Goal: Transaction & Acquisition: Subscribe to service/newsletter

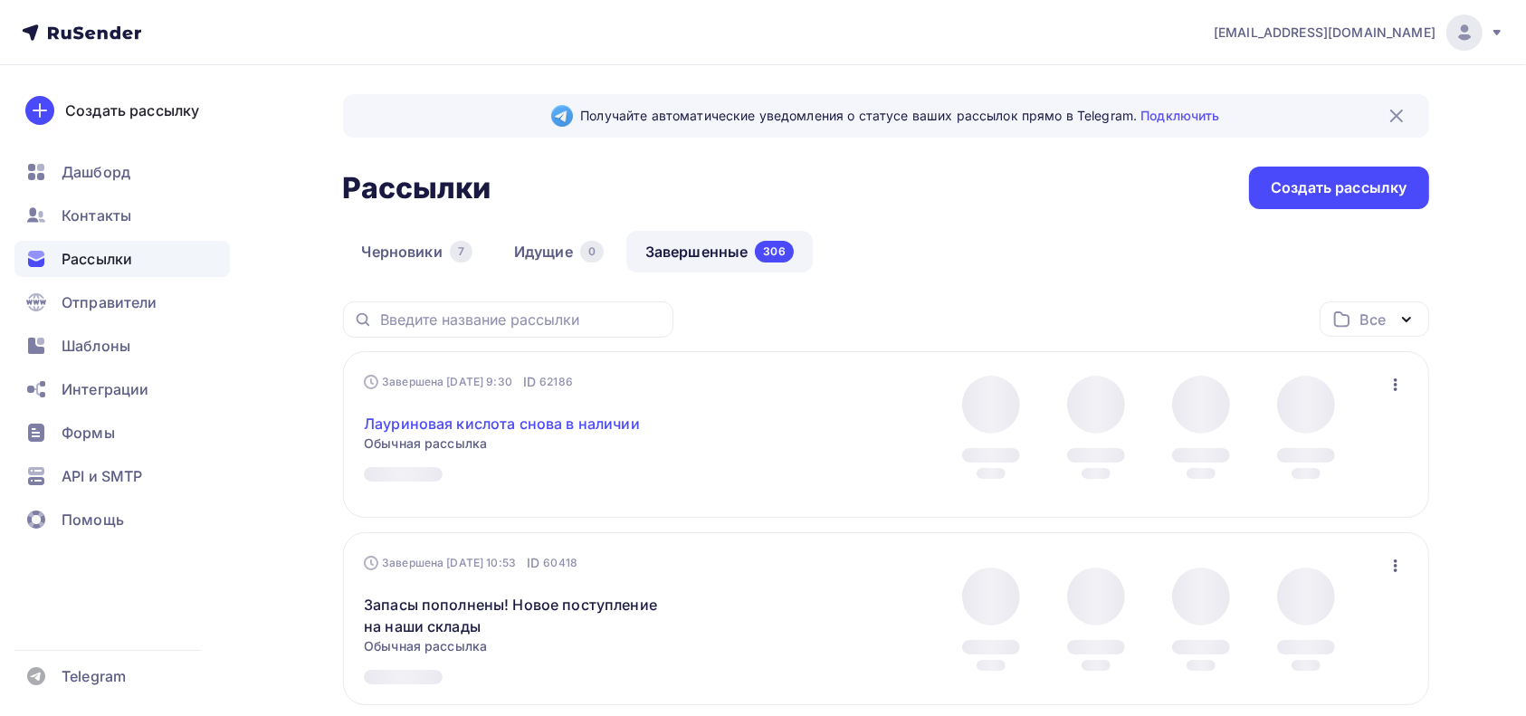
click at [586, 425] on link "Лауриновая кислота снова в наличии" at bounding box center [502, 424] width 276 height 22
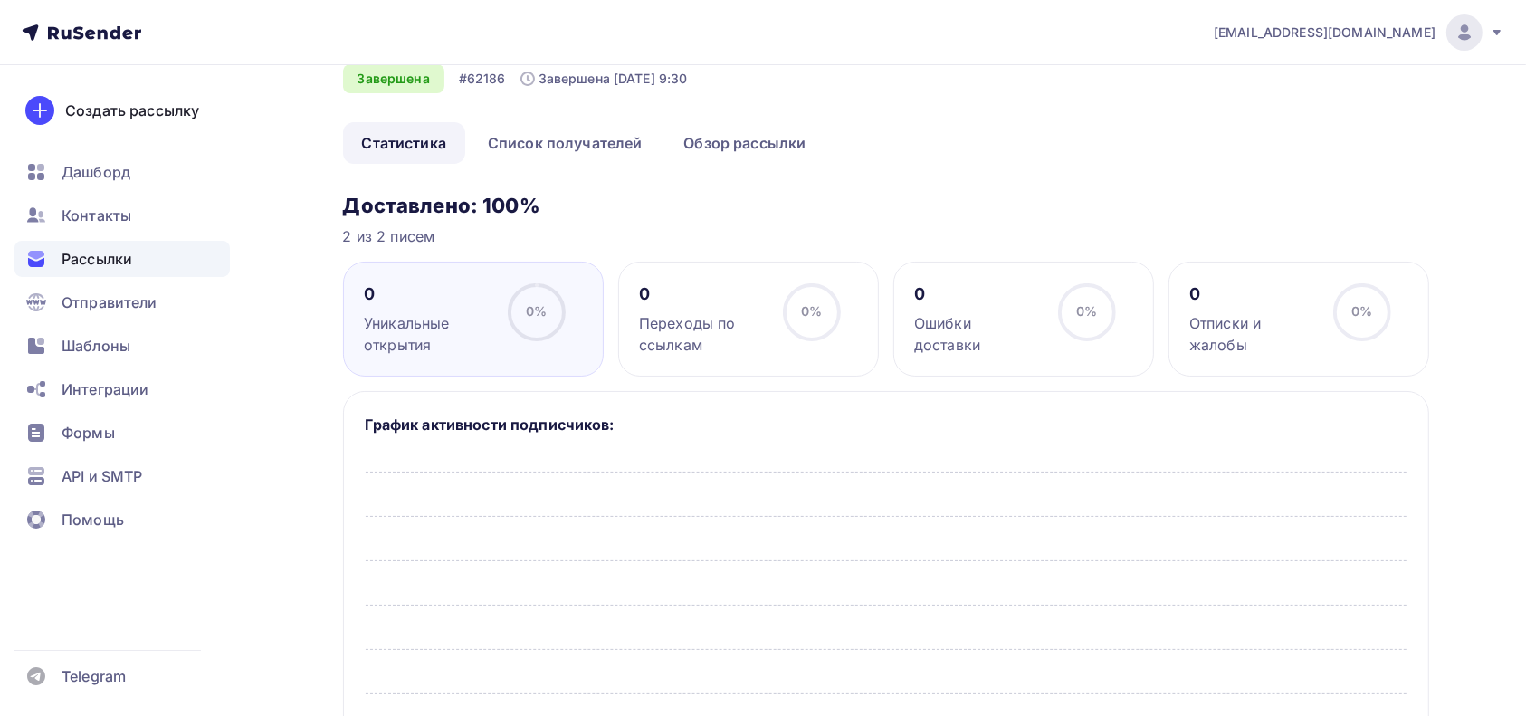
scroll to position [138, 0]
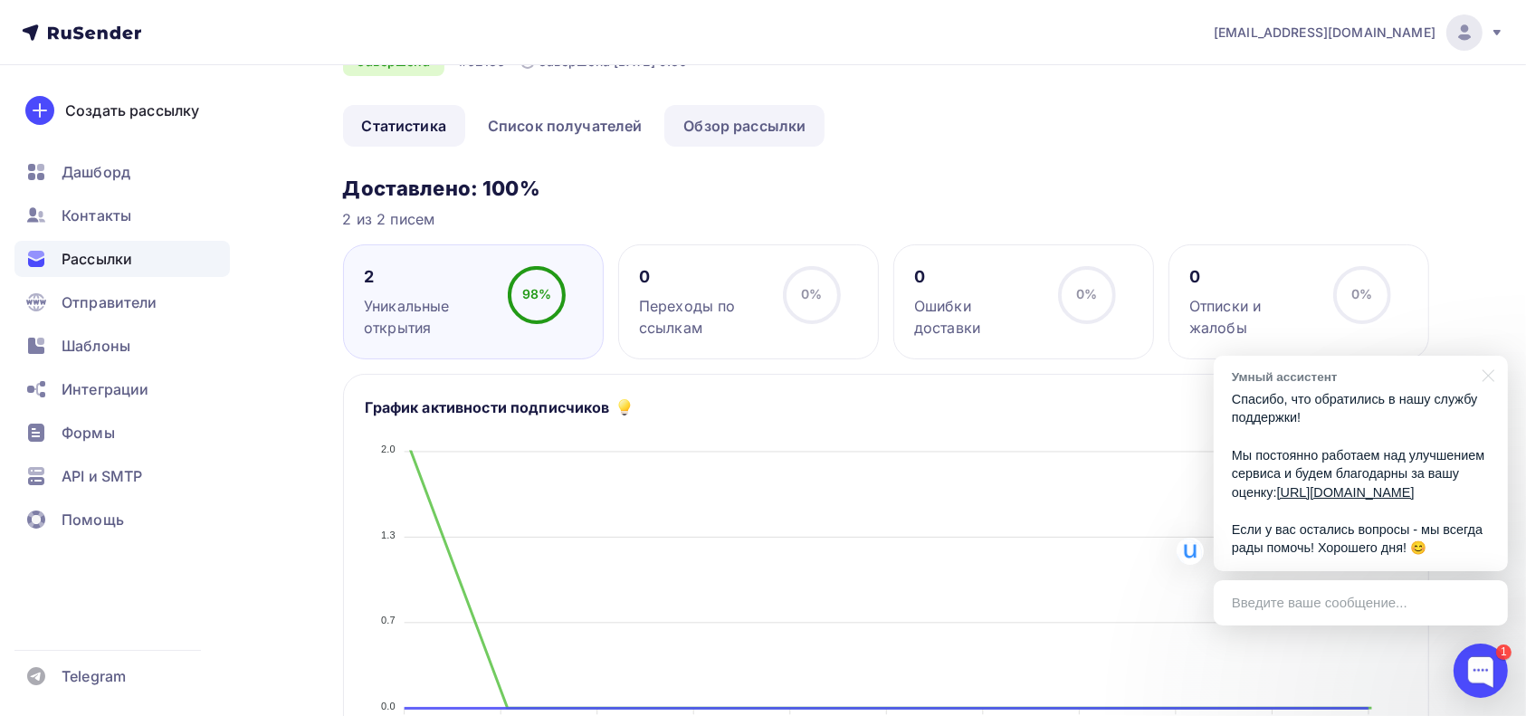
click at [767, 118] on link "Обзор рассылки" at bounding box center [744, 126] width 160 height 42
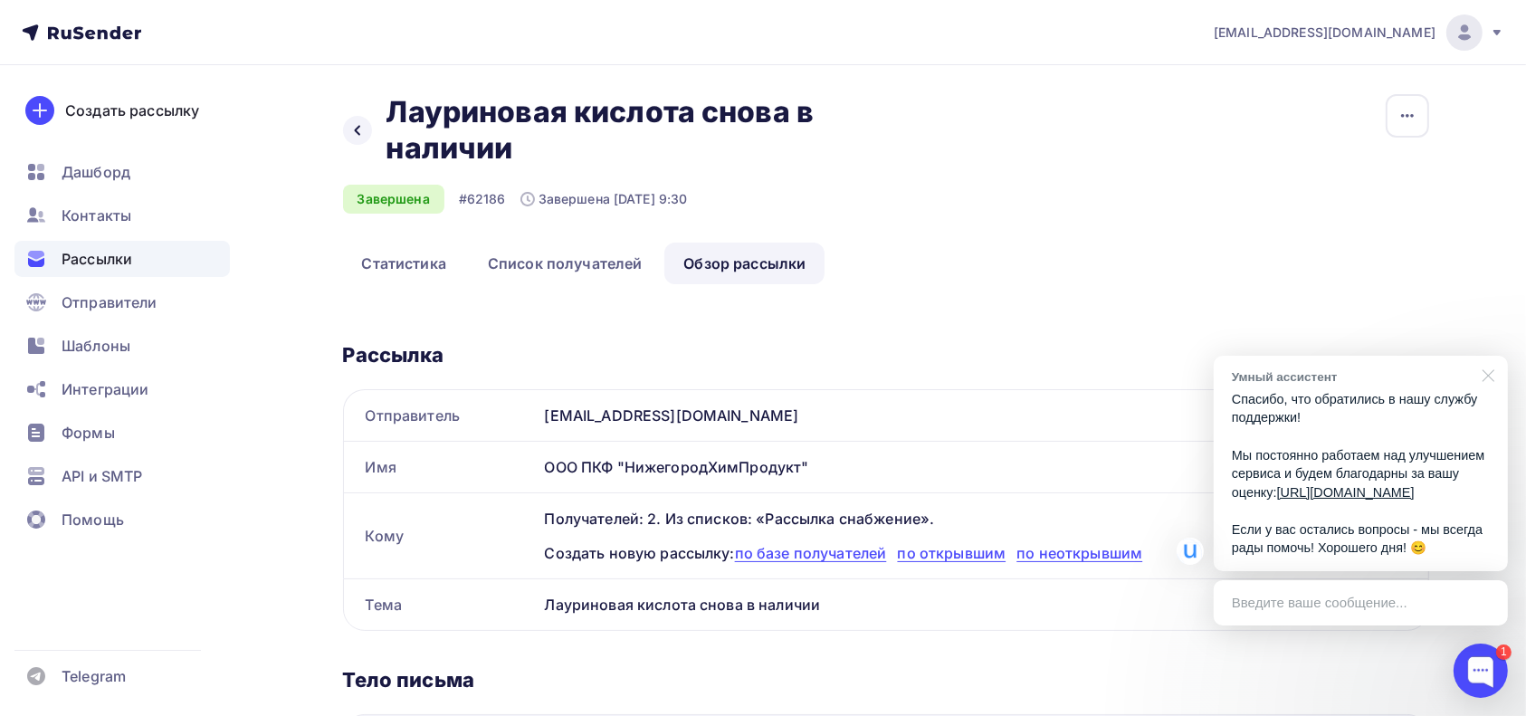
click at [1488, 356] on div at bounding box center [1485, 374] width 45 height 37
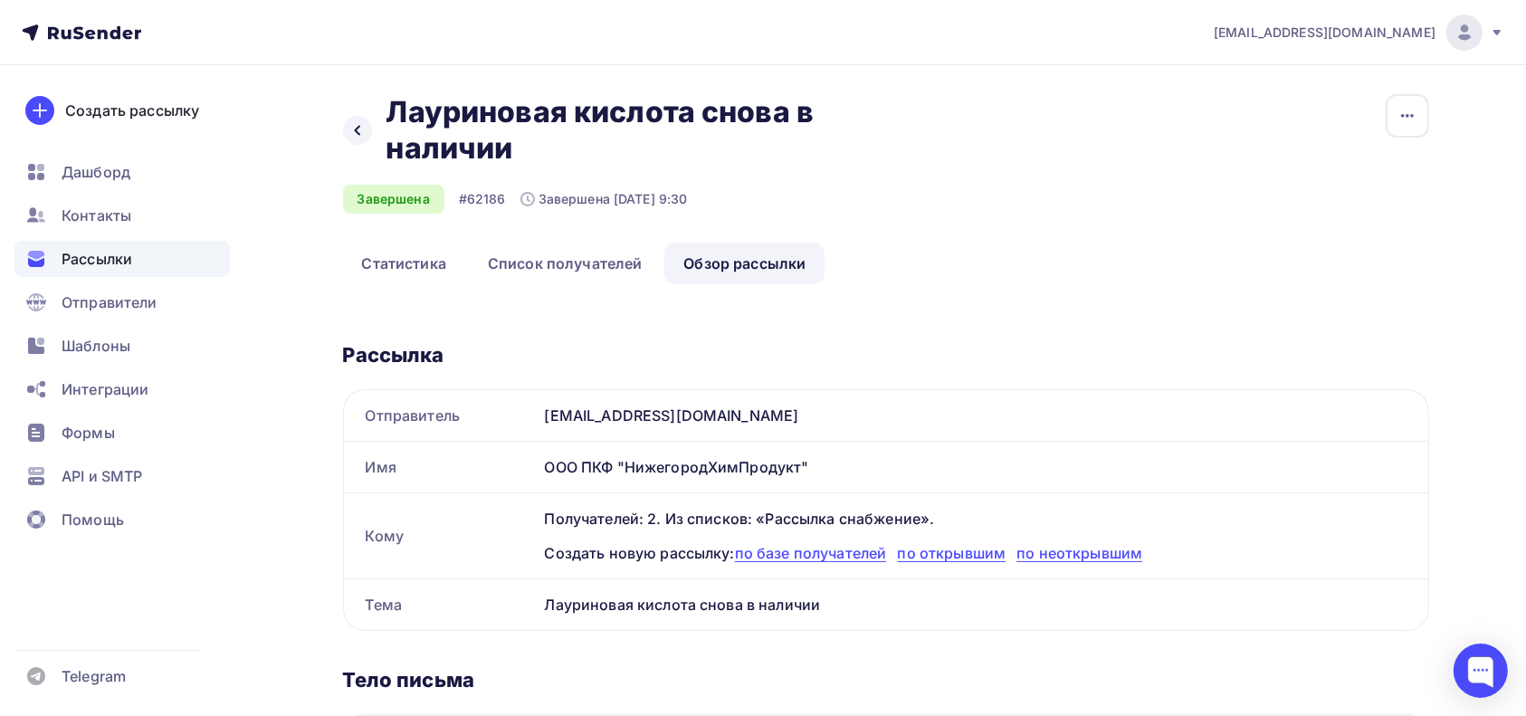
drag, startPoint x: 549, startPoint y: 604, endPoint x: 816, endPoint y: 603, distance: 267.9
click at [816, 603] on div "Лауриновая кислота снова в наличии" at bounding box center [983, 604] width 891 height 51
copy div "Лауриновая кислота снова в наличии"
click at [100, 343] on span "Шаблоны" at bounding box center [96, 346] width 69 height 22
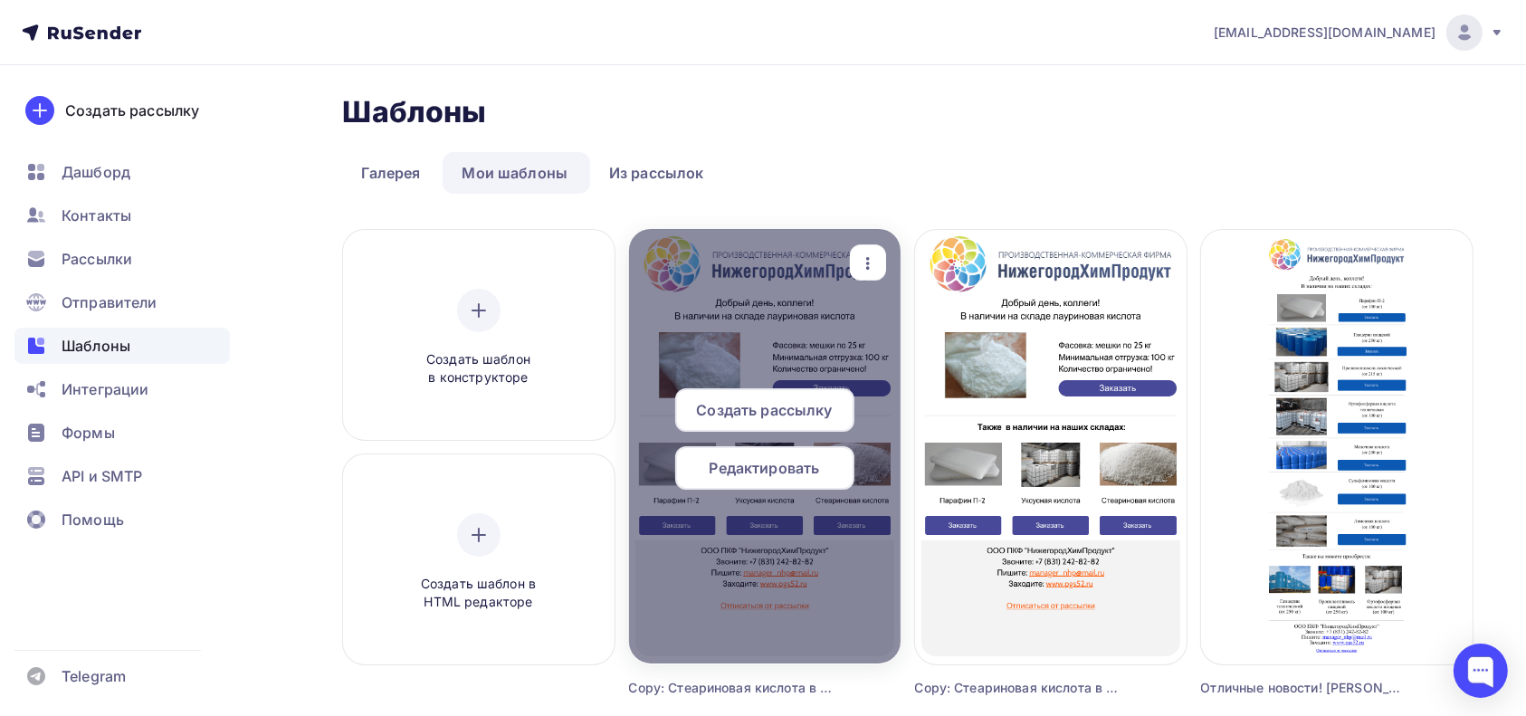
click at [816, 405] on span "Создать рассылку" at bounding box center [764, 410] width 136 height 22
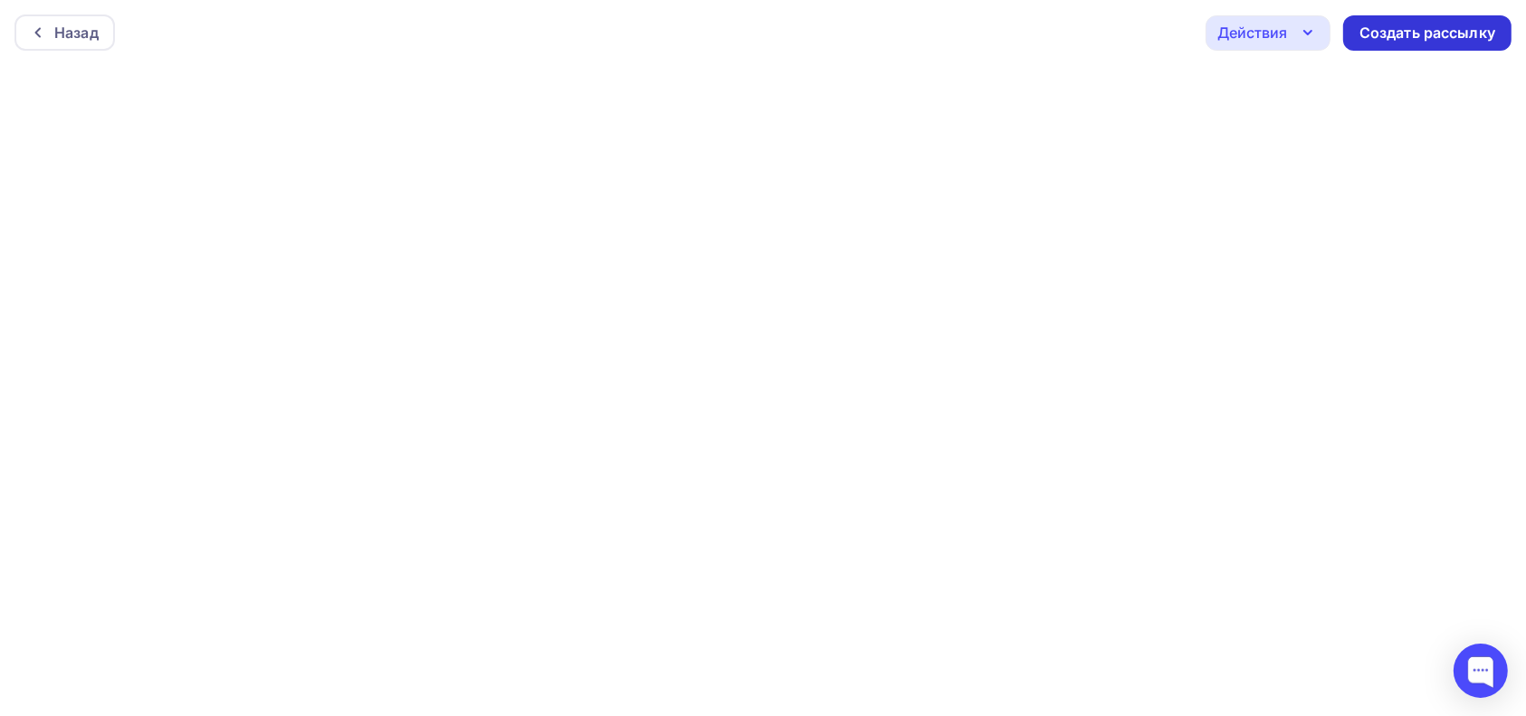
click at [1389, 48] on div "Создать рассылку" at bounding box center [1427, 32] width 168 height 35
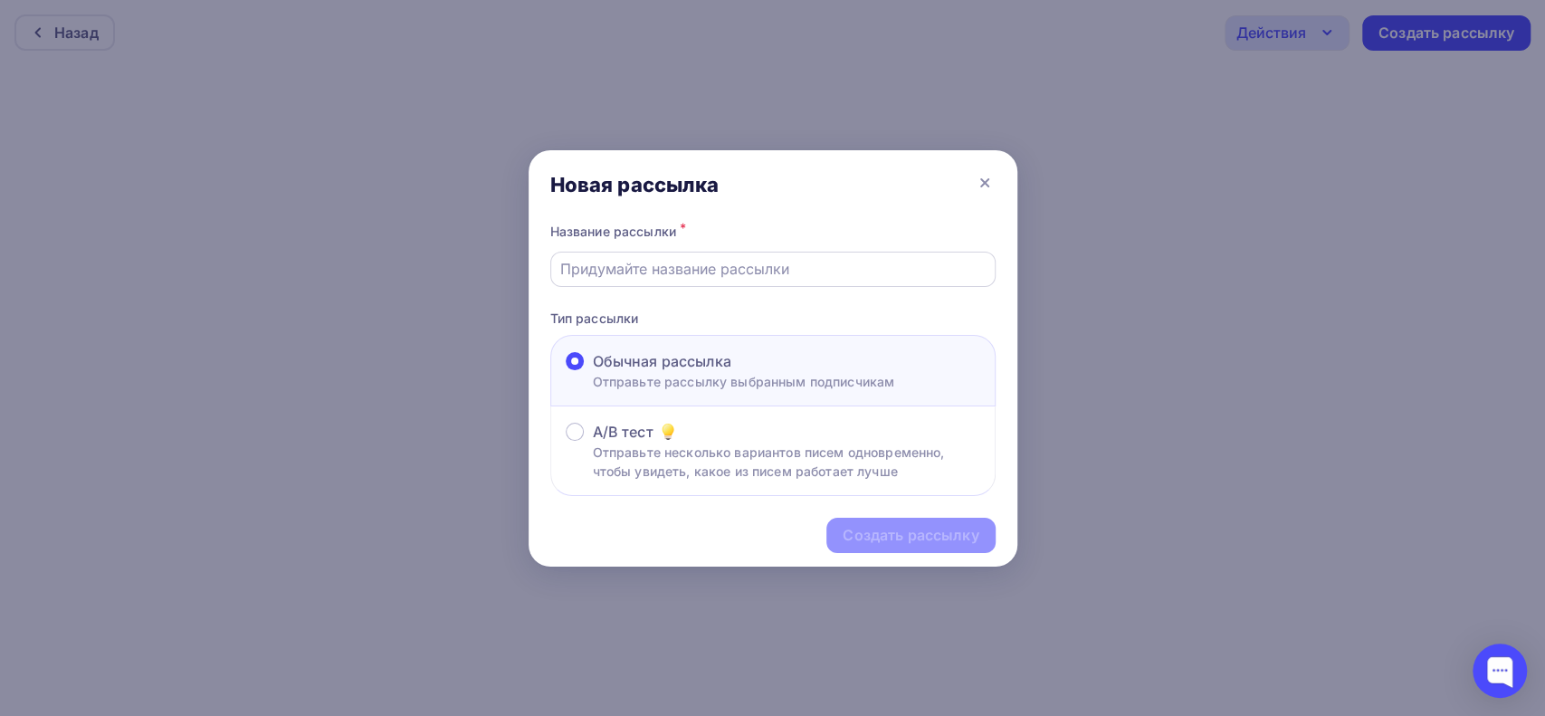
click at [618, 272] on input "text" at bounding box center [772, 269] width 425 height 22
paste input "Лауриновая кислота снова в наличии"
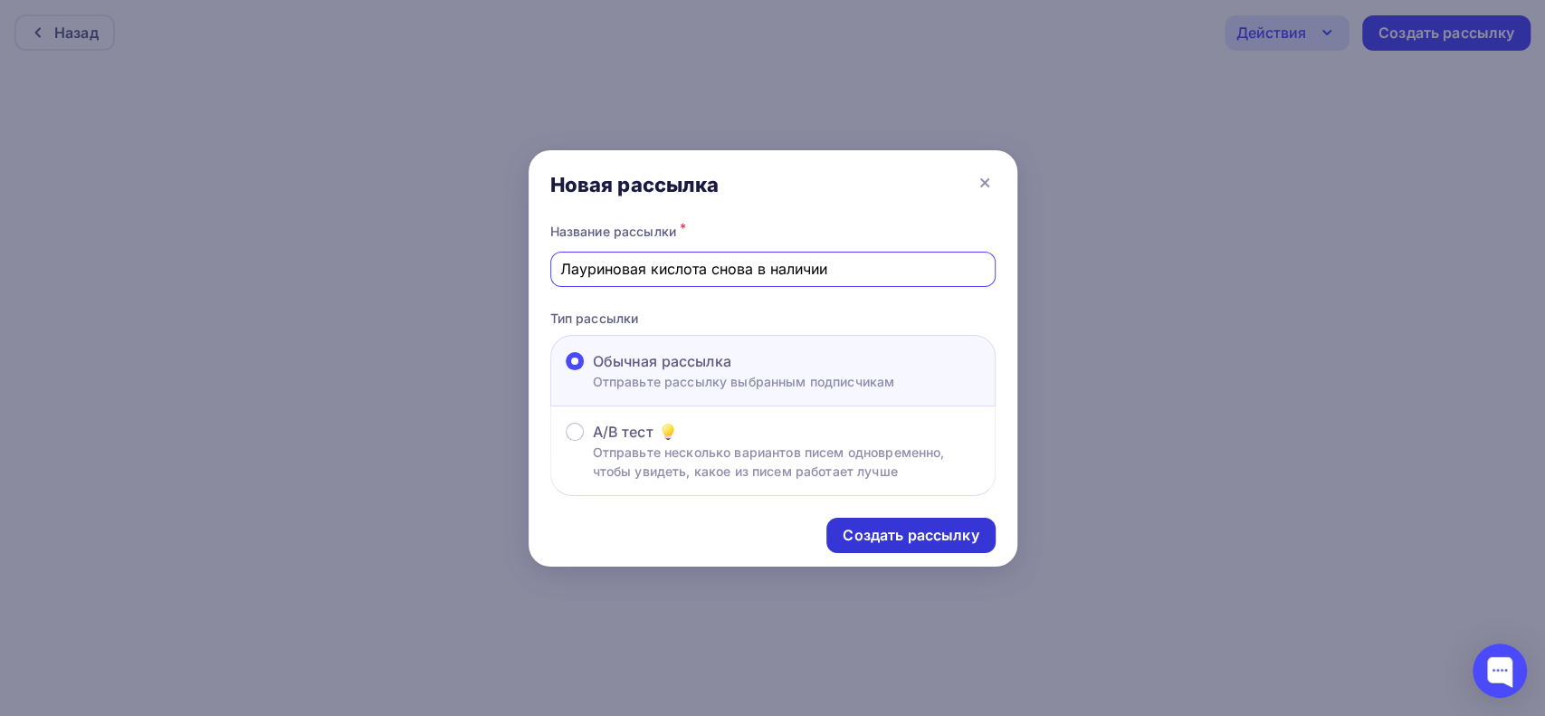
type input "Лауриновая кислота снова в наличии"
click at [917, 536] on div "Создать рассылку" at bounding box center [911, 535] width 136 height 21
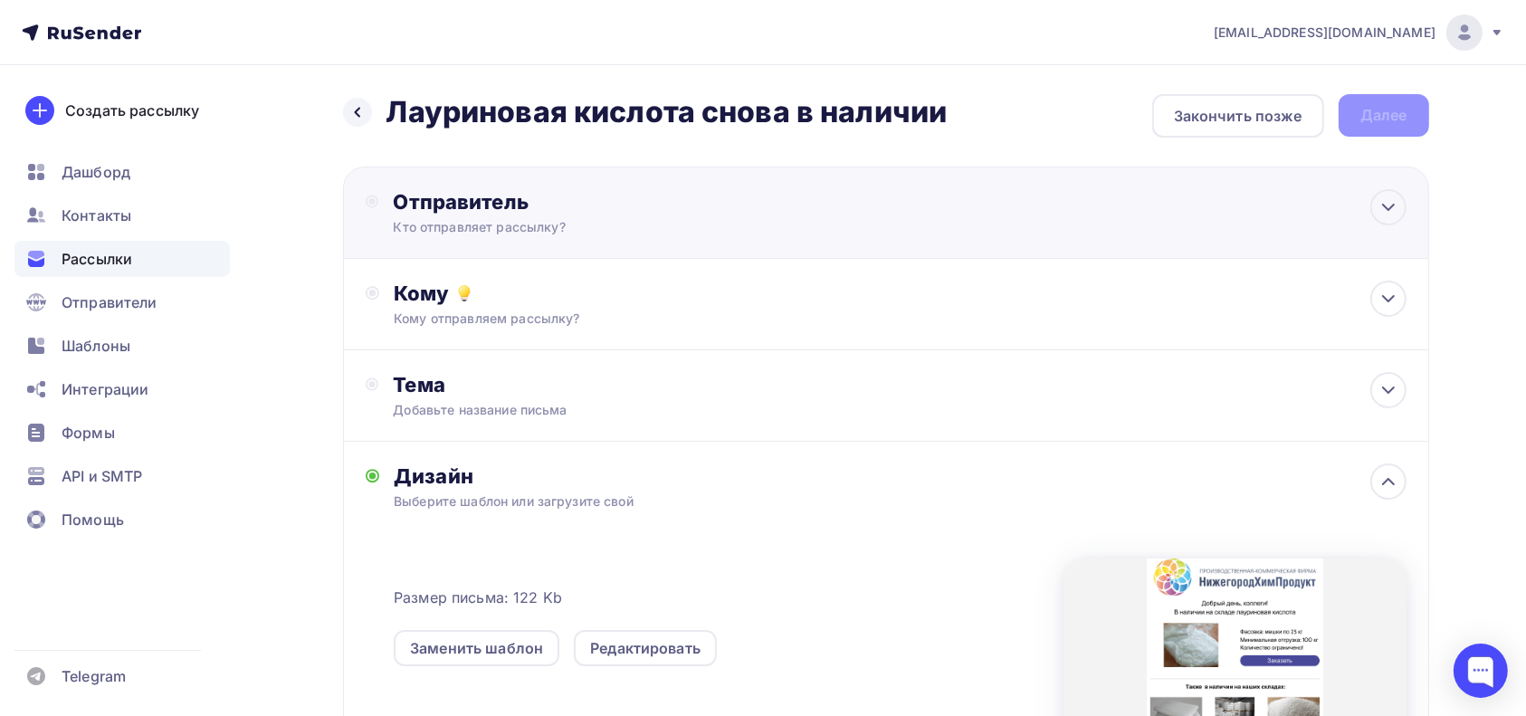
click at [507, 219] on div "Кто отправляет рассылку?" at bounding box center [569, 227] width 353 height 18
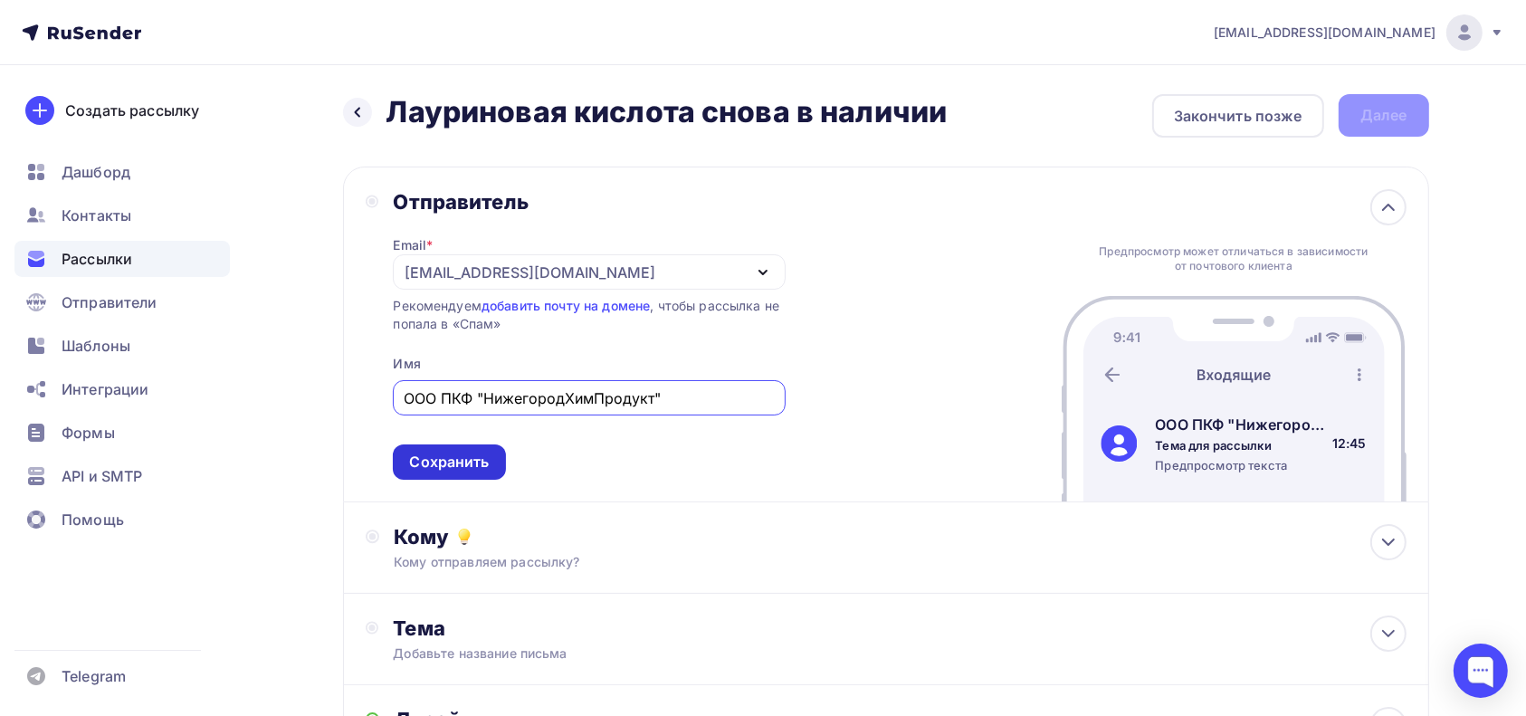
type input "ООО ПКФ "НижегородХимПродукт""
click at [463, 459] on div "Сохранить" at bounding box center [449, 462] width 80 height 21
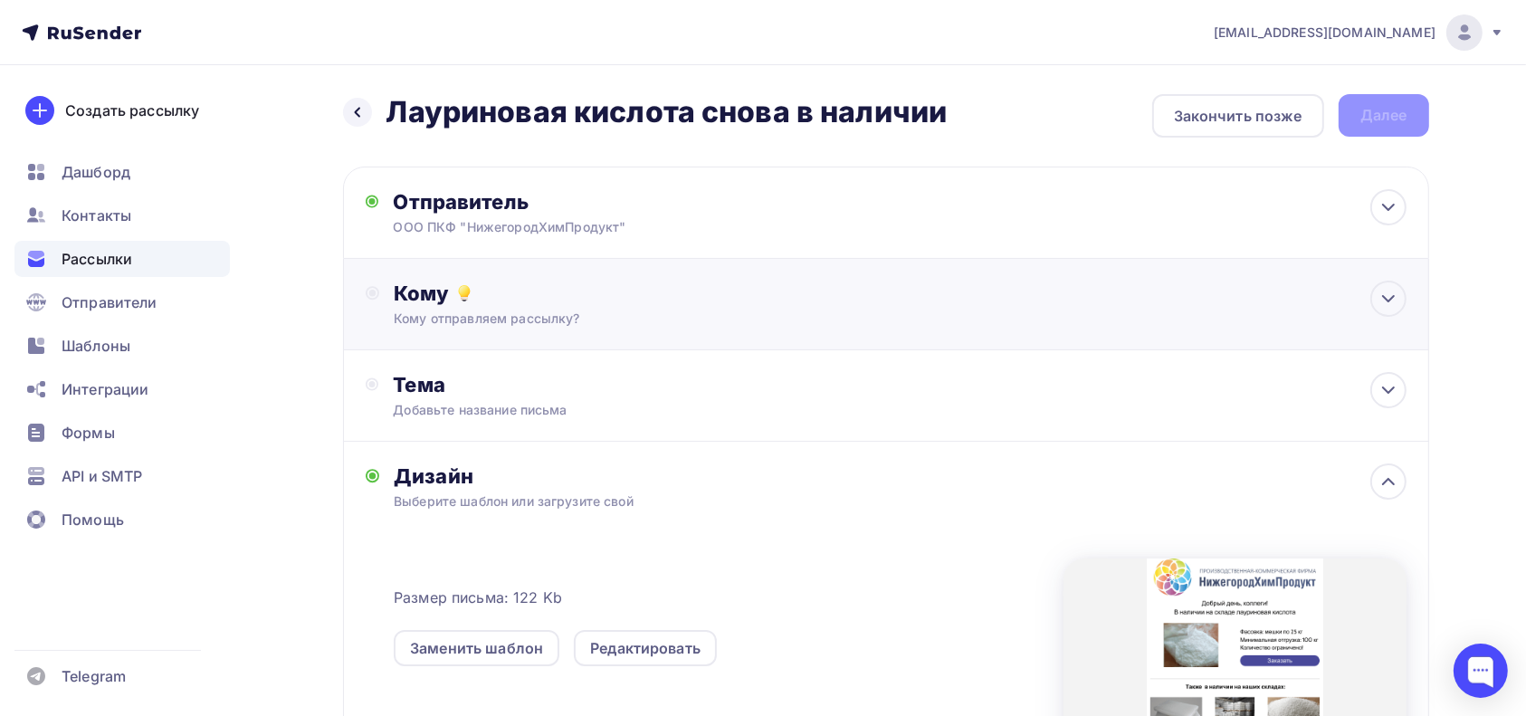
click at [492, 321] on div "Кому отправляем рассылку?" at bounding box center [850, 319] width 912 height 18
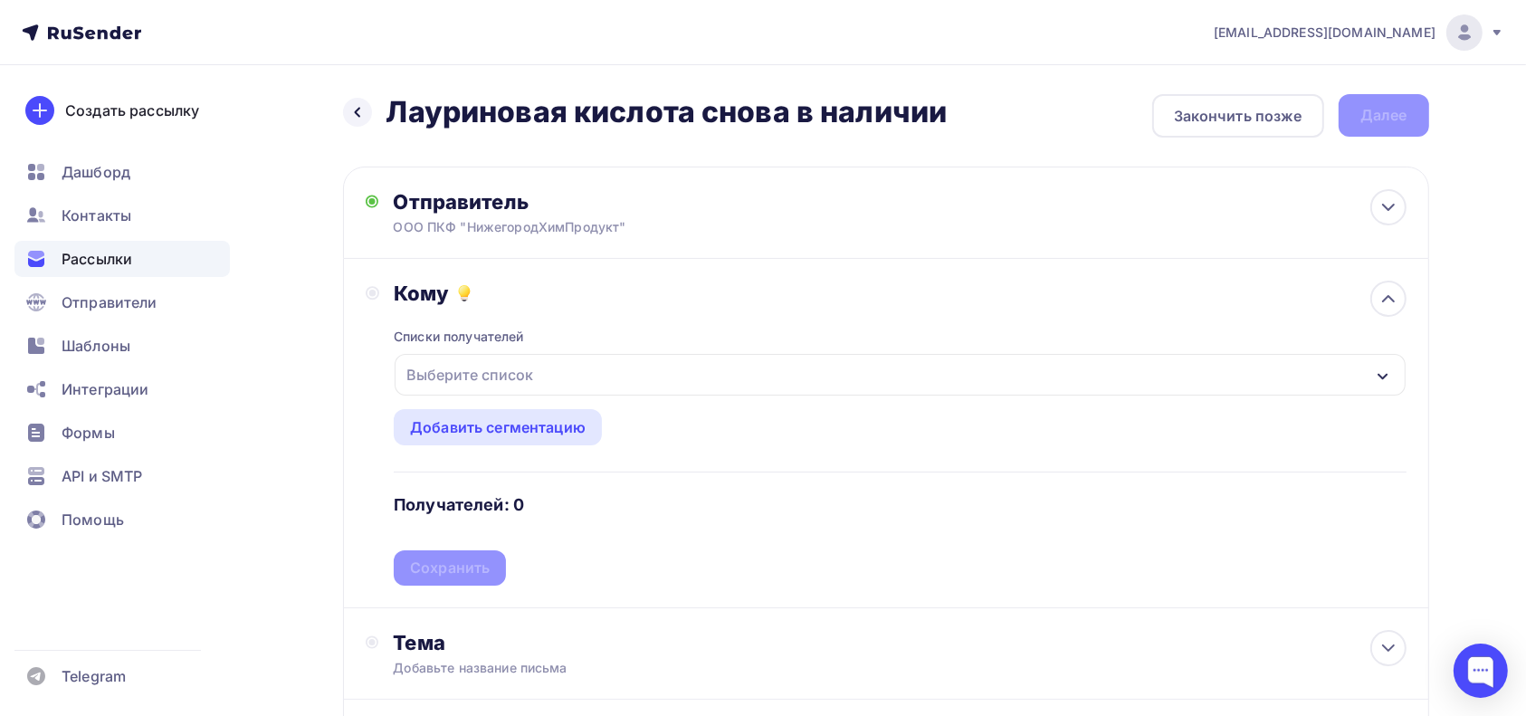
click at [1379, 372] on icon "button" at bounding box center [1383, 376] width 14 height 14
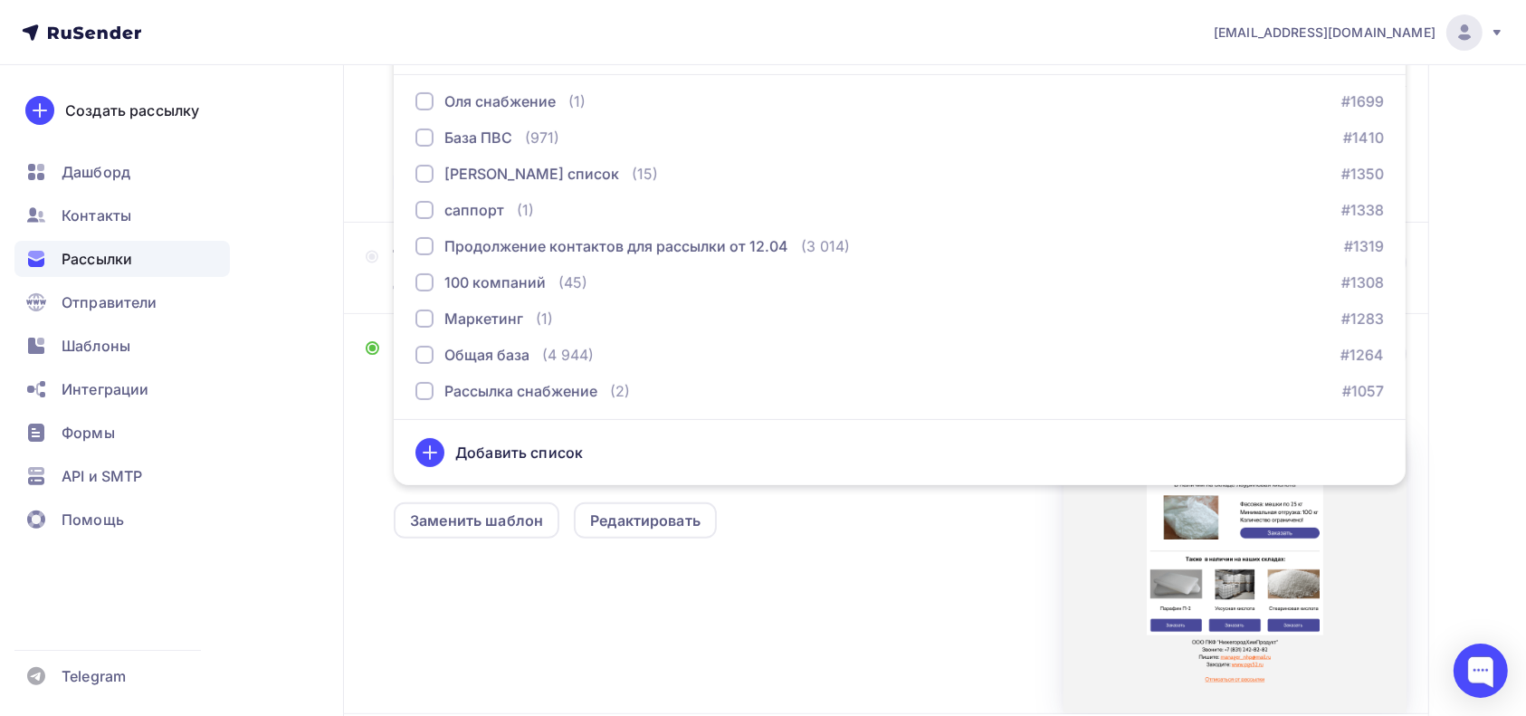
scroll to position [395, 0]
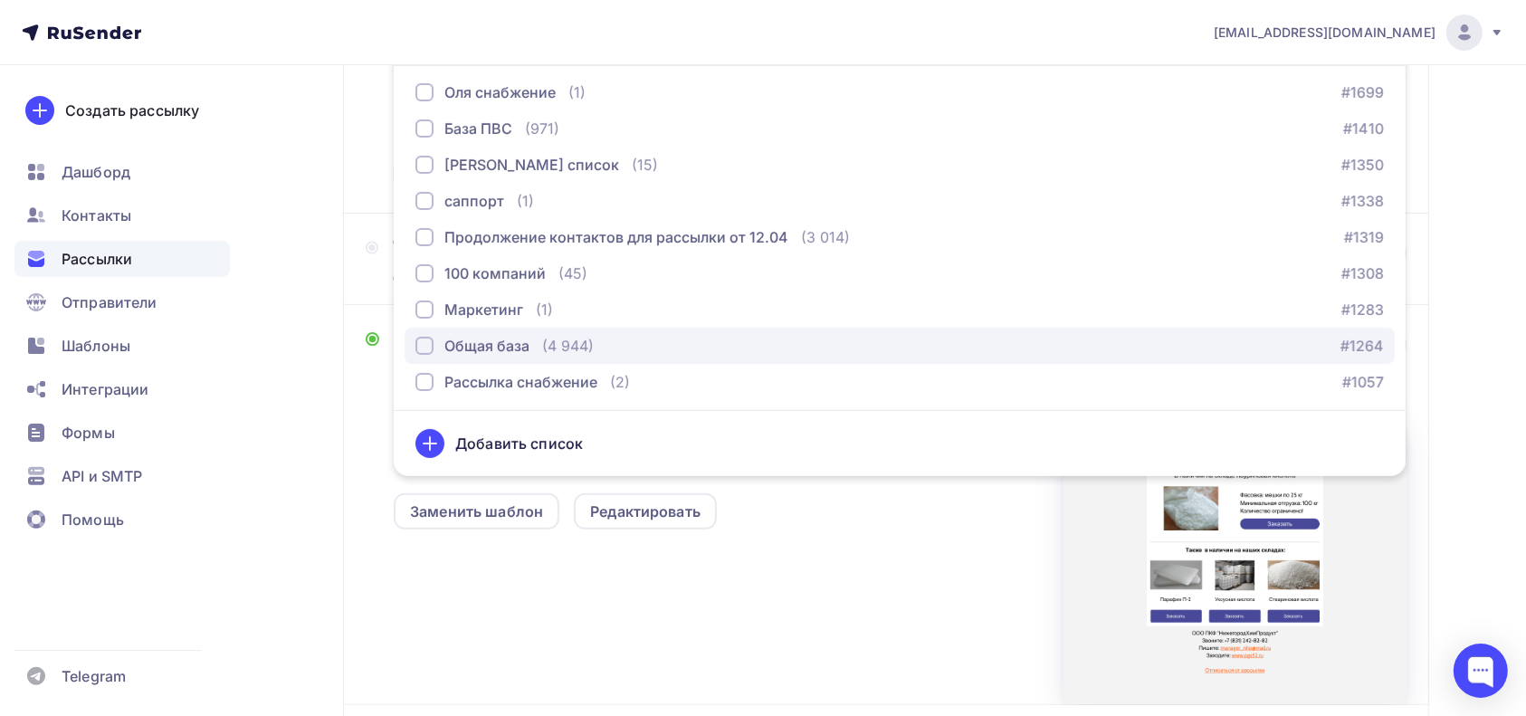
click at [524, 344] on div "Общая база" at bounding box center [486, 346] width 85 height 22
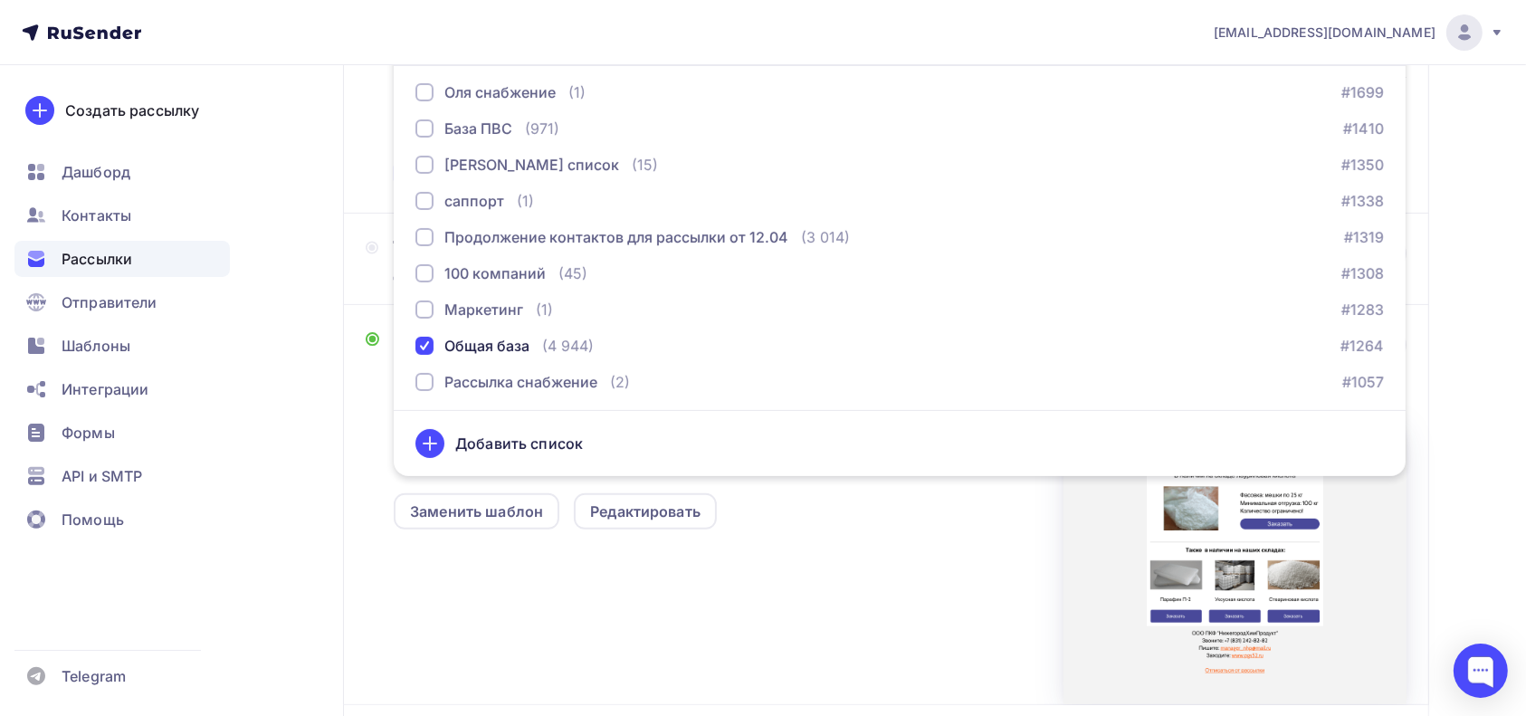
click at [346, 177] on div "Кому Списки получателей Общая база Все списки id ПВС (1 191) #26107 стеариновая…" at bounding box center [886, 38] width 1086 height 349
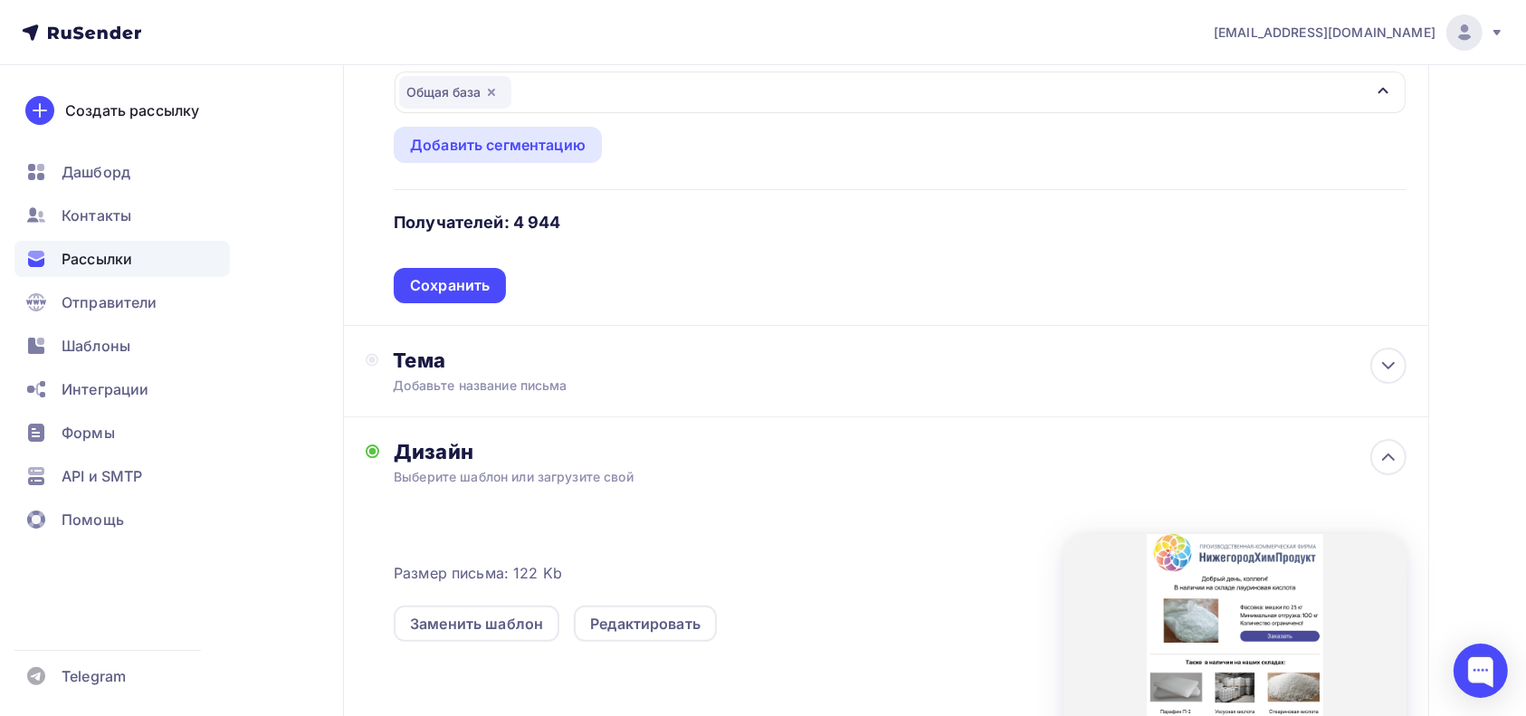
scroll to position [153, 0]
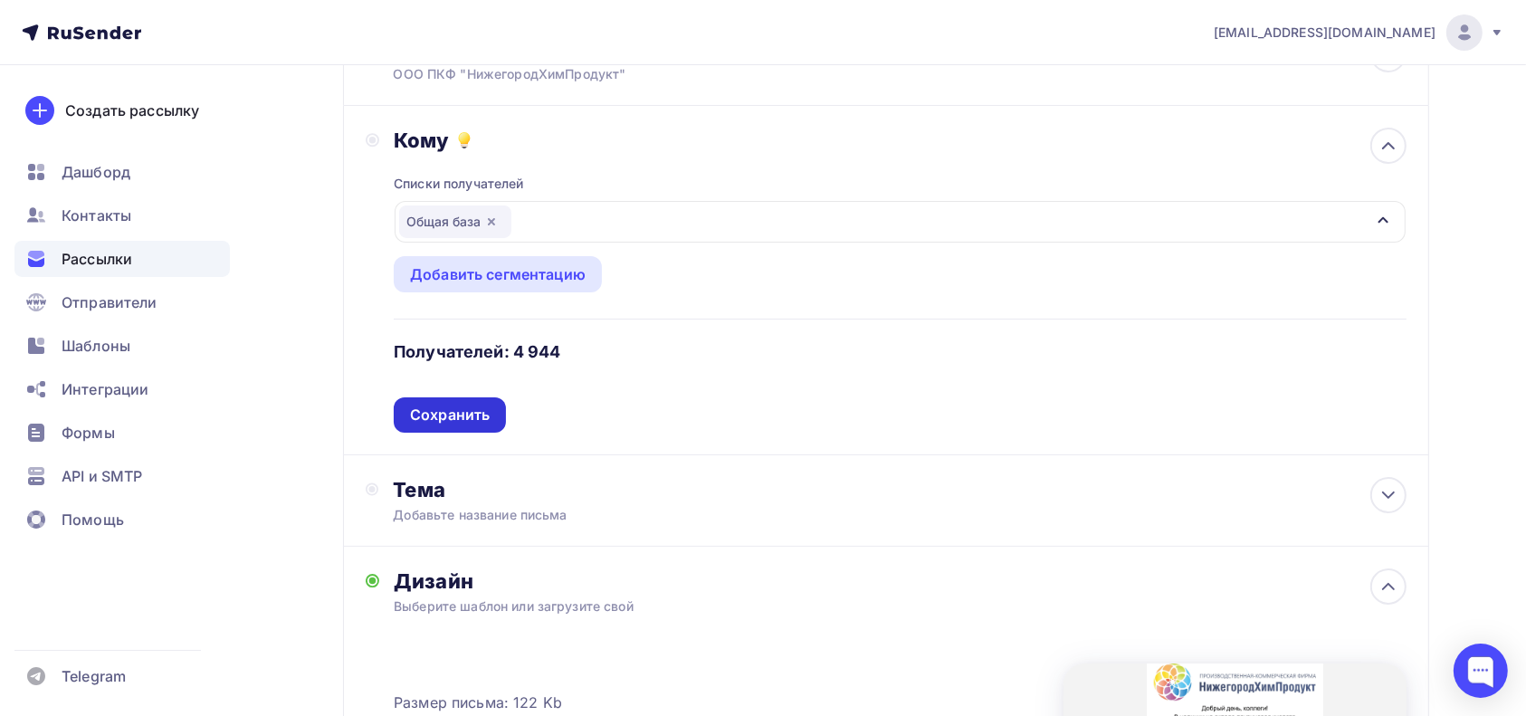
click at [466, 413] on div "Сохранить" at bounding box center [450, 415] width 80 height 21
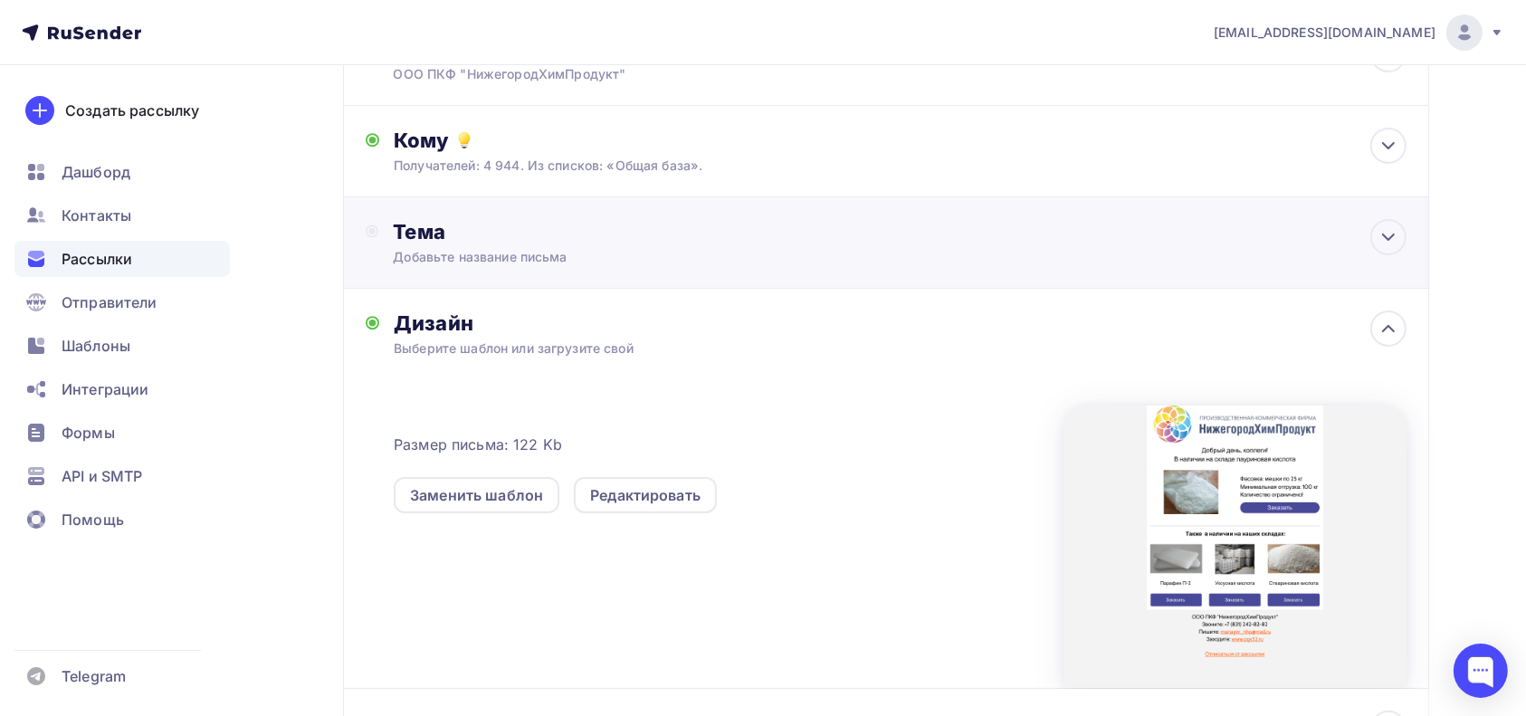
click at [532, 250] on div "Добавьте название письма" at bounding box center [554, 257] width 322 height 18
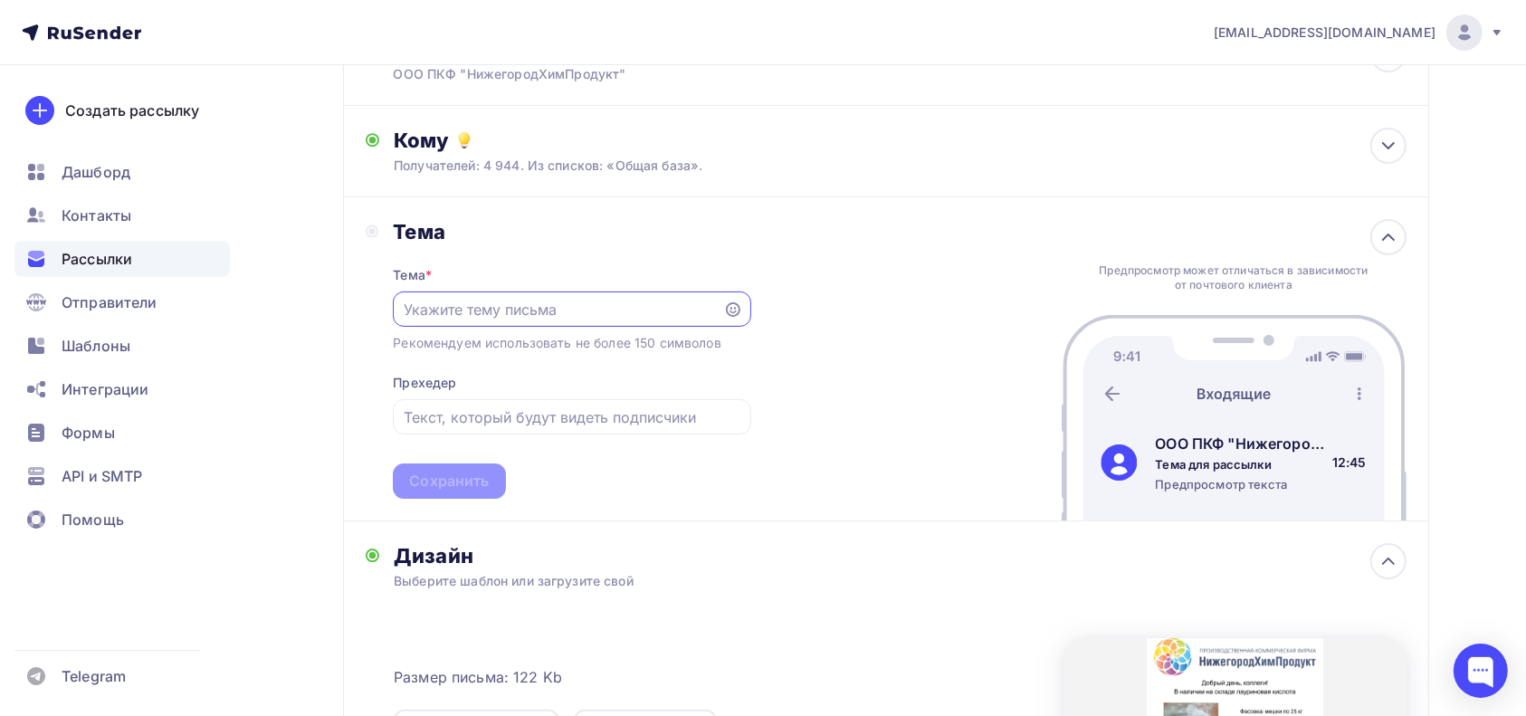
scroll to position [0, 0]
paste input "Лауриновая кислота снова в наличии"
type input "Лауриновая кислота снова в наличии"
click at [890, 283] on div "Тема Тема * Лауриновая кислота снова в наличии Рекомендуем использовать не боле…" at bounding box center [886, 359] width 1086 height 324
click at [448, 485] on div "Сохранить" at bounding box center [449, 481] width 80 height 21
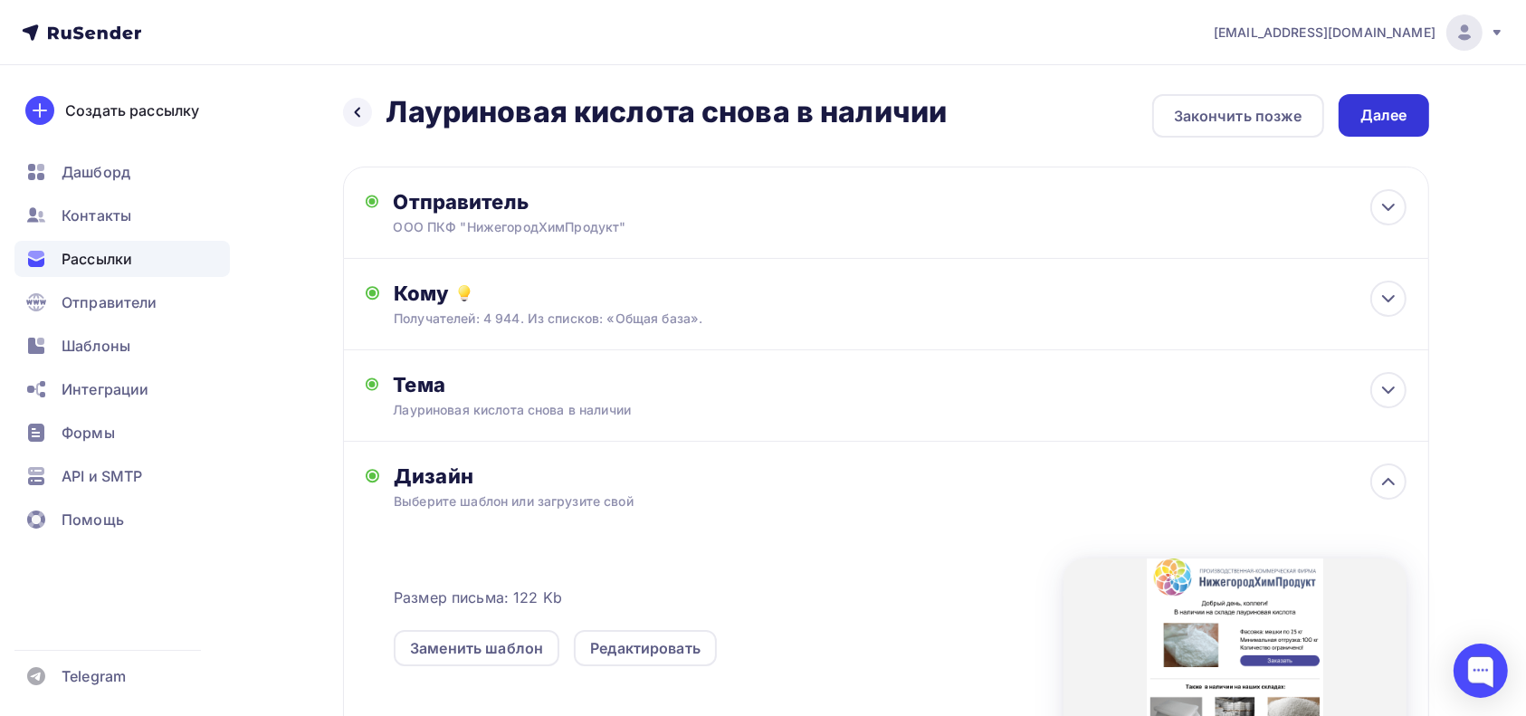
click at [1404, 121] on div "Далее" at bounding box center [1383, 115] width 47 height 21
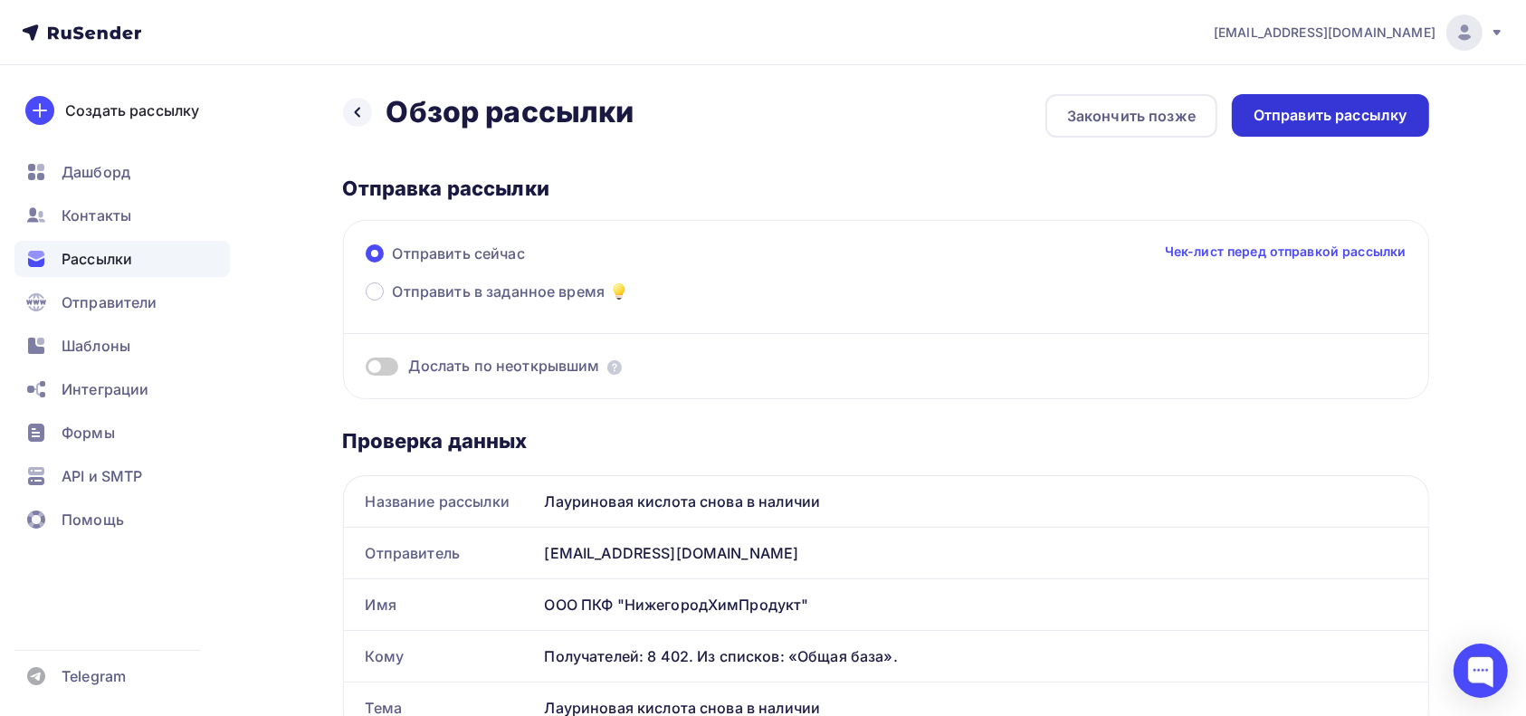
click at [1318, 123] on div "Отправить рассылку" at bounding box center [1331, 115] width 154 height 21
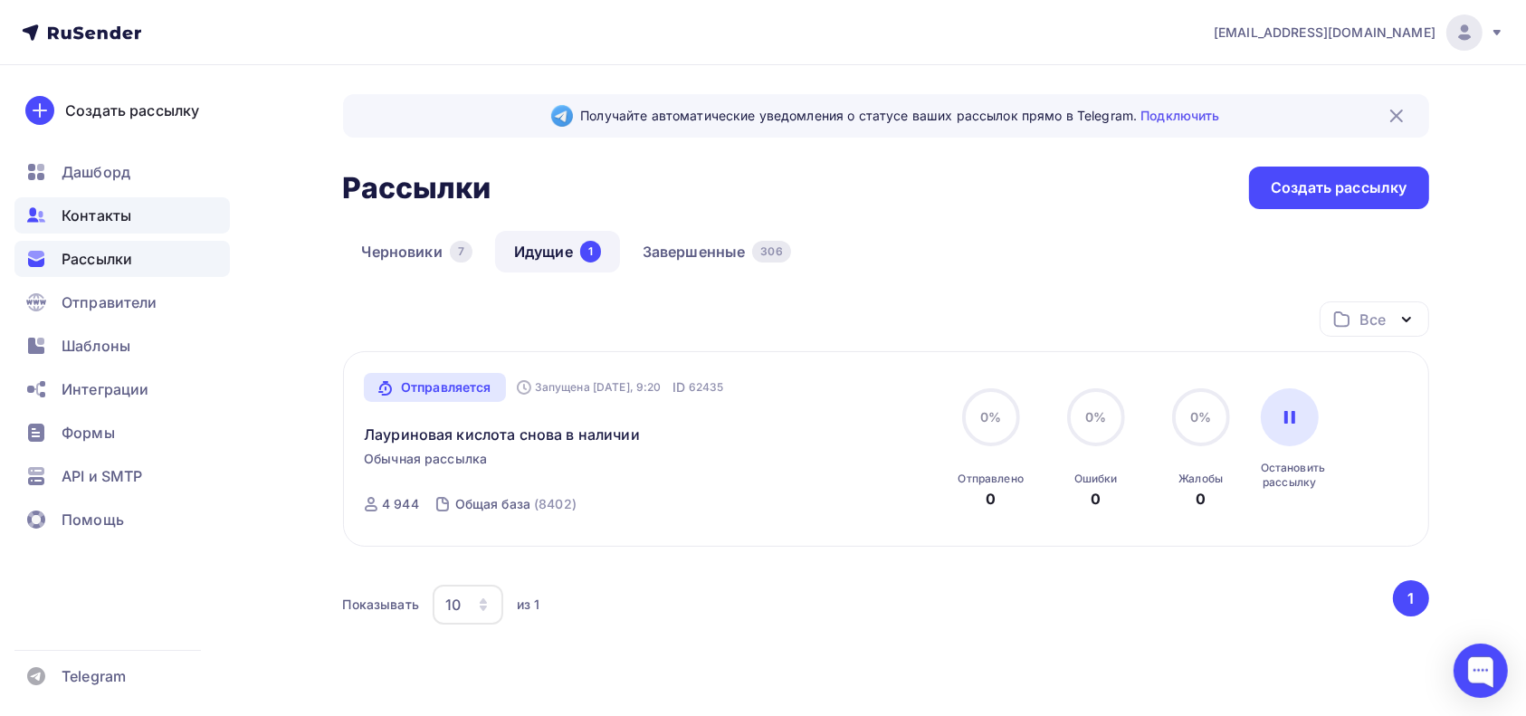
click at [94, 206] on span "Контакты" at bounding box center [97, 216] width 70 height 22
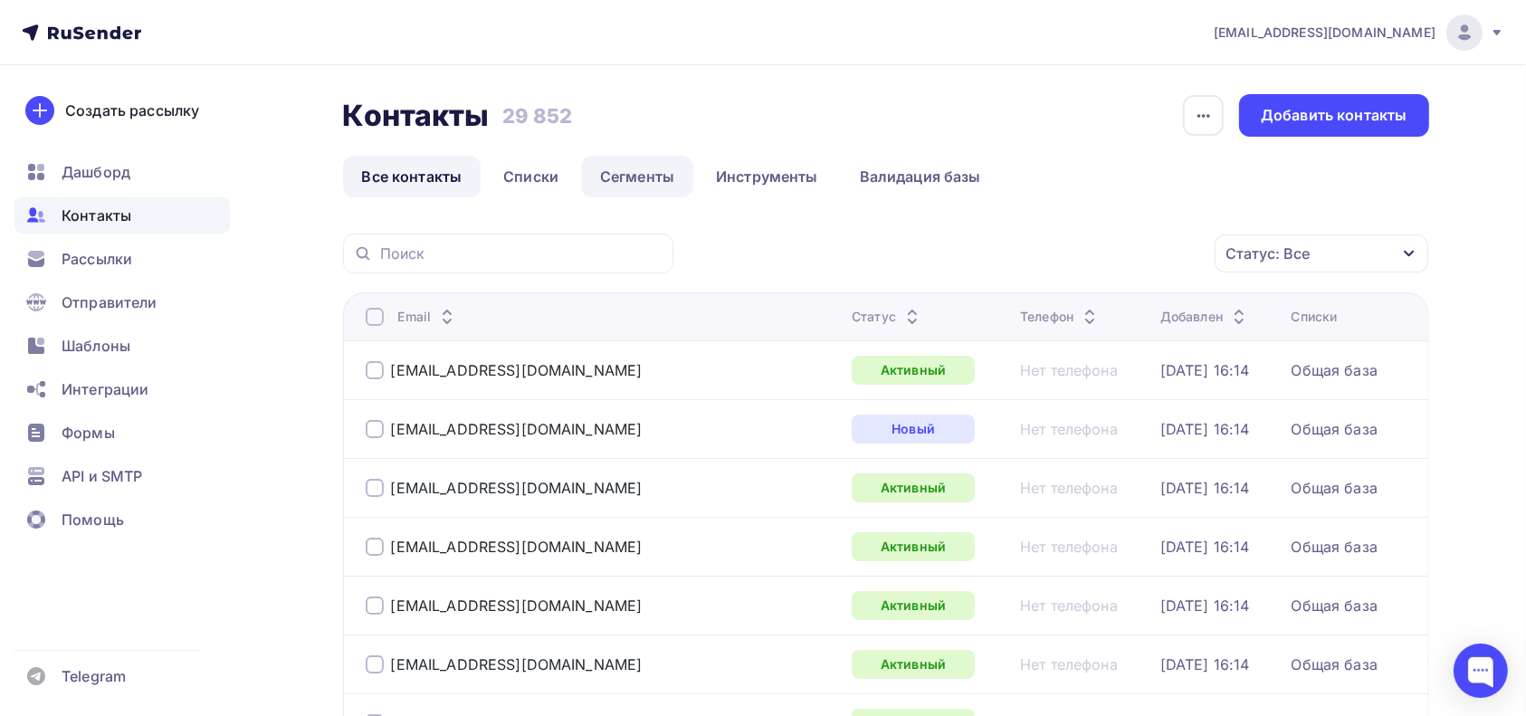
click at [615, 175] on link "Сегменты" at bounding box center [637, 177] width 112 height 42
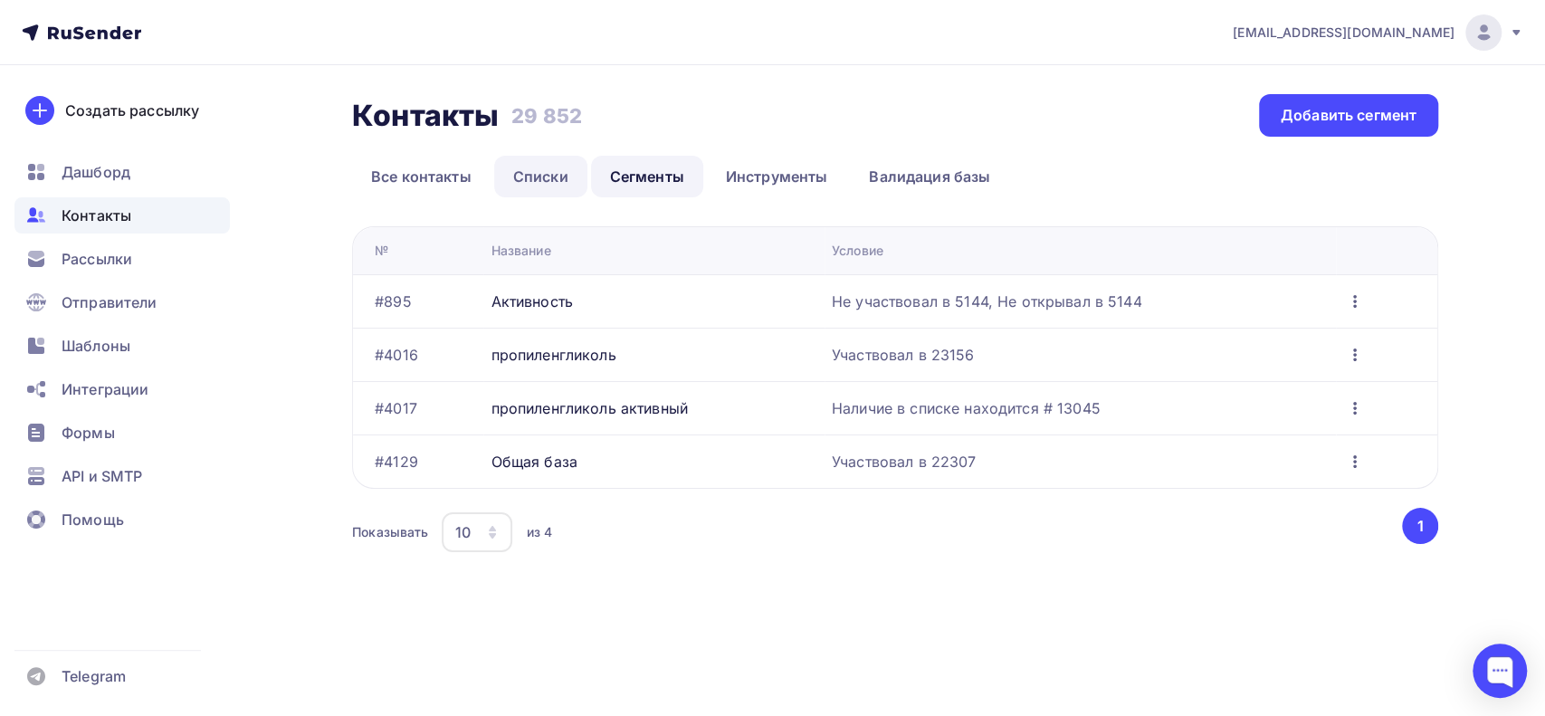
click at [558, 170] on link "Списки" at bounding box center [540, 177] width 93 height 42
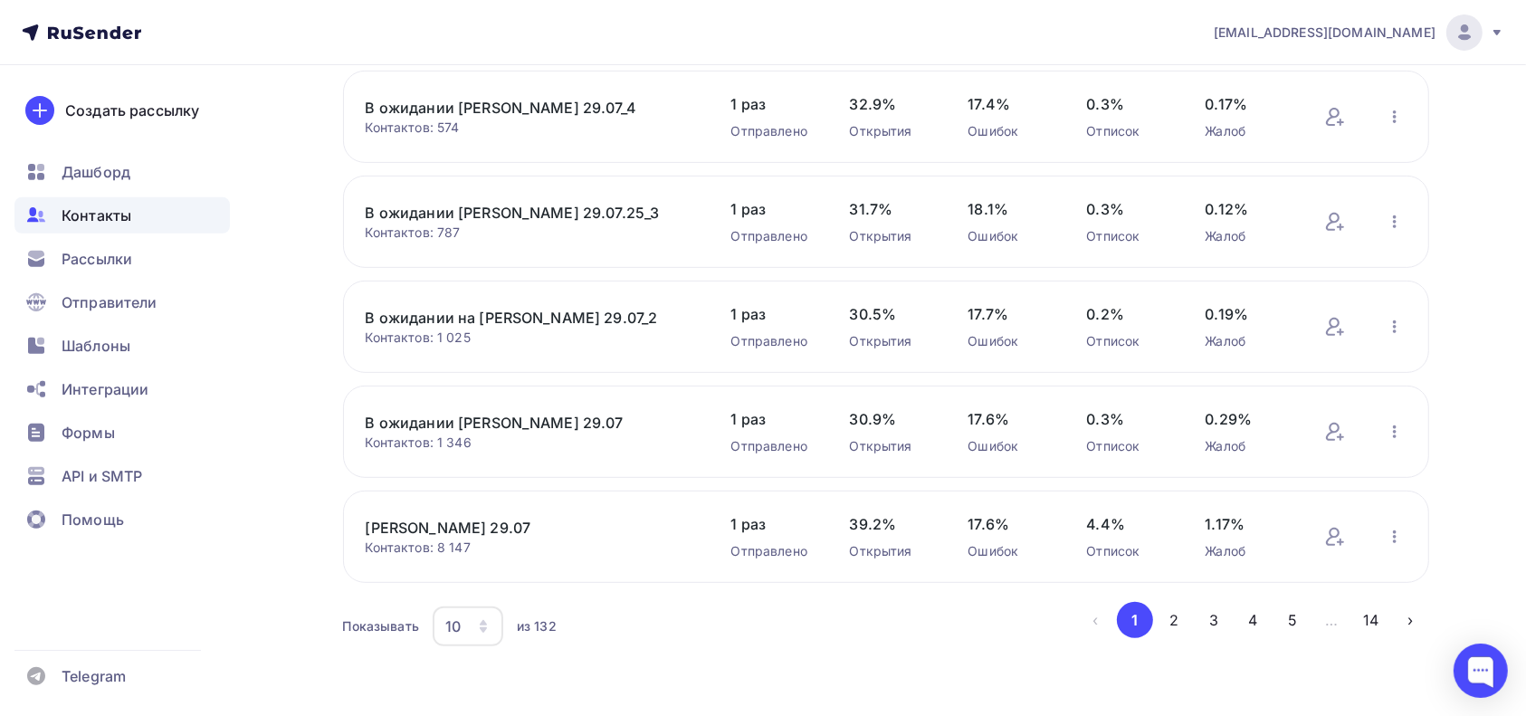
scroll to position [685, 0]
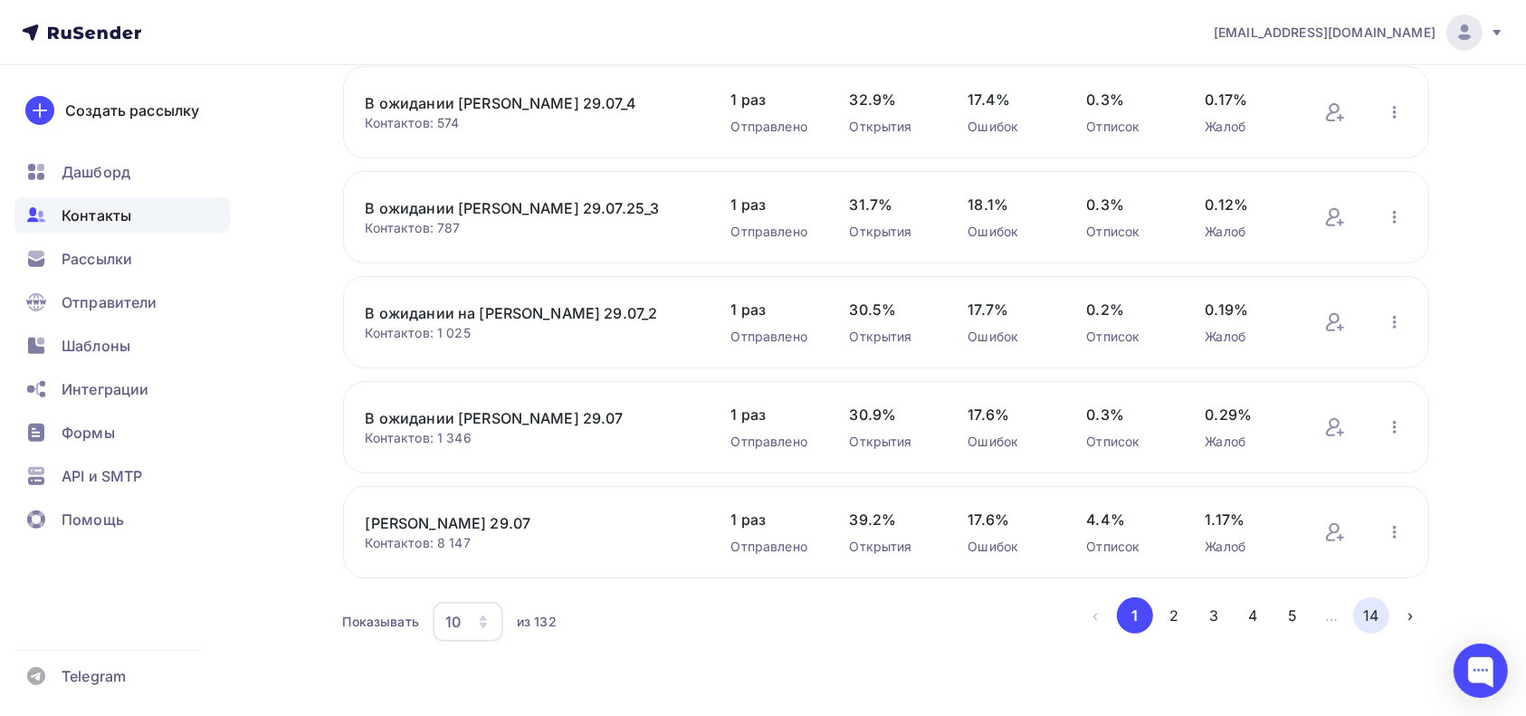
click at [1365, 612] on button "14" at bounding box center [1371, 615] width 36 height 36
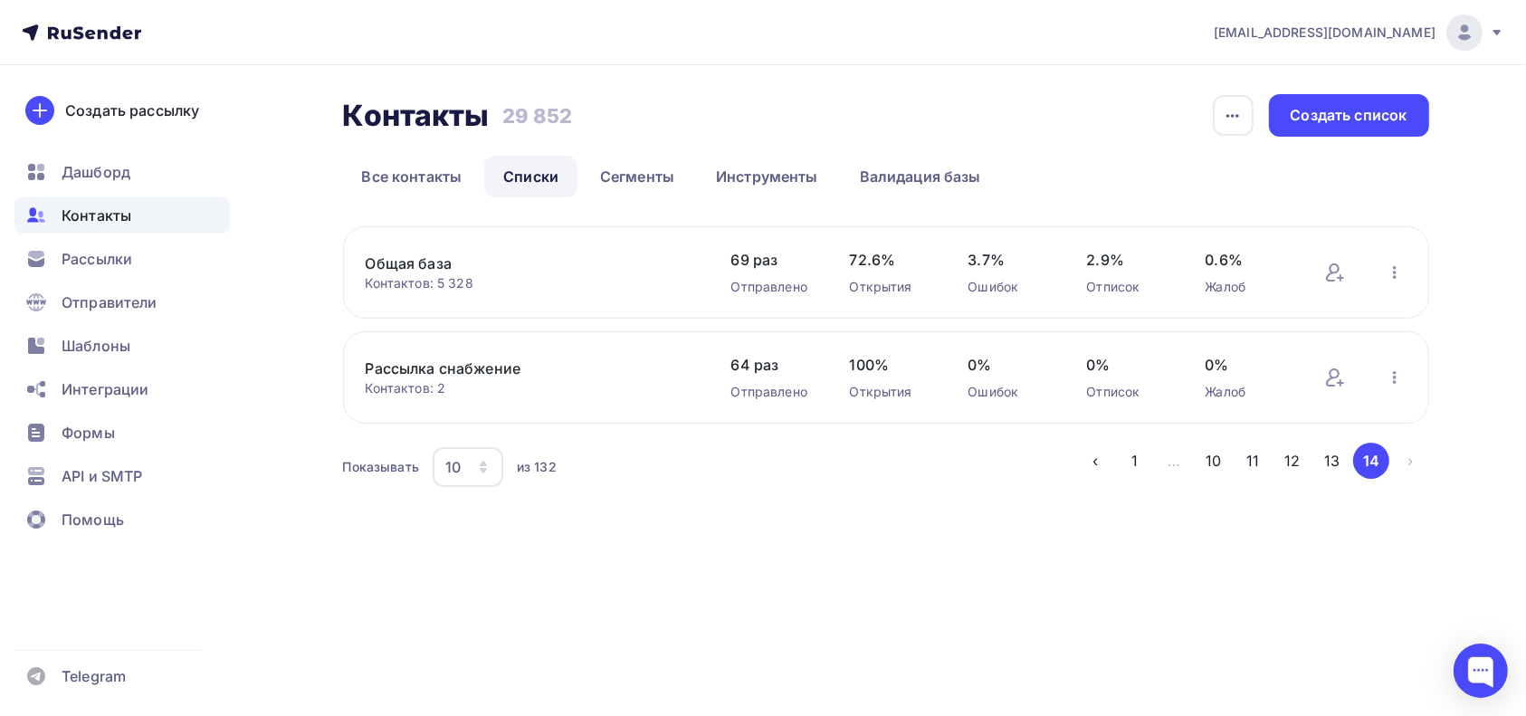
scroll to position [0, 0]
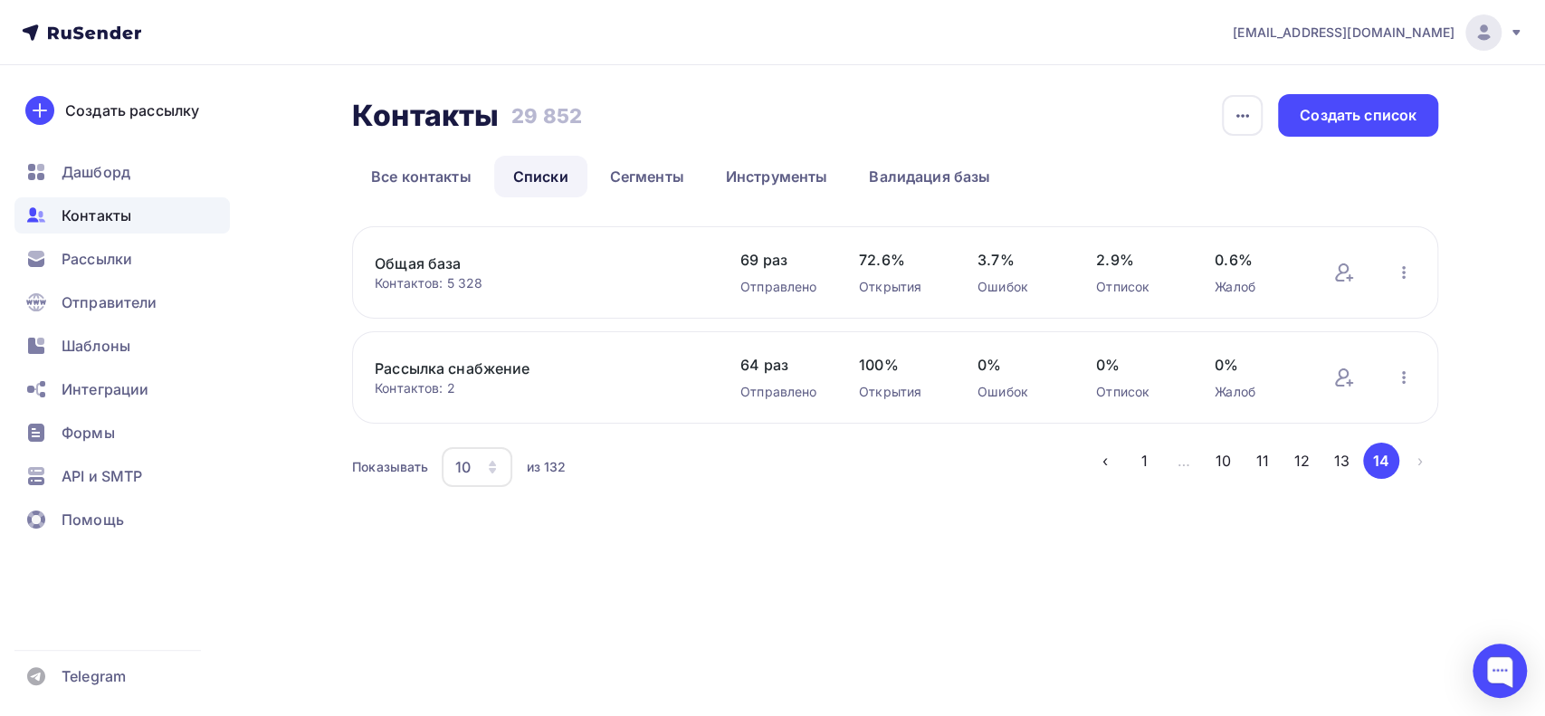
click at [430, 260] on link "Общая база" at bounding box center [529, 264] width 308 height 22
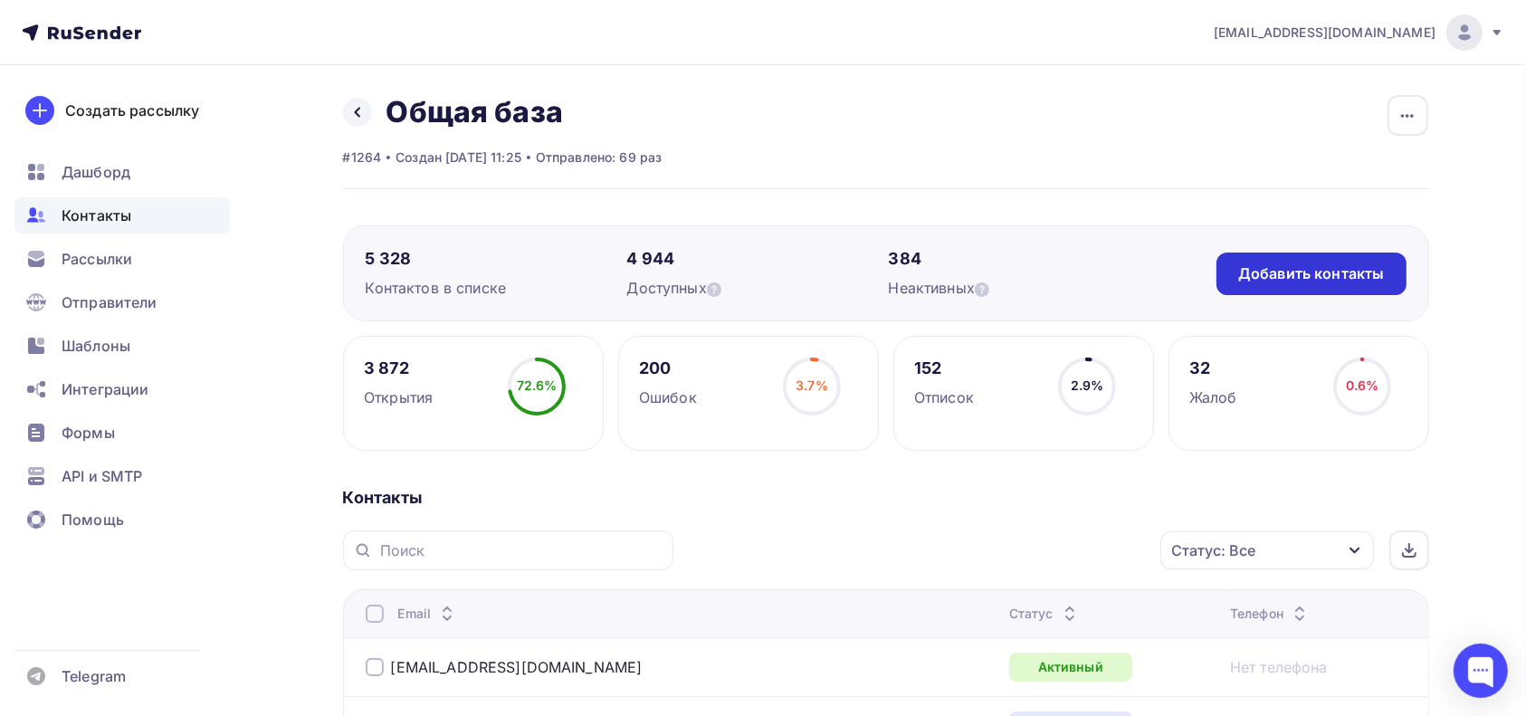
click at [1255, 280] on div "Добавить контакты" at bounding box center [1311, 273] width 146 height 21
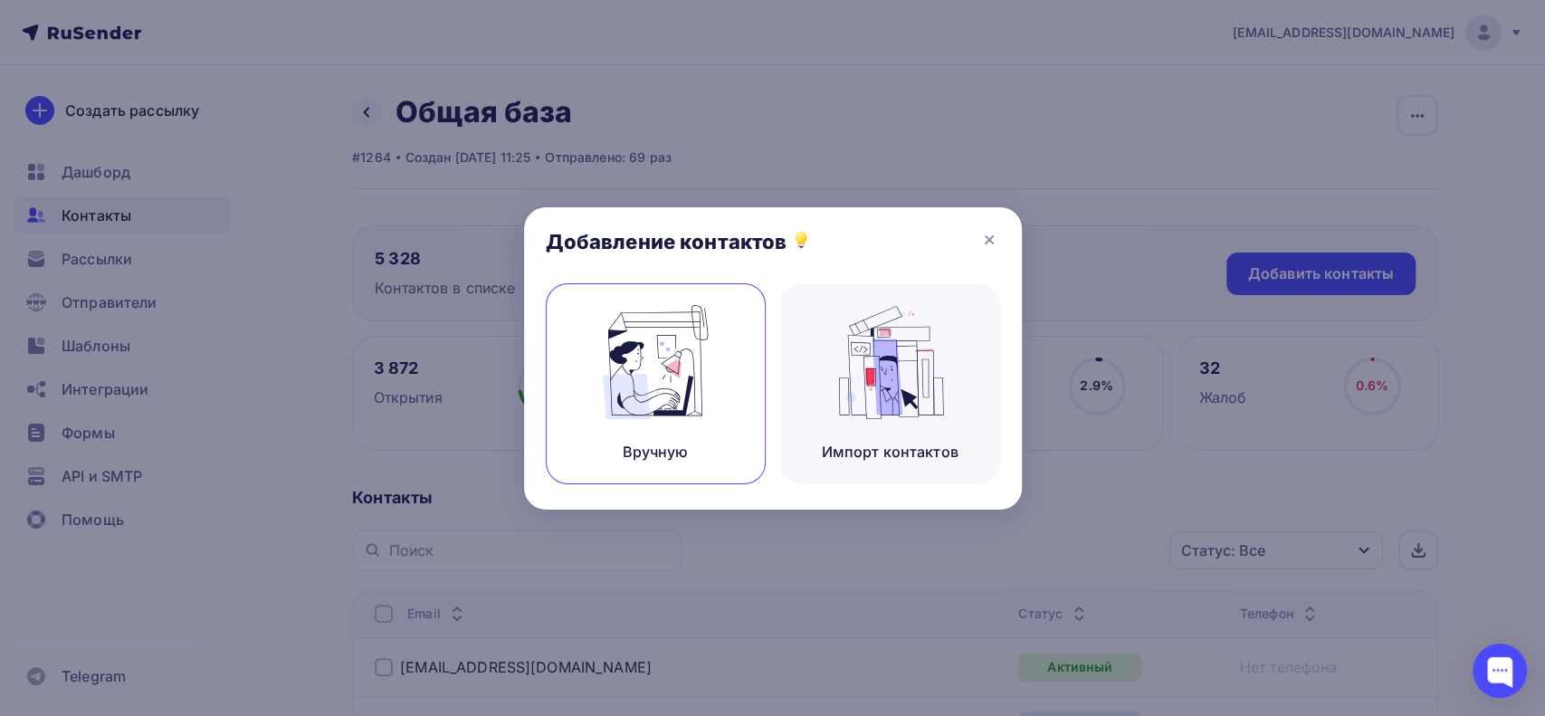
click at [664, 372] on img at bounding box center [655, 362] width 121 height 114
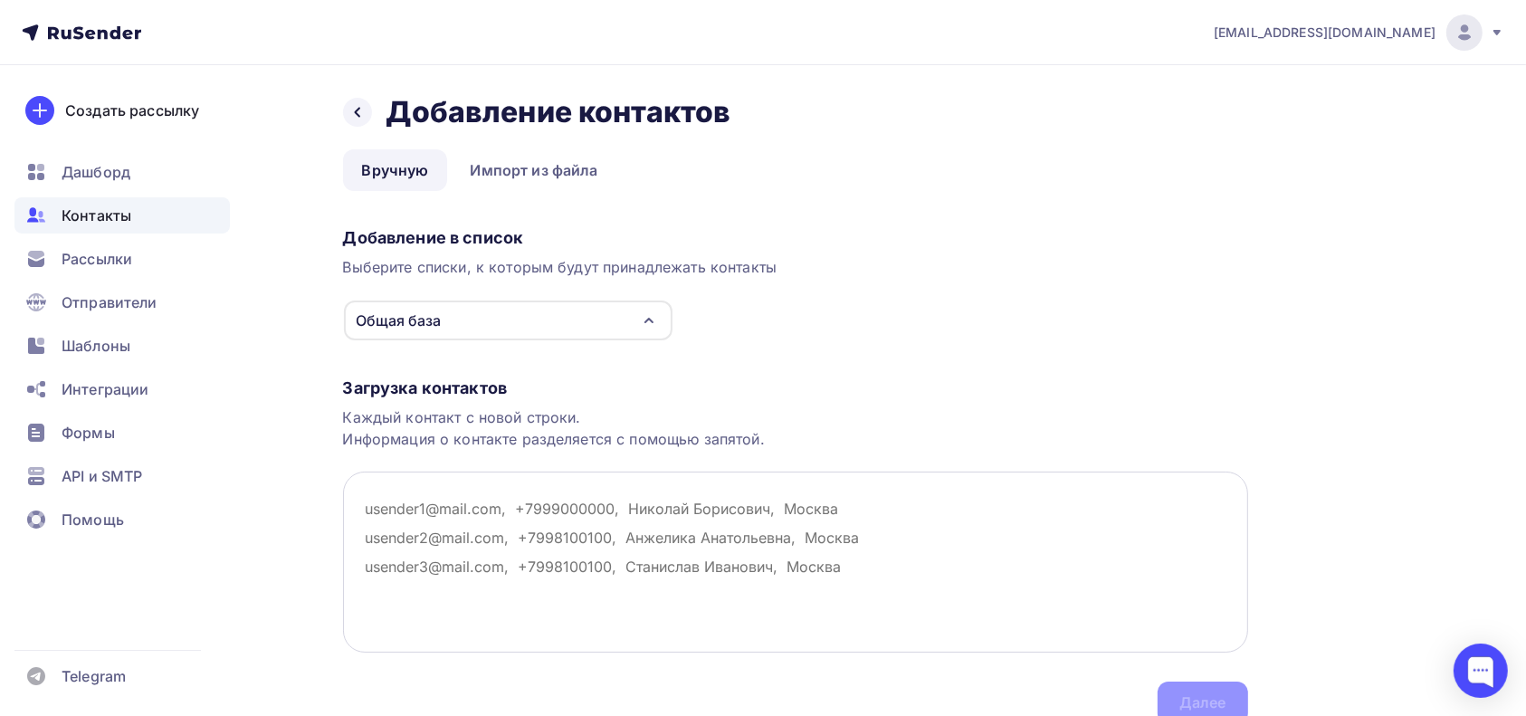
click at [455, 491] on textarea at bounding box center [795, 562] width 905 height 181
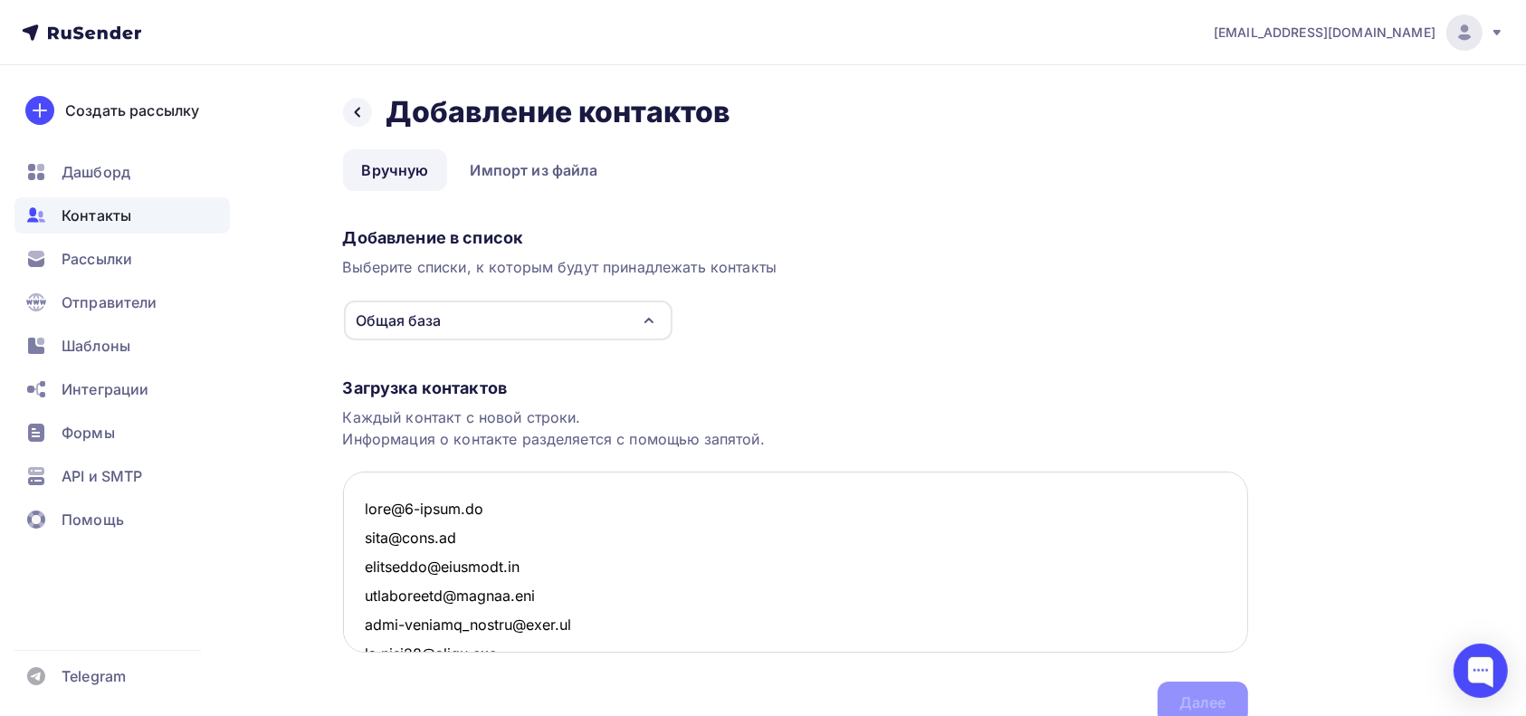
scroll to position [4152, 0]
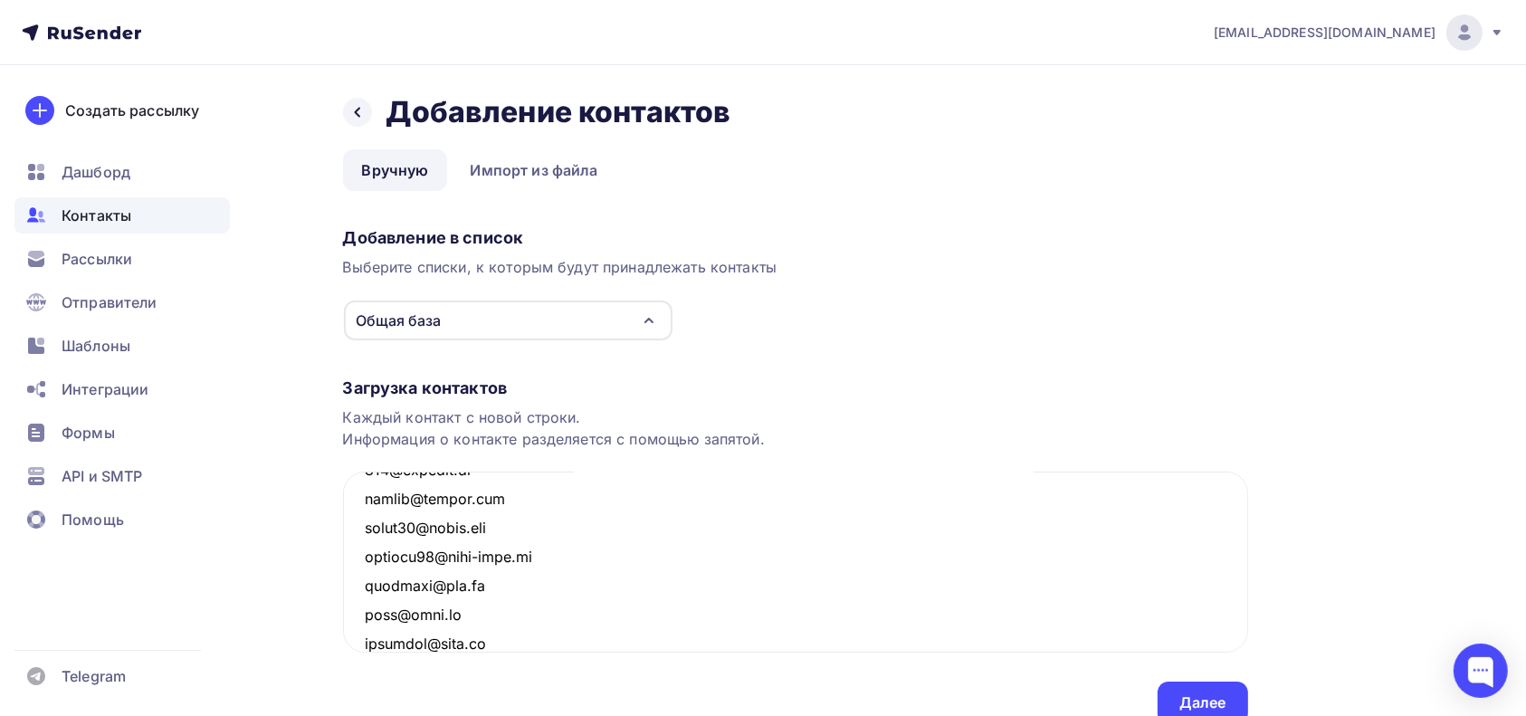
click at [1082, 286] on div "Добавление в список Выберите списки, к которым будут принадлежать контакты Обща…" at bounding box center [795, 280] width 905 height 121
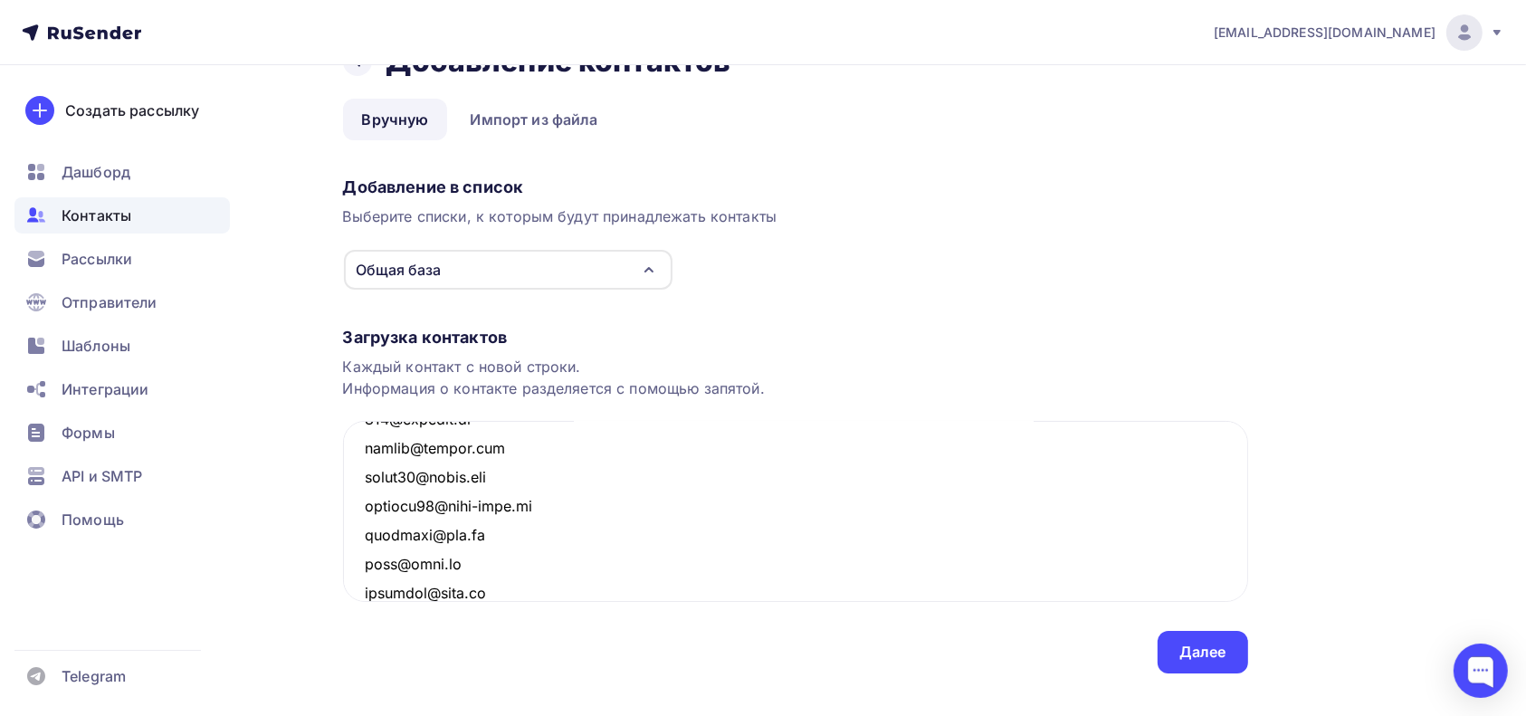
scroll to position [80, 0]
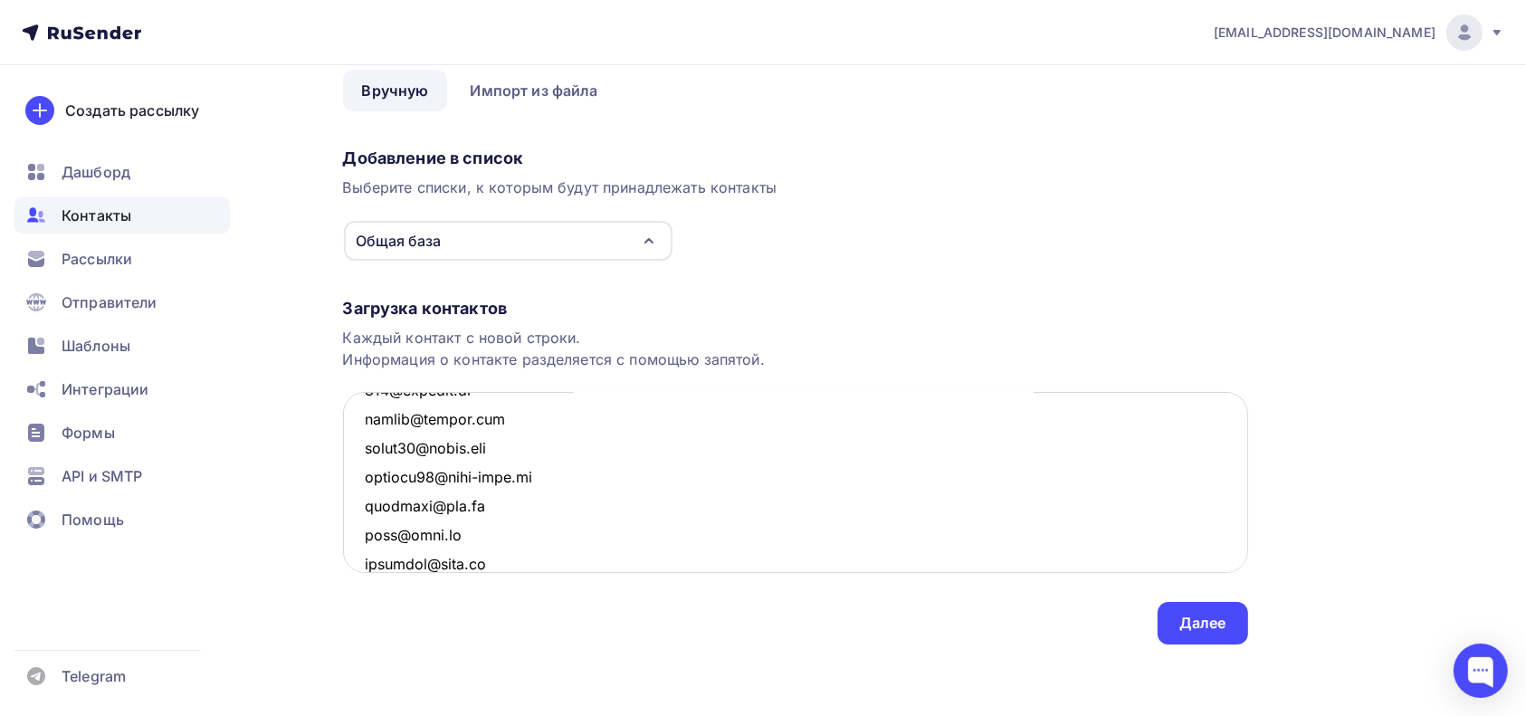
drag, startPoint x: 593, startPoint y: 509, endPoint x: 466, endPoint y: 504, distance: 126.8
click at [466, 504] on textarea at bounding box center [795, 482] width 905 height 181
click at [351, 505] on textarea at bounding box center [795, 482] width 905 height 181
click at [551, 497] on textarea at bounding box center [795, 482] width 905 height 181
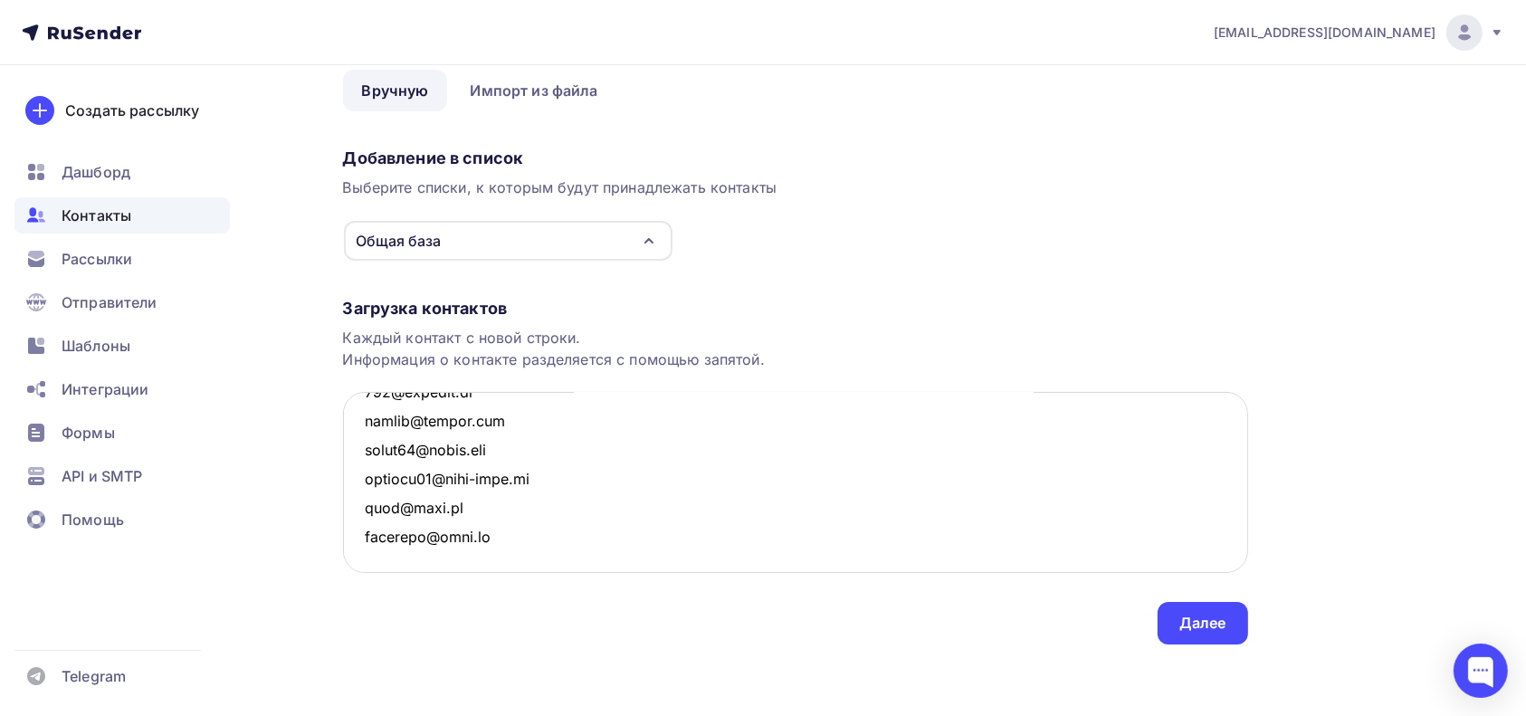
drag, startPoint x: 550, startPoint y: 475, endPoint x: 369, endPoint y: 478, distance: 181.1
click at [369, 478] on textarea at bounding box center [795, 482] width 905 height 181
drag, startPoint x: 710, startPoint y: 472, endPoint x: 585, endPoint y: 469, distance: 124.9
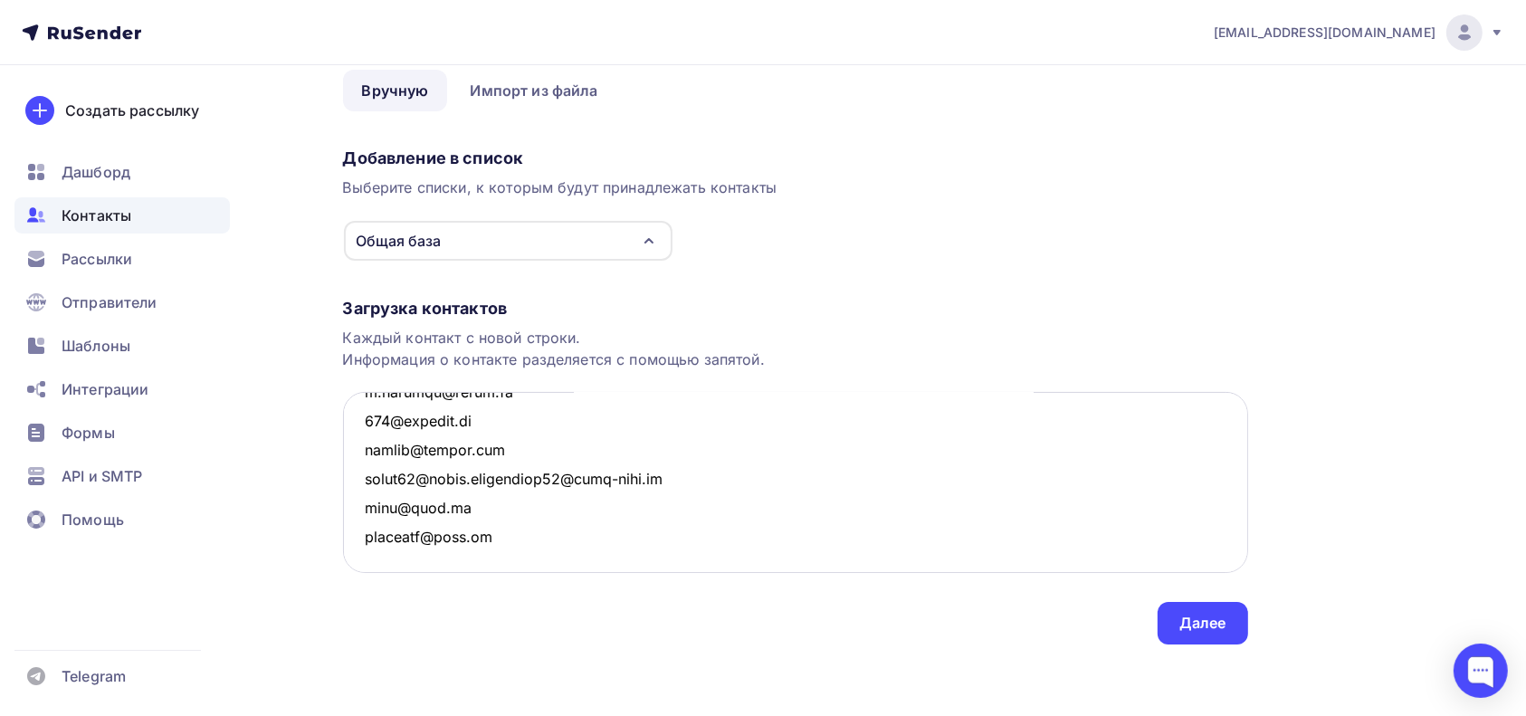
click at [633, 470] on textarea at bounding box center [795, 482] width 905 height 181
click at [550, 473] on textarea at bounding box center [795, 482] width 905 height 181
click at [514, 482] on textarea at bounding box center [795, 482] width 905 height 181
click at [696, 477] on textarea at bounding box center [795, 482] width 905 height 181
type textarea "[EMAIL_ADDRESS][DOMAIN_NAME] [EMAIL_ADDRESS][DOMAIN_NAME] [EMAIL_ADDRESS][DOMAI…"
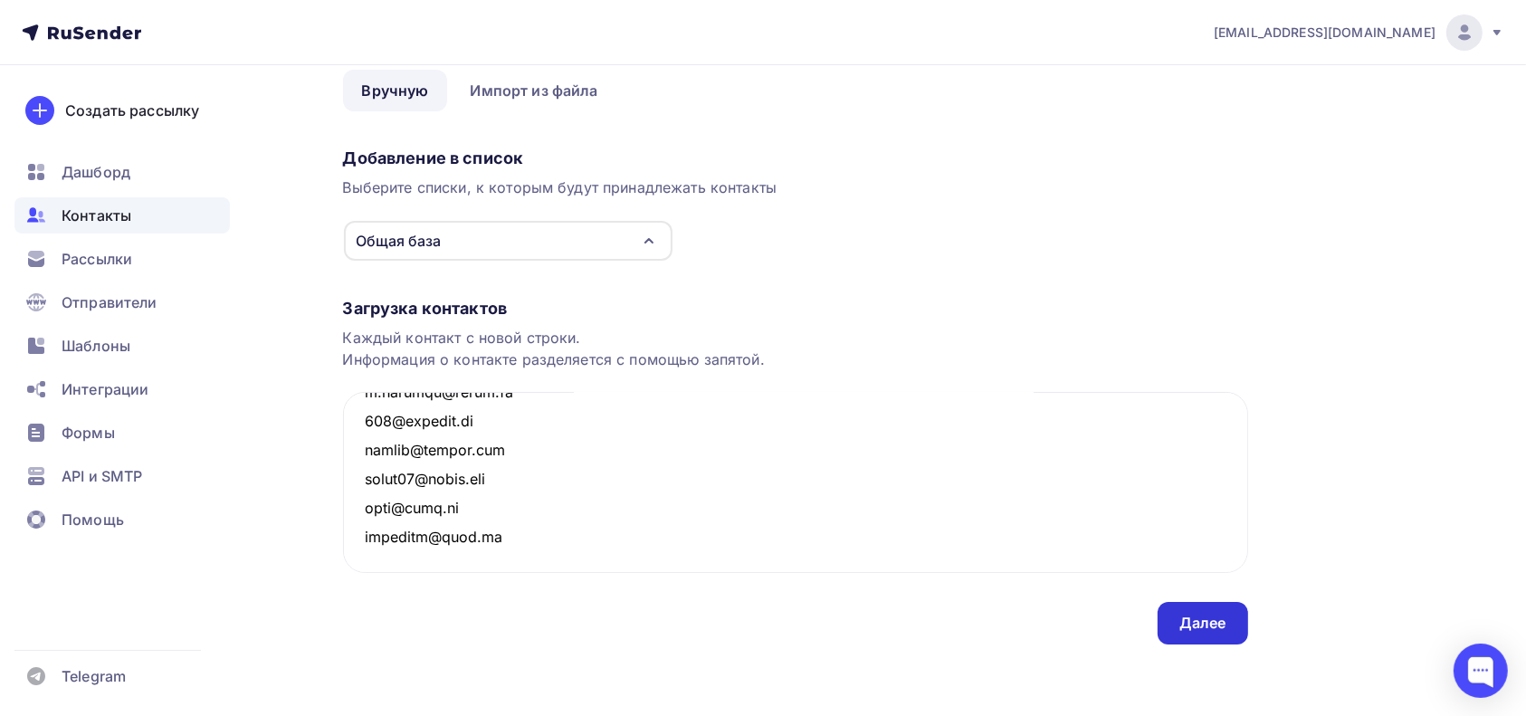
click at [1222, 634] on div "Далее" at bounding box center [1203, 623] width 91 height 43
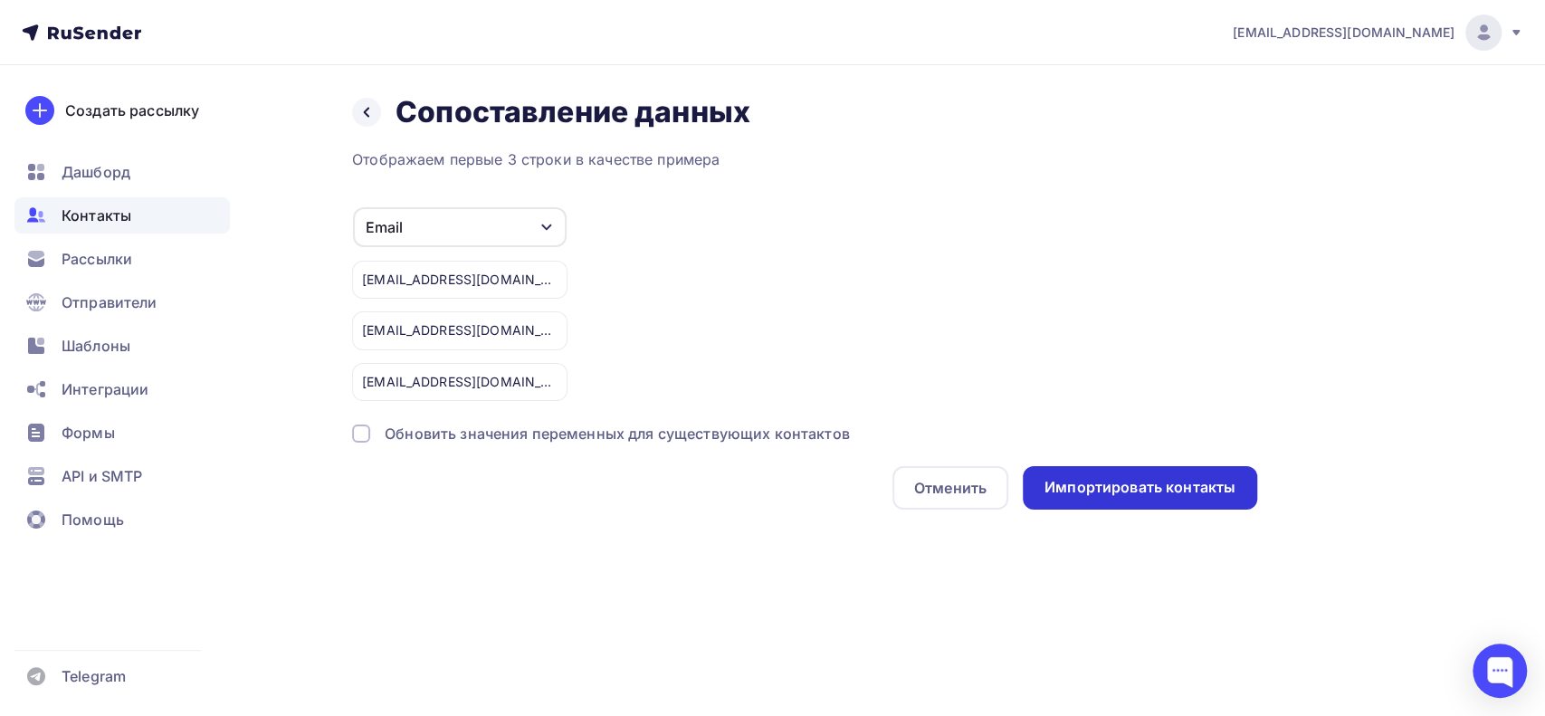
click at [1225, 494] on div "Импортировать контакты" at bounding box center [1140, 487] width 191 height 21
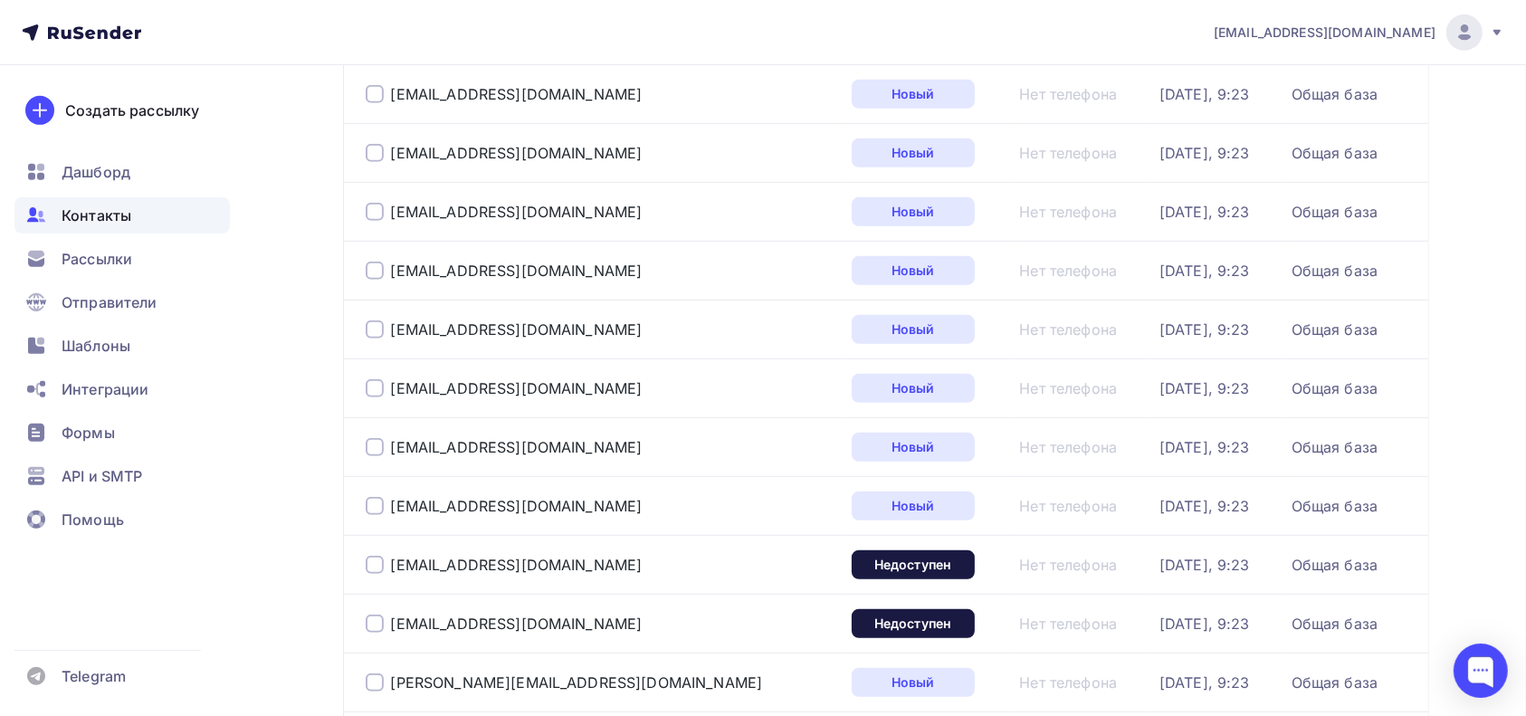
scroll to position [1226, 0]
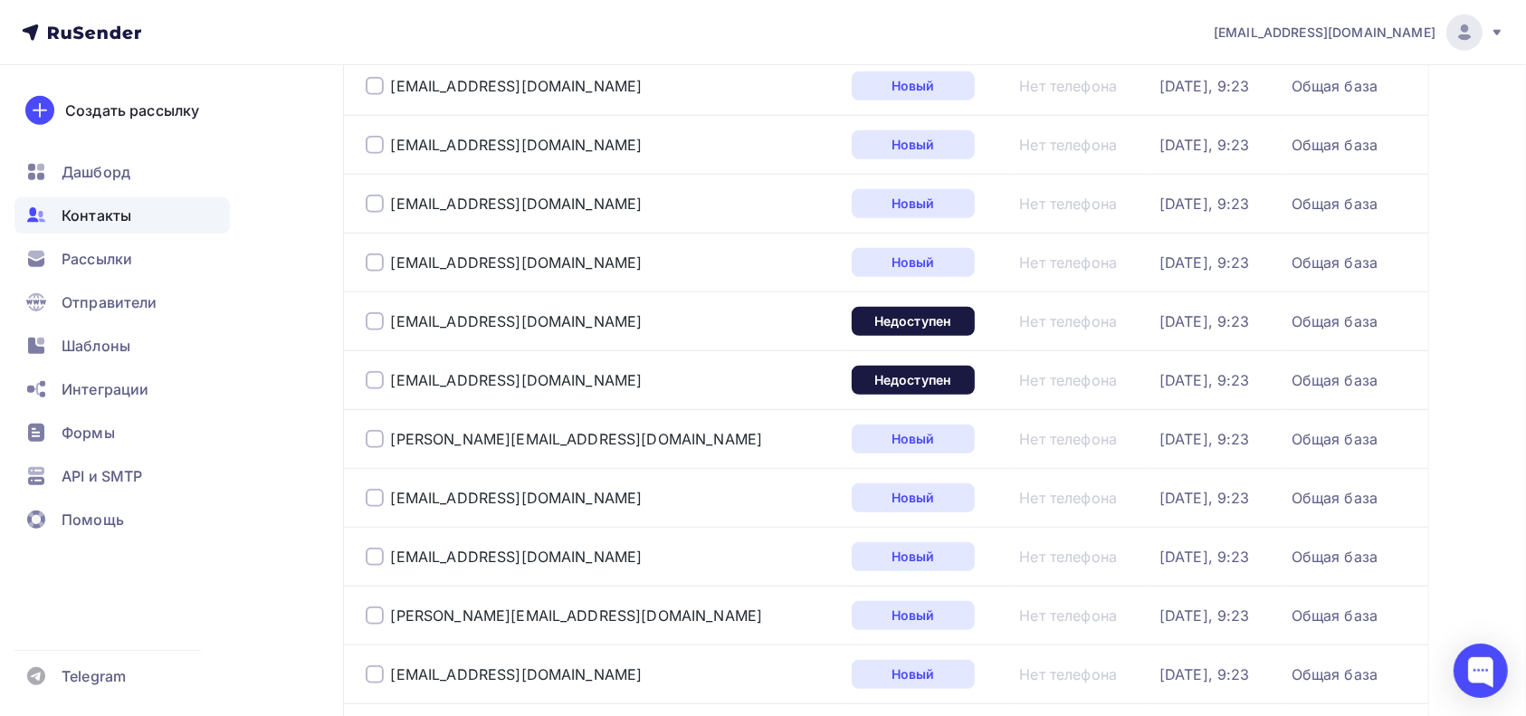
click at [373, 315] on div at bounding box center [375, 321] width 18 height 18
click at [376, 382] on div at bounding box center [375, 380] width 18 height 18
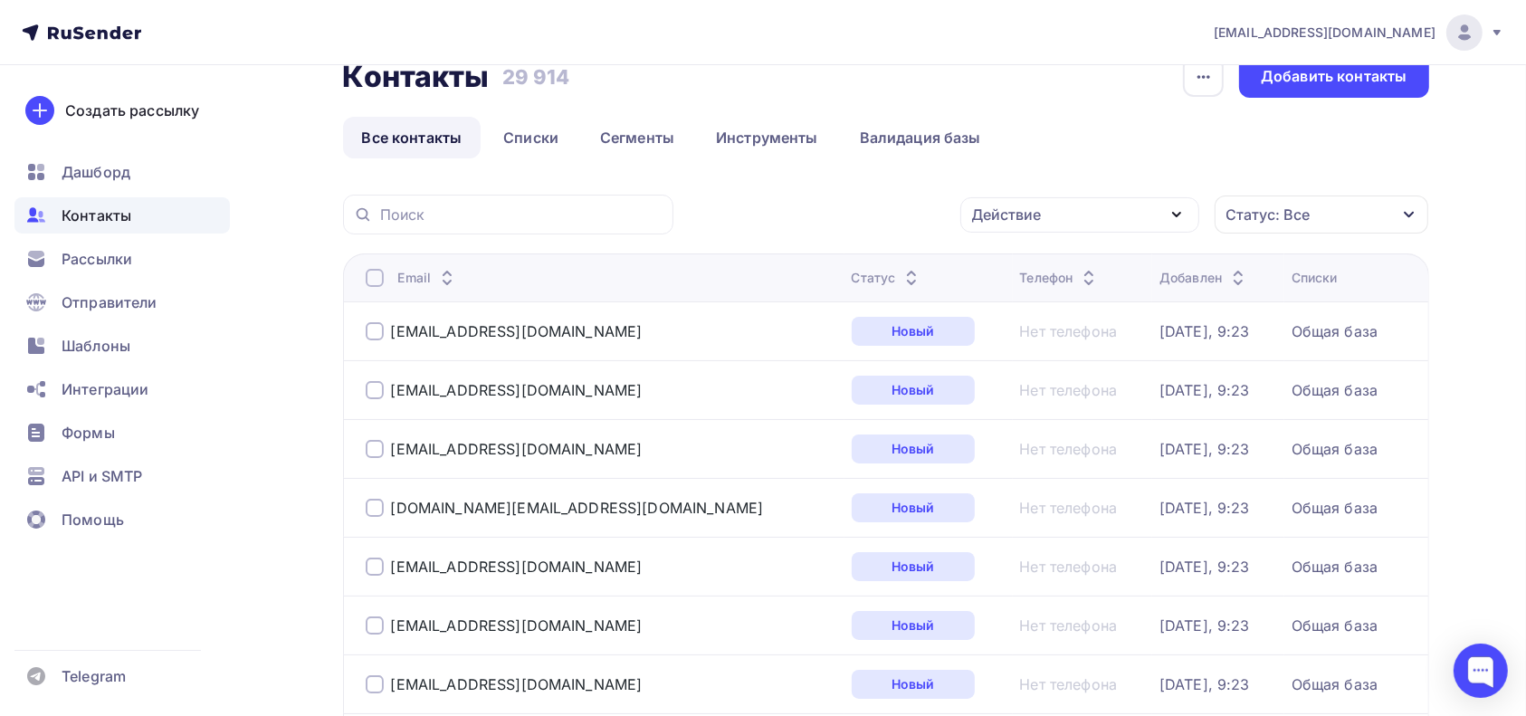
scroll to position [0, 0]
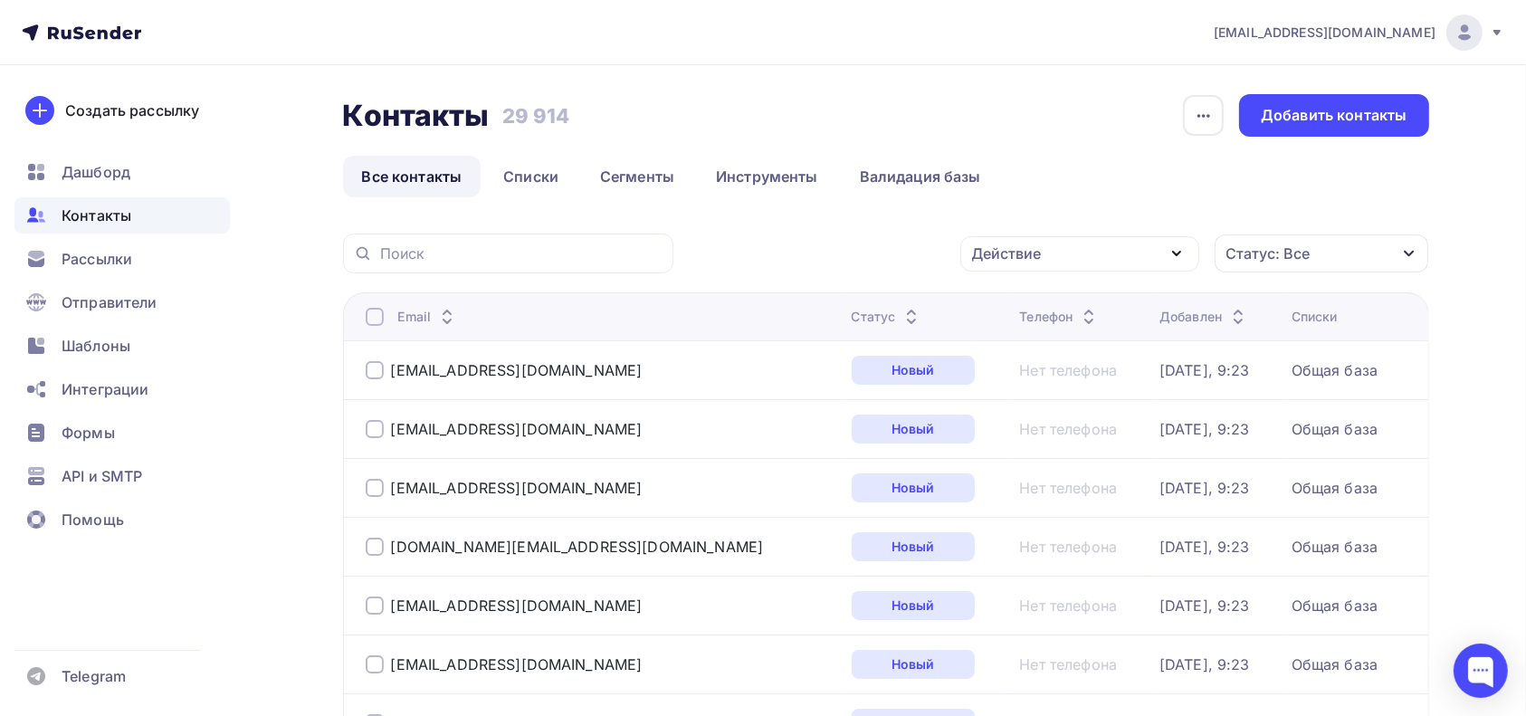
click at [1172, 250] on icon "button" at bounding box center [1177, 254] width 22 height 22
click at [1069, 376] on div "Удалить" at bounding box center [1080, 379] width 196 height 22
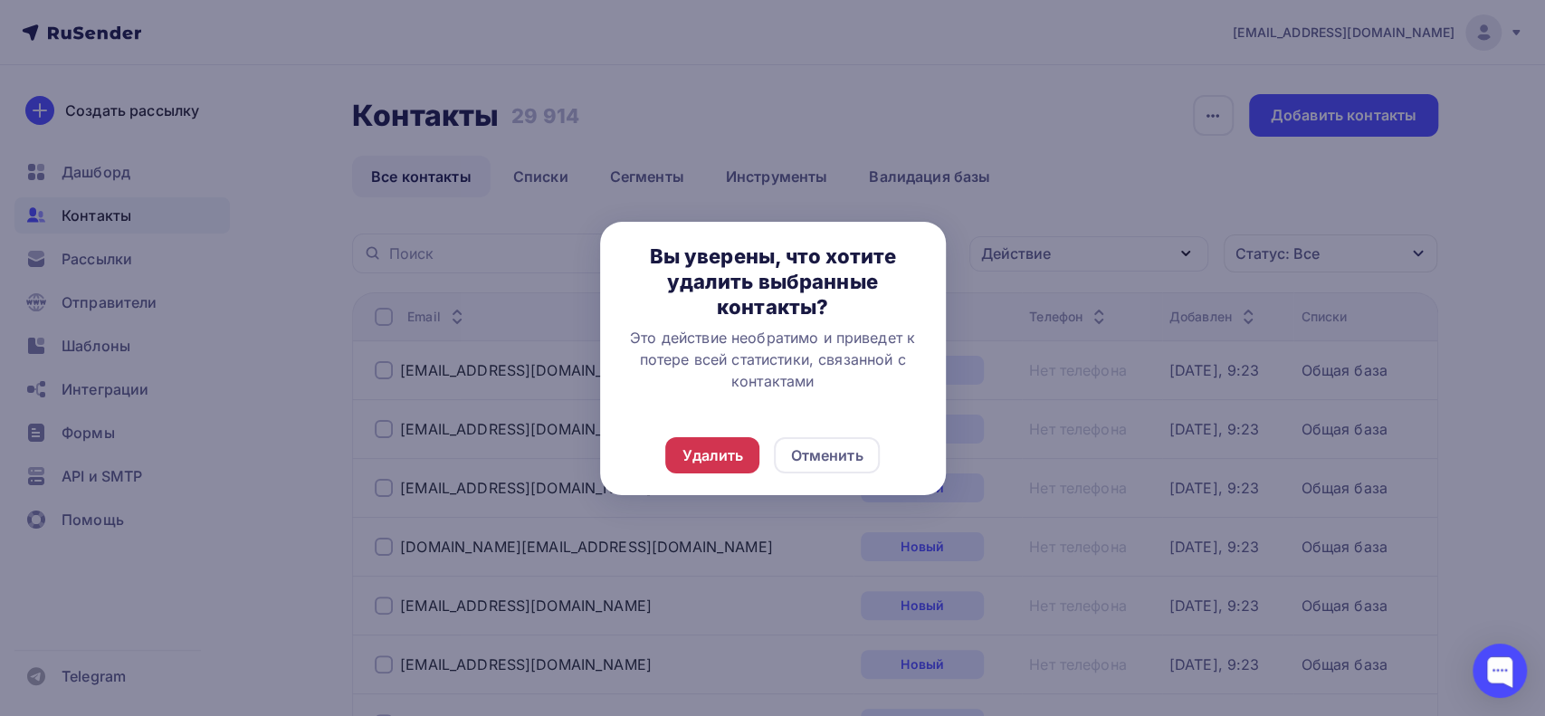
click at [704, 460] on div "Удалить" at bounding box center [713, 455] width 62 height 22
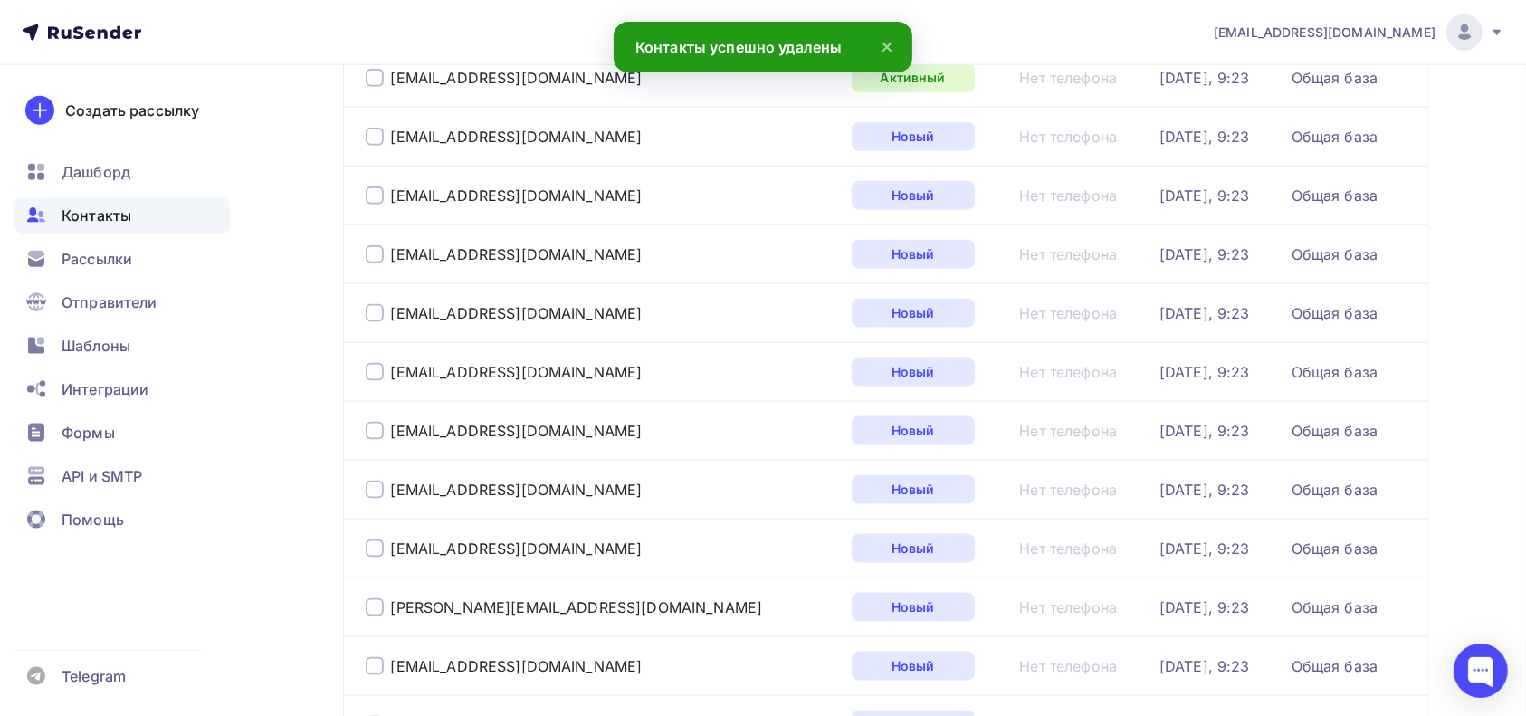
scroll to position [2745, 0]
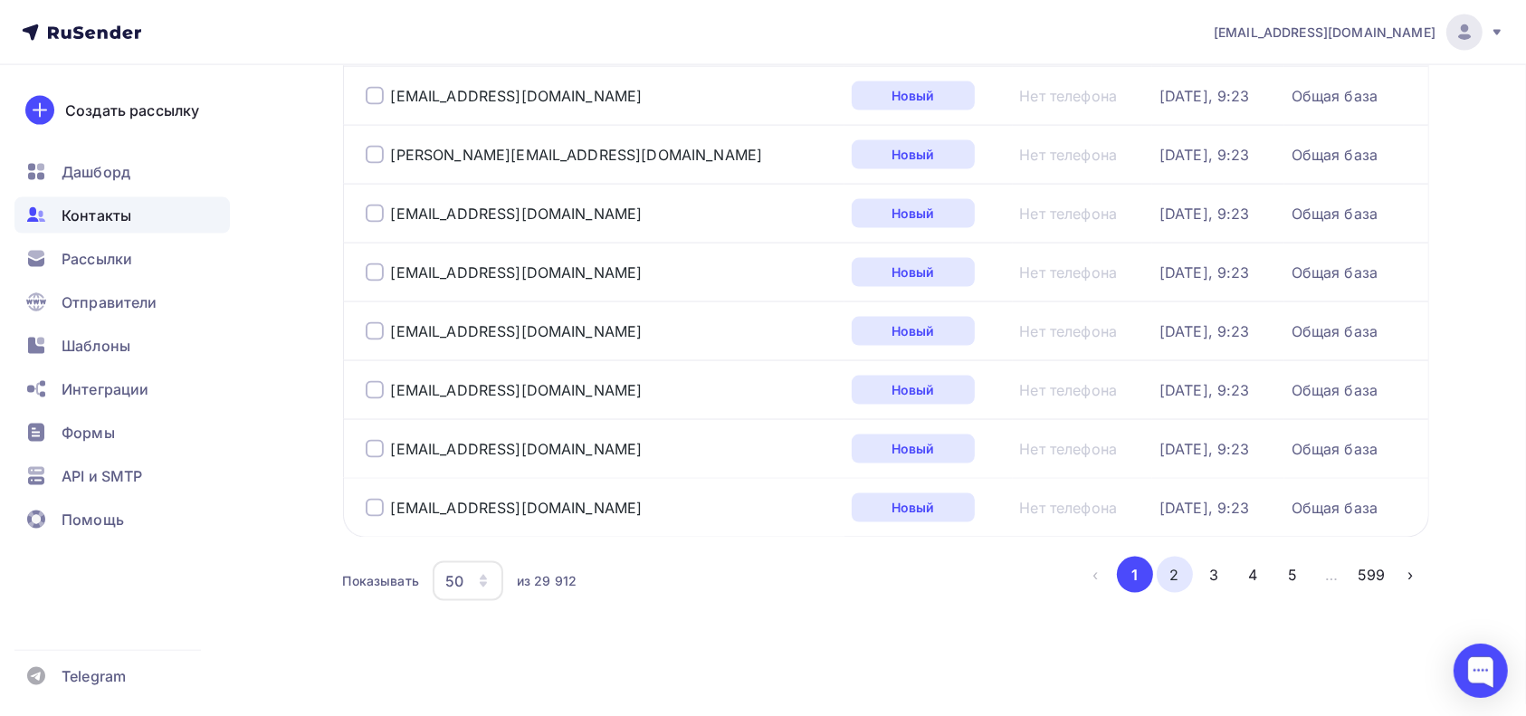
click at [1183, 566] on button "2" at bounding box center [1175, 575] width 36 height 36
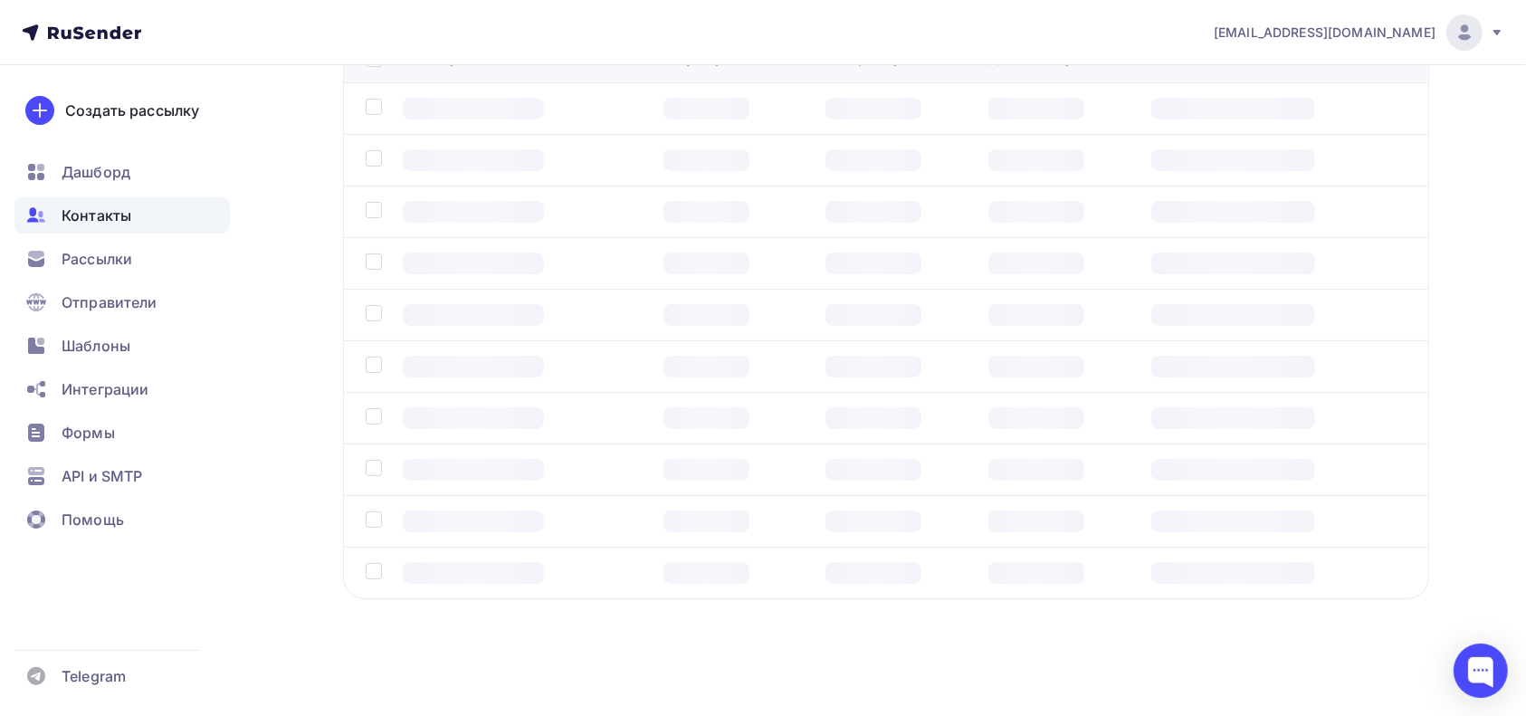
scroll to position [143, 0]
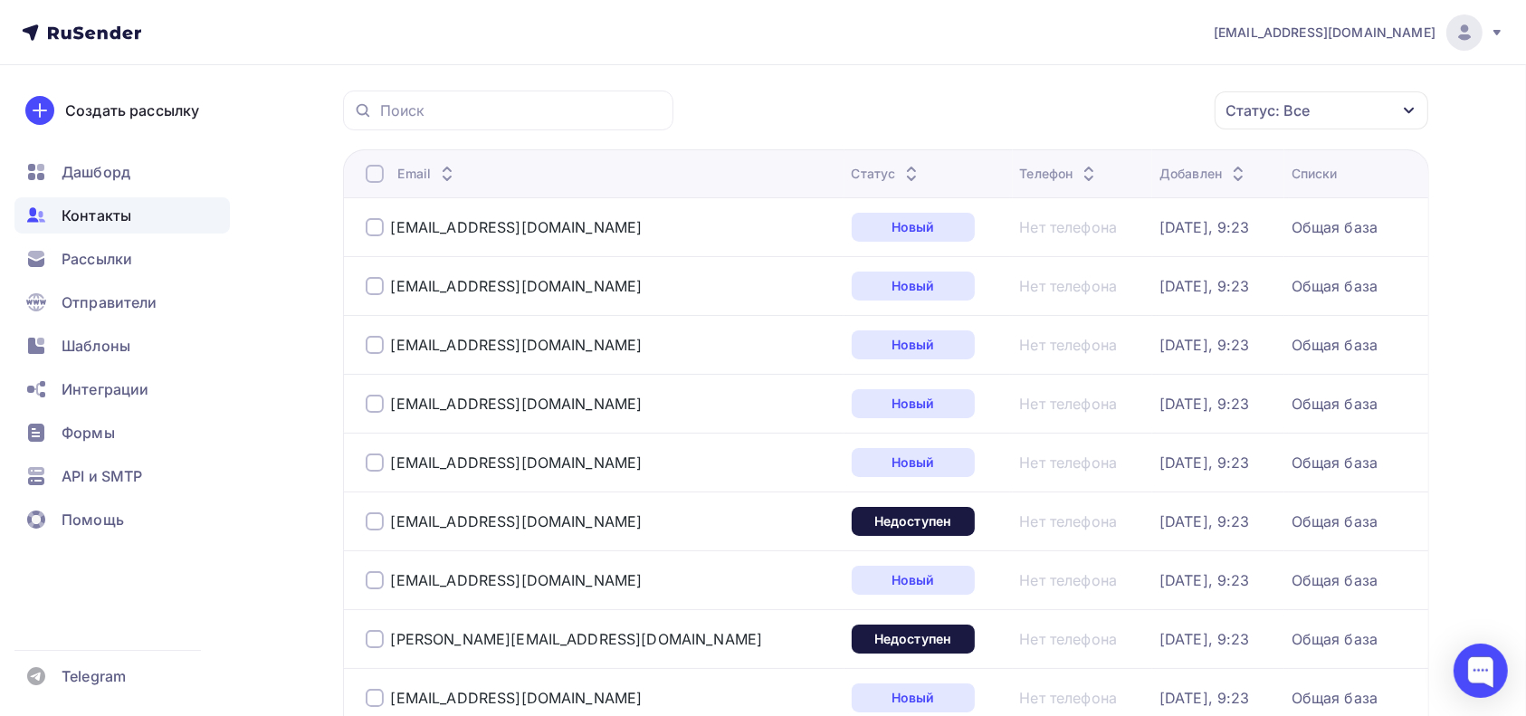
click at [372, 527] on div at bounding box center [375, 521] width 18 height 18
click at [376, 635] on div at bounding box center [375, 639] width 18 height 18
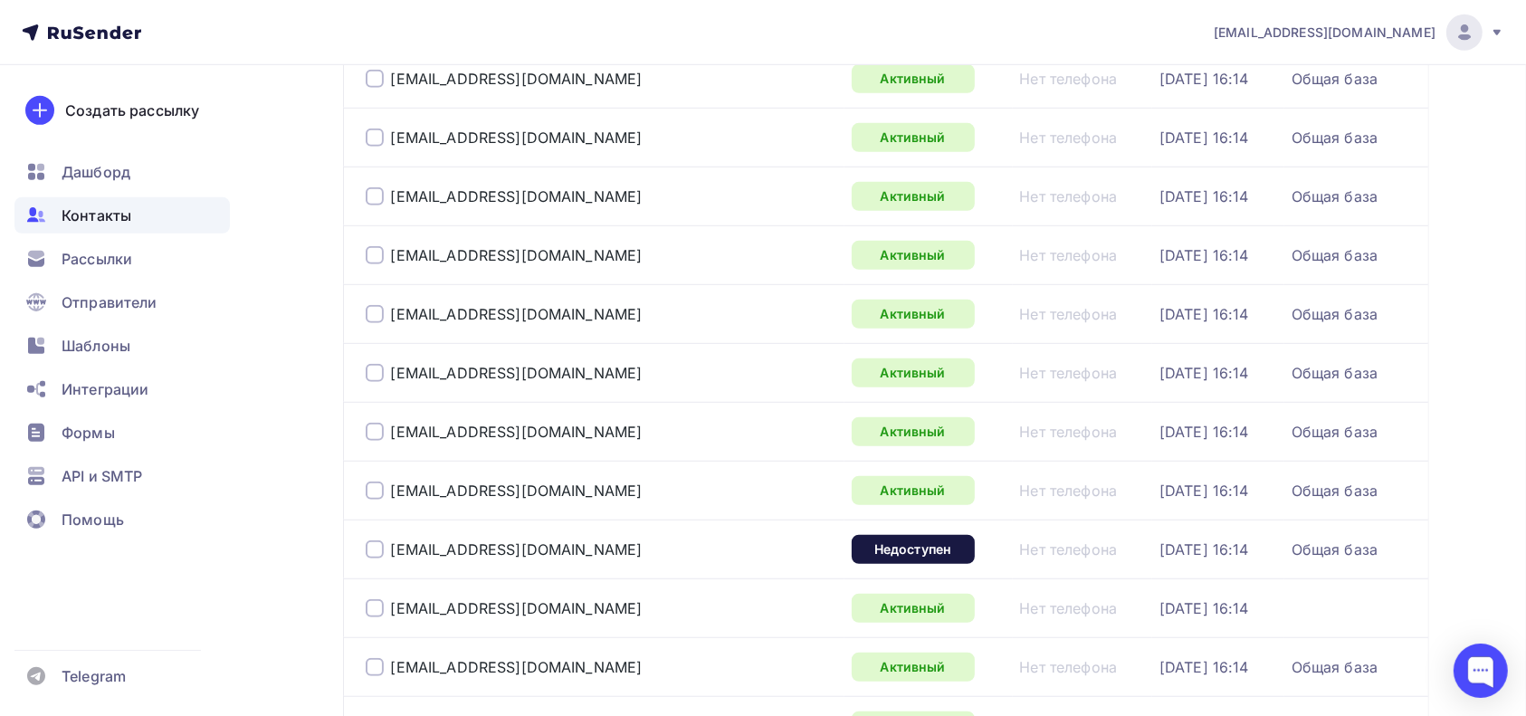
scroll to position [1350, 0]
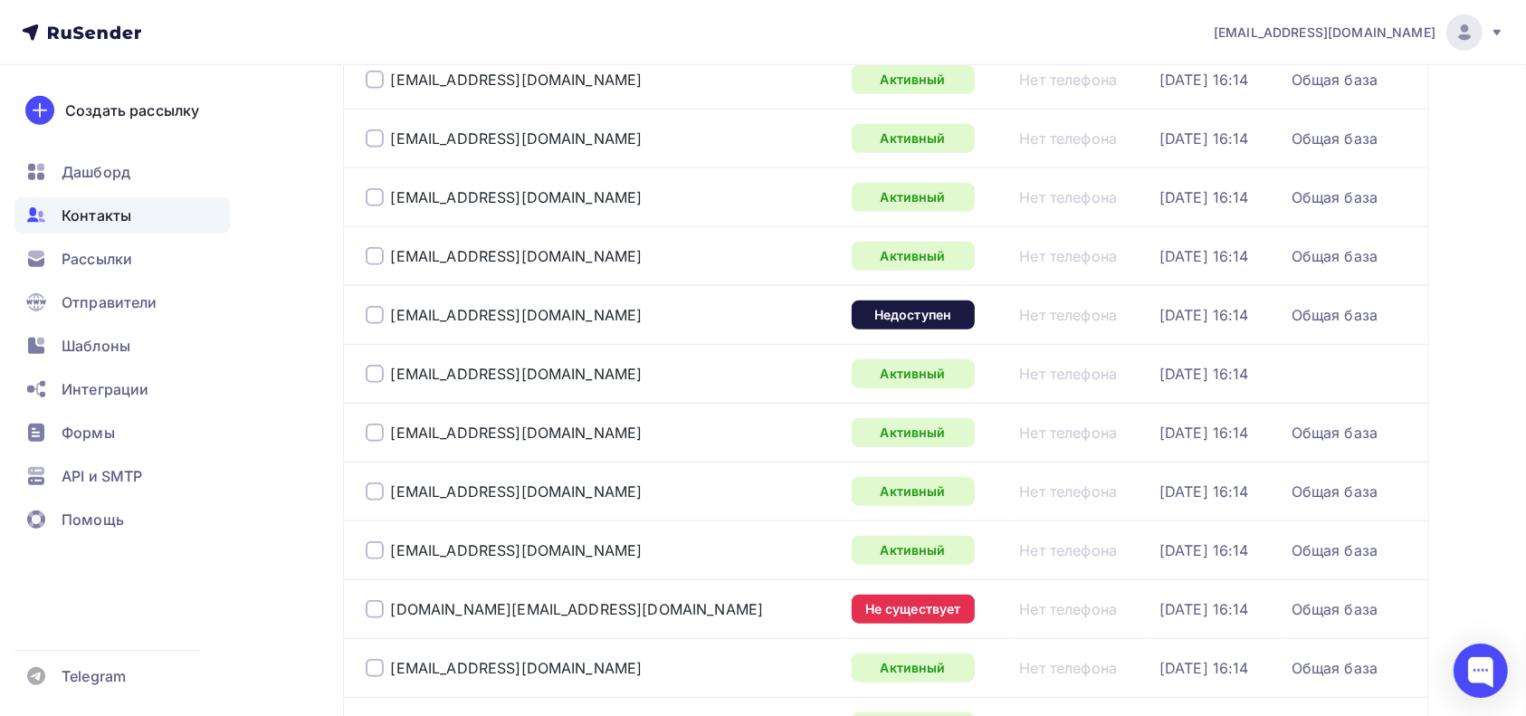
click at [366, 310] on div at bounding box center [375, 315] width 18 height 18
click at [374, 605] on div at bounding box center [375, 609] width 18 height 18
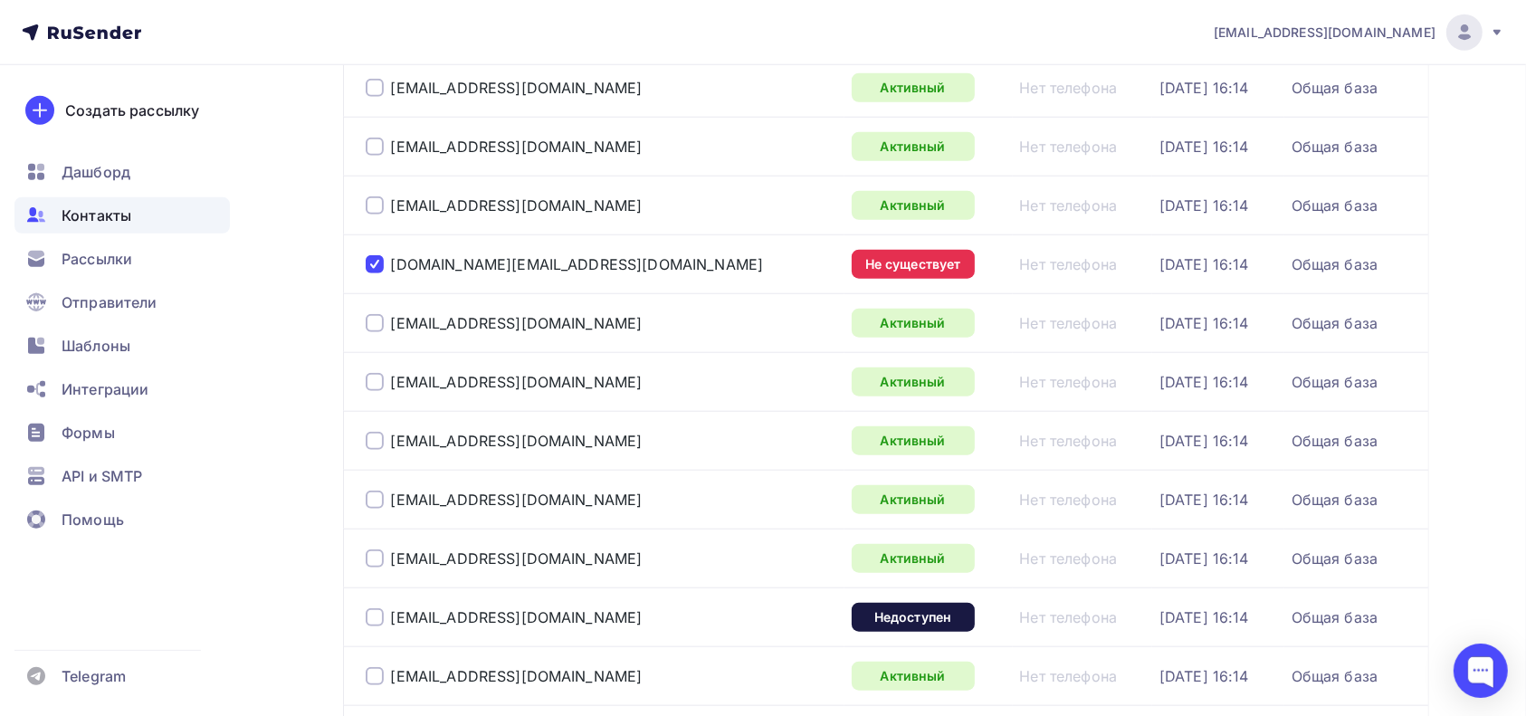
scroll to position [1832, 0]
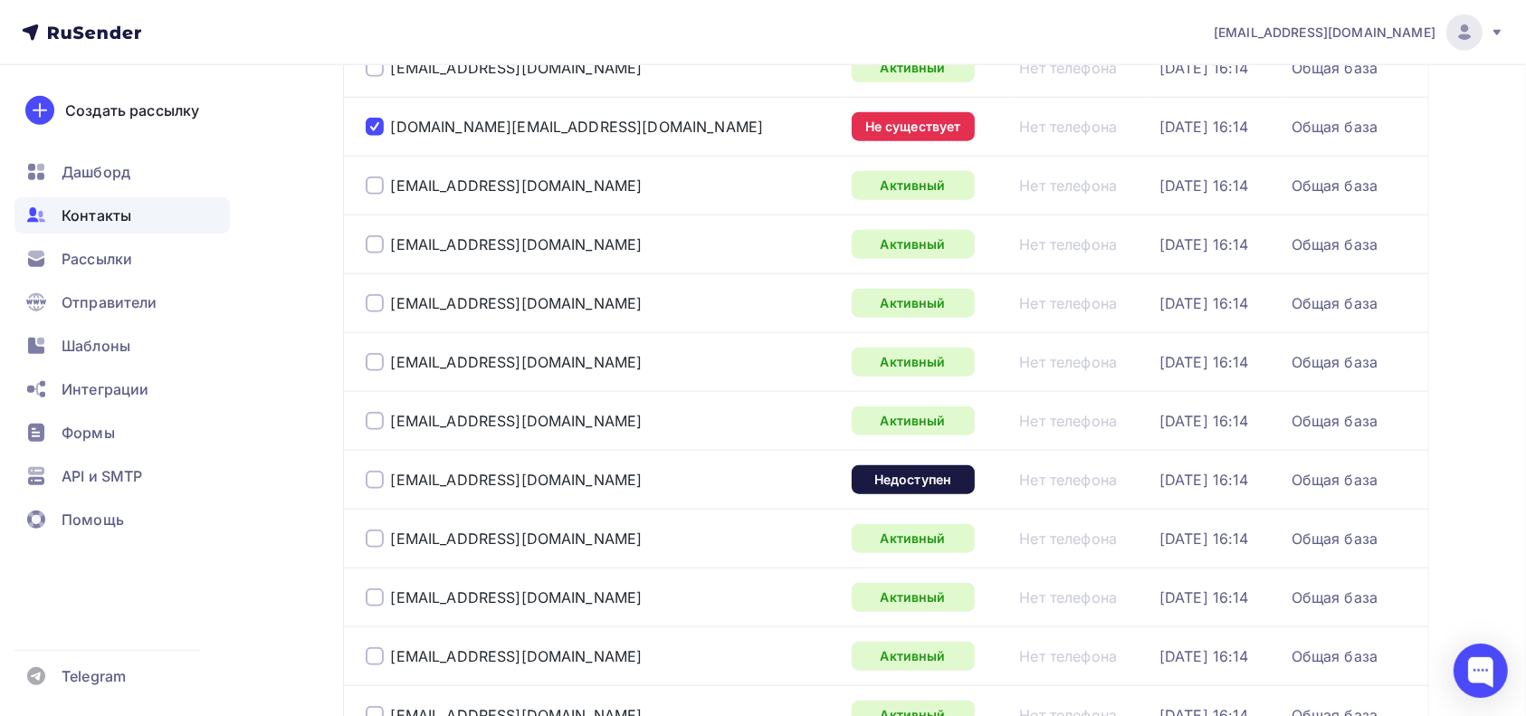
click at [377, 473] on div at bounding box center [375, 480] width 18 height 18
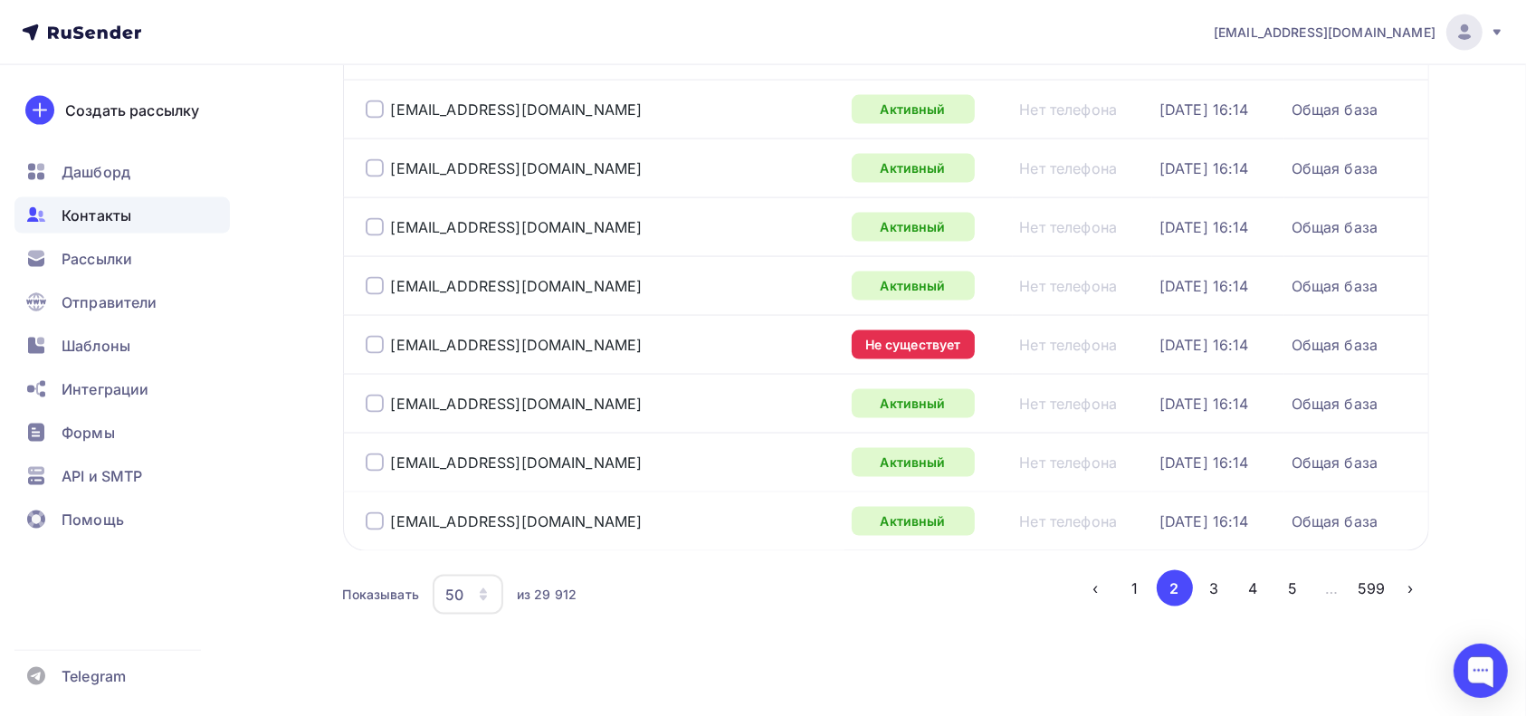
scroll to position [2745, 0]
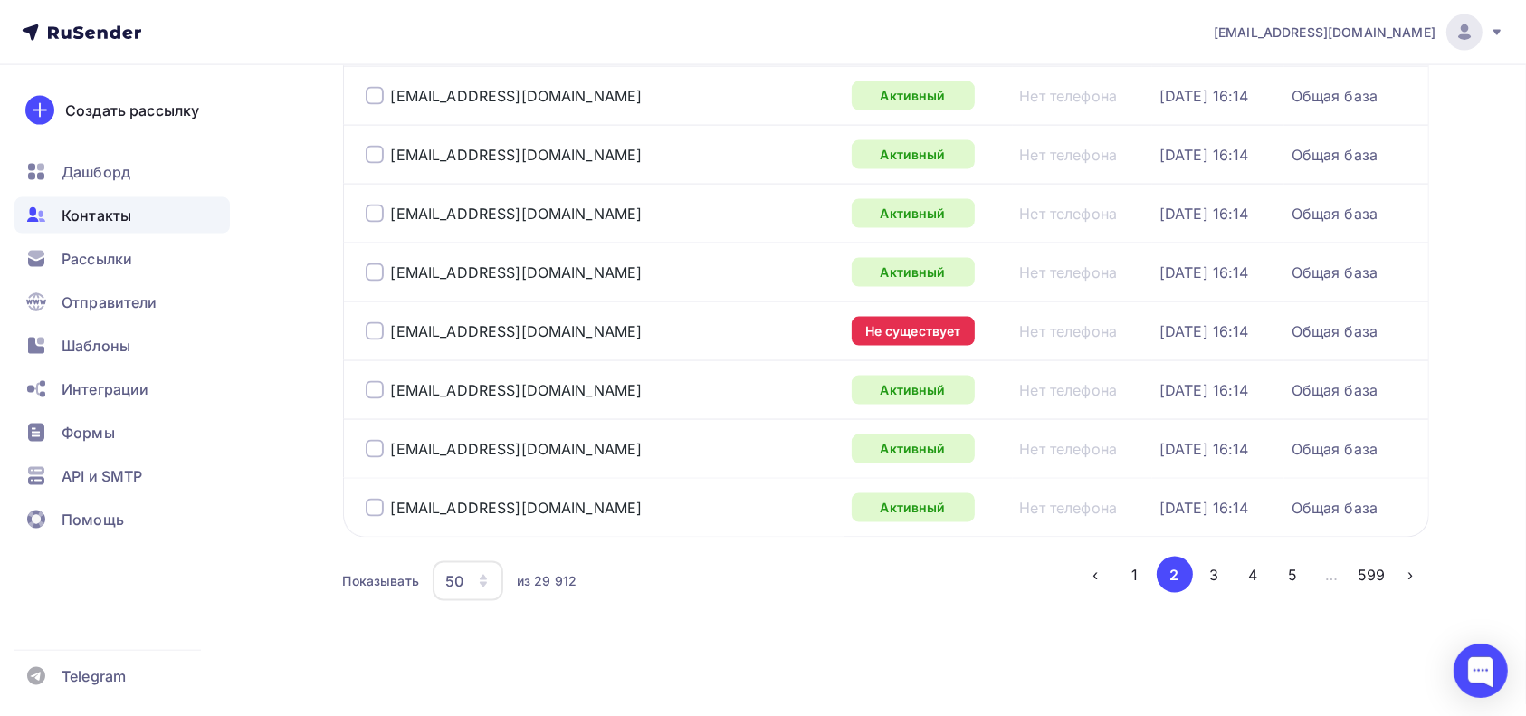
click at [370, 329] on div at bounding box center [375, 331] width 18 height 18
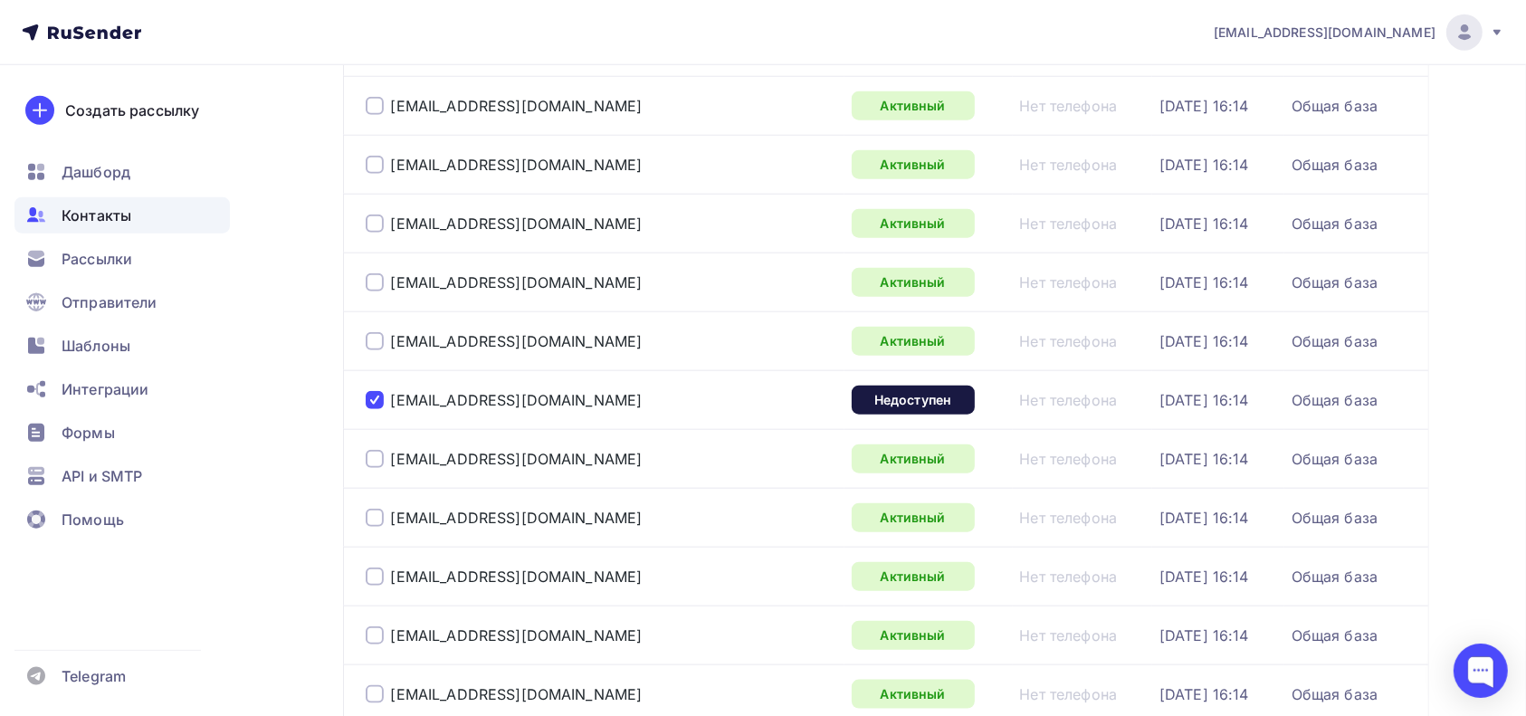
scroll to position [1231, 0]
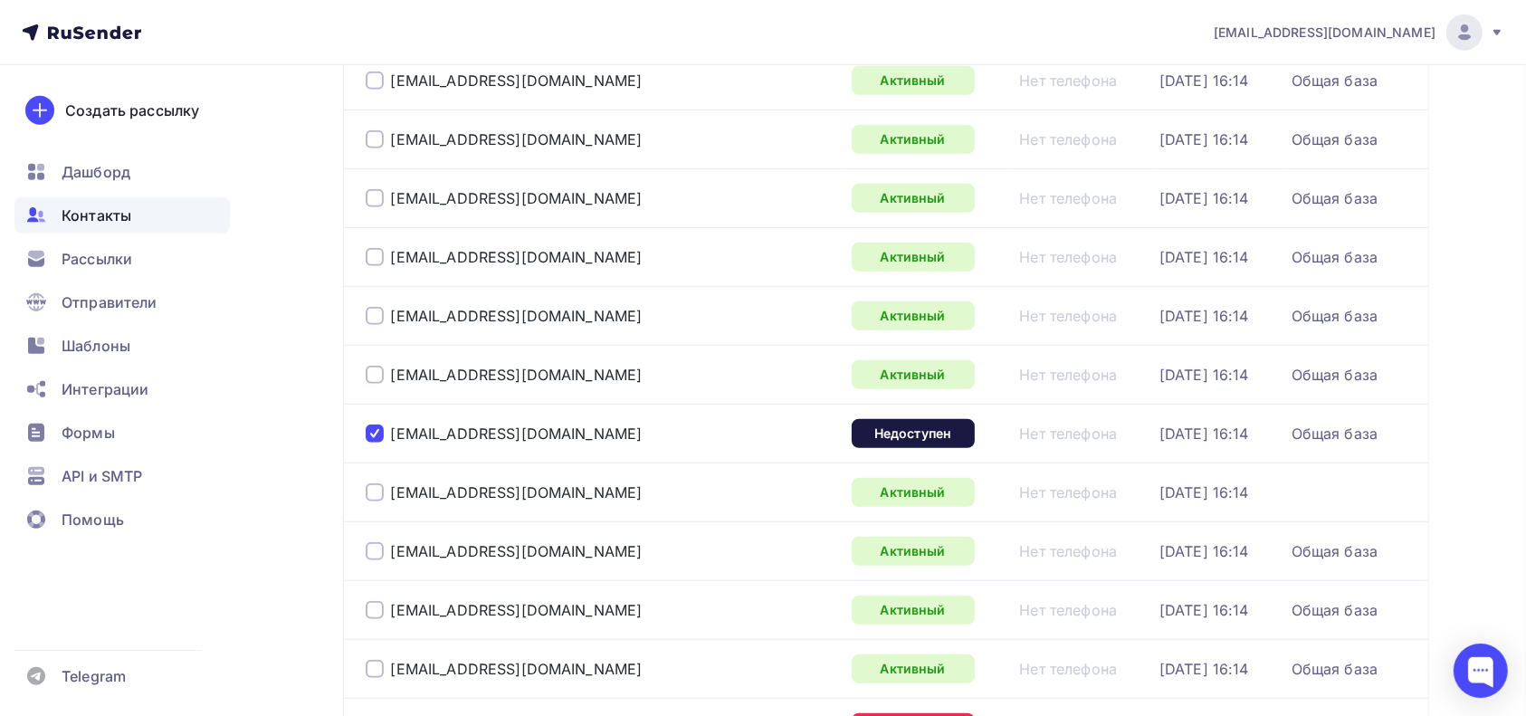
drag, startPoint x: 1542, startPoint y: 98, endPoint x: 1543, endPoint y: 5, distance: 92.3
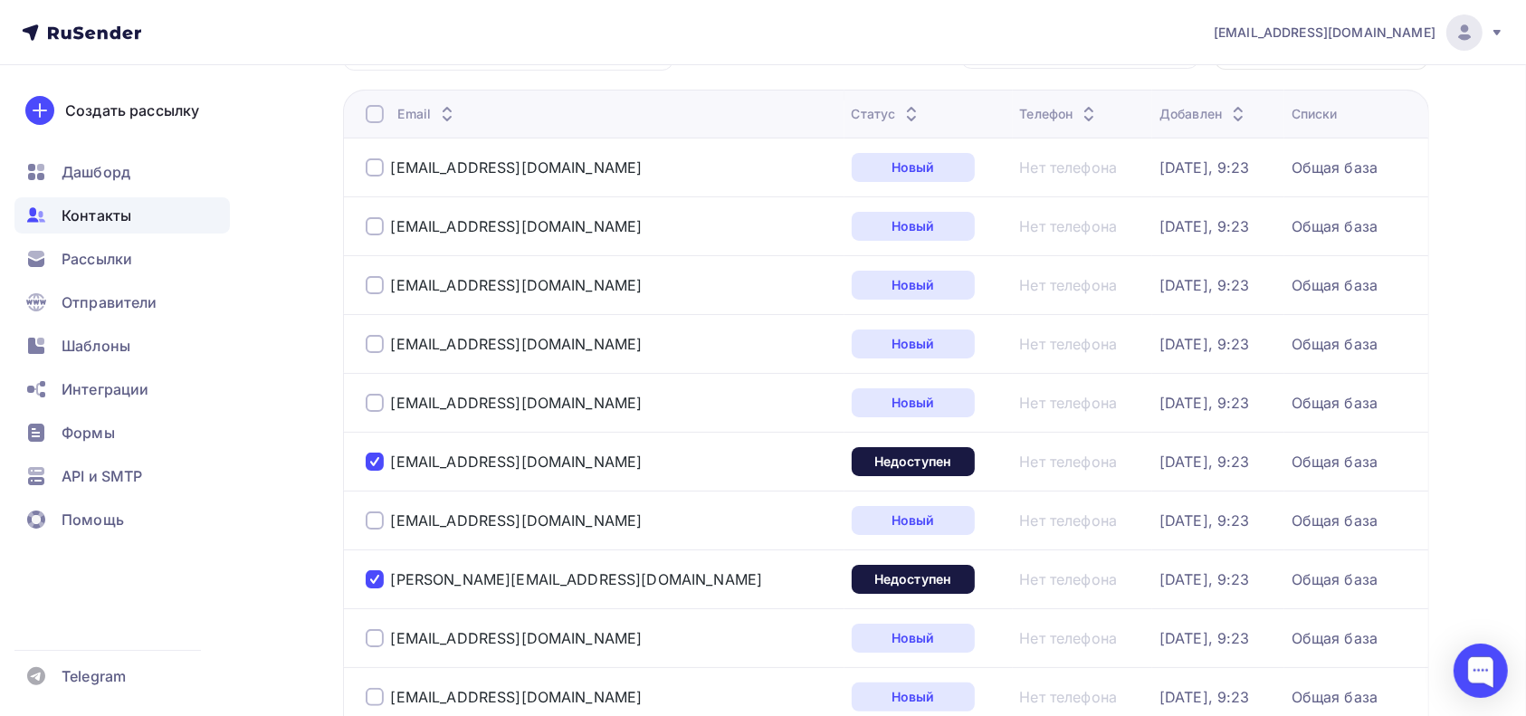
scroll to position [0, 0]
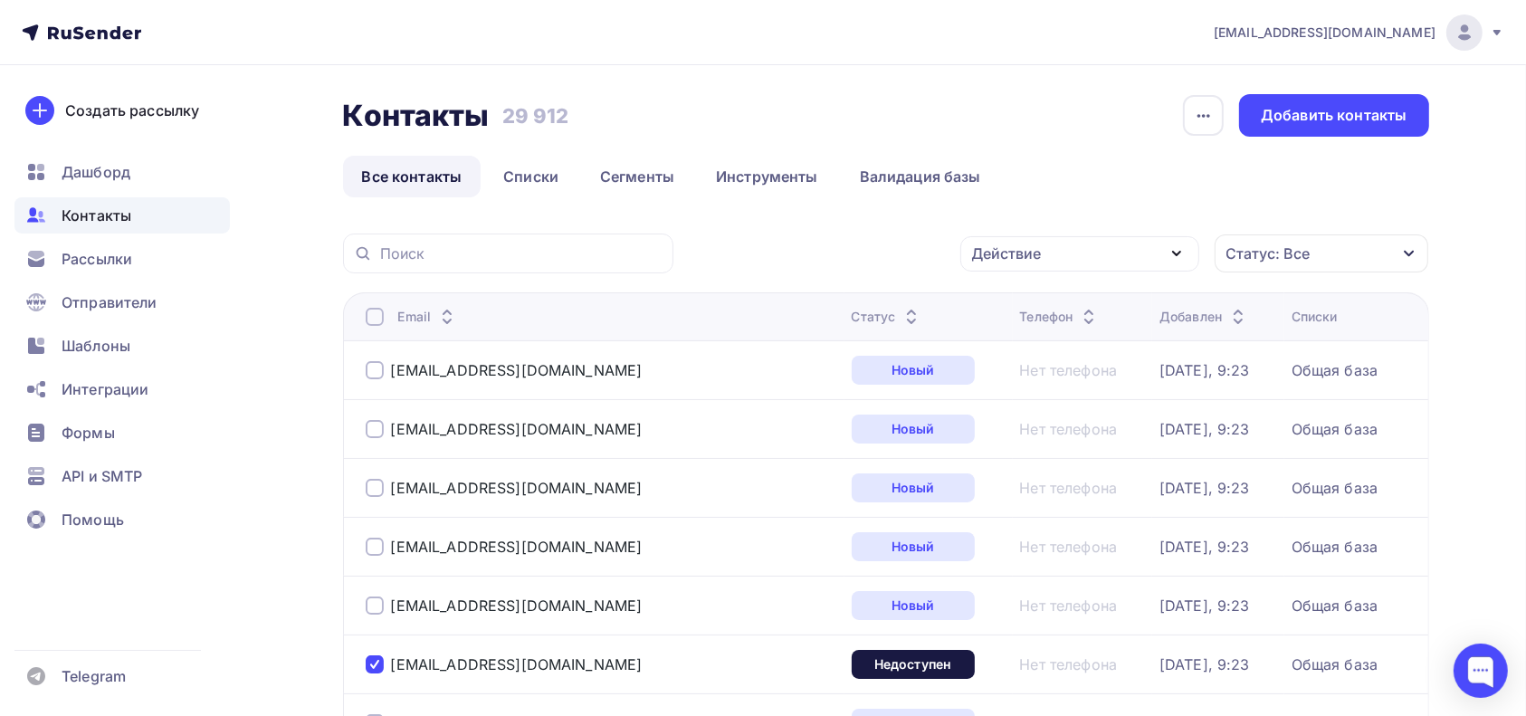
drag, startPoint x: 1532, startPoint y: 300, endPoint x: 906, endPoint y: 227, distance: 630.6
click at [1179, 251] on icon "button" at bounding box center [1177, 254] width 22 height 22
click at [1045, 380] on div "Удалить" at bounding box center [1080, 379] width 196 height 22
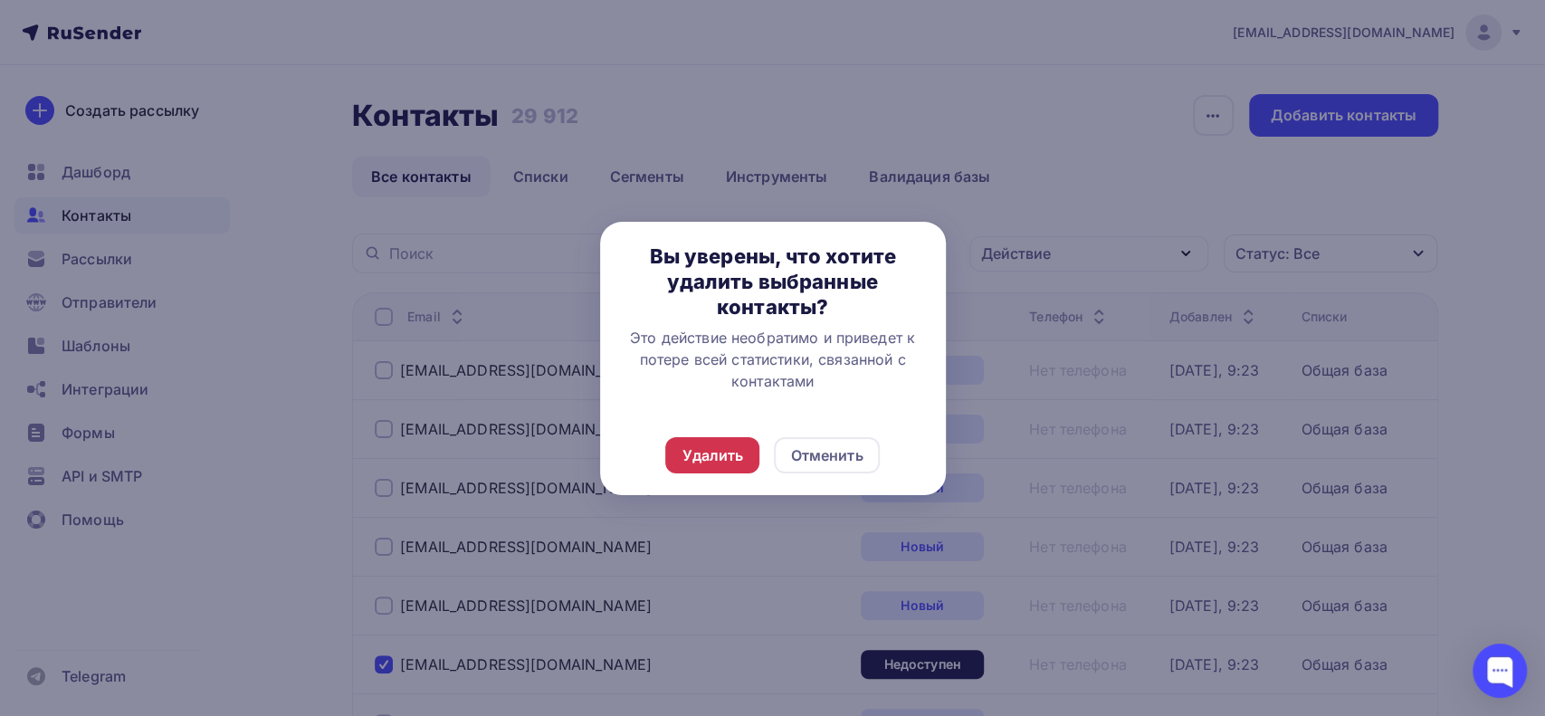
click at [713, 444] on div "Удалить" at bounding box center [713, 455] width 62 height 22
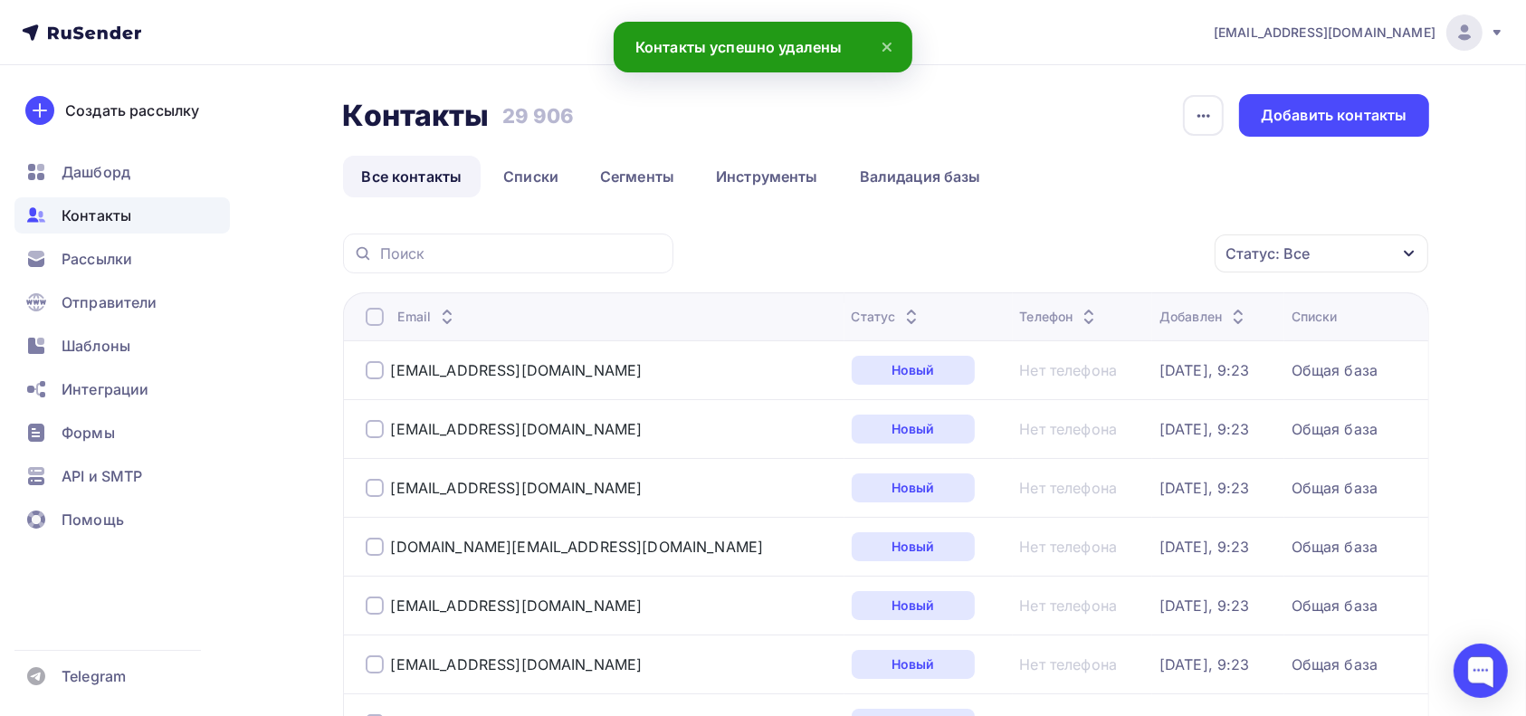
click at [1415, 252] on icon "button" at bounding box center [1409, 253] width 14 height 14
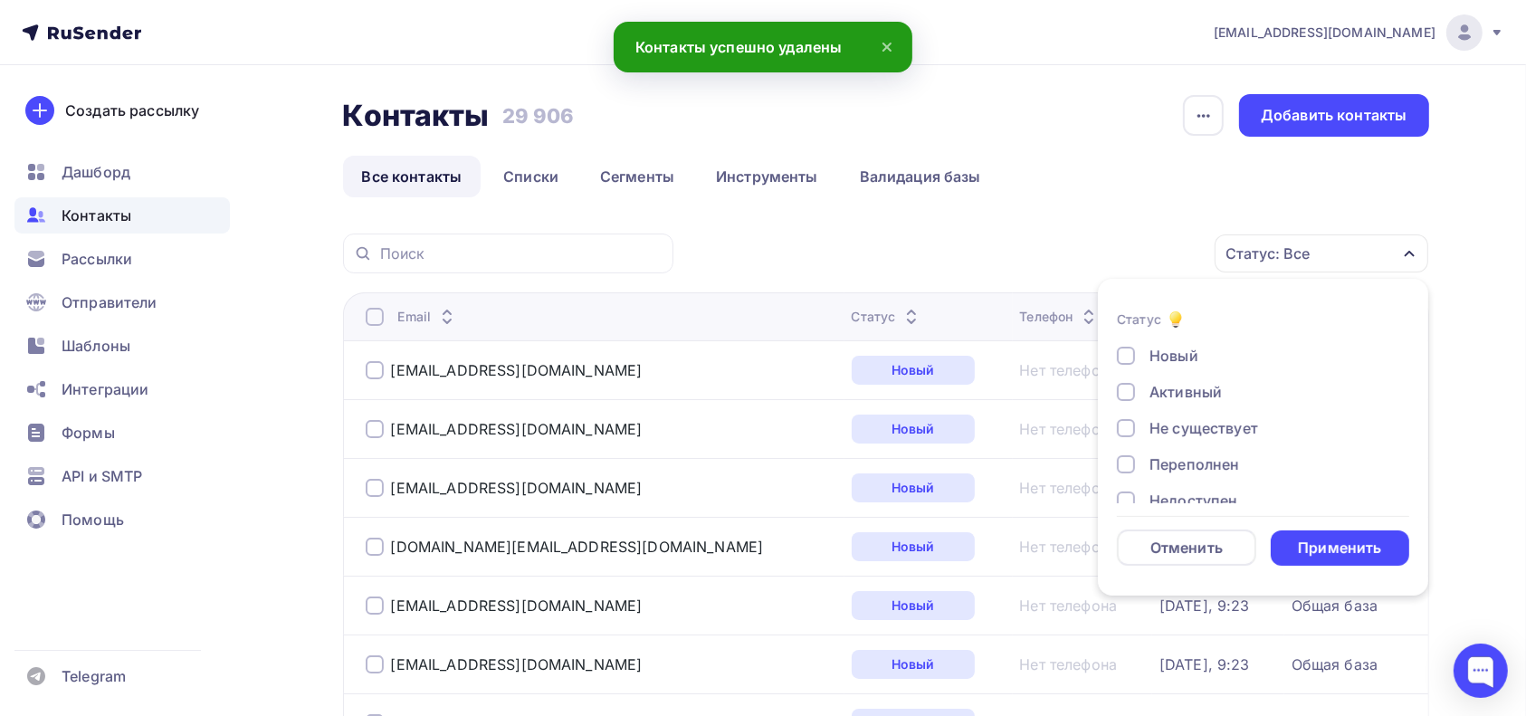
scroll to position [130, 0]
click at [1185, 375] on div "Недоступен" at bounding box center [1194, 370] width 88 height 22
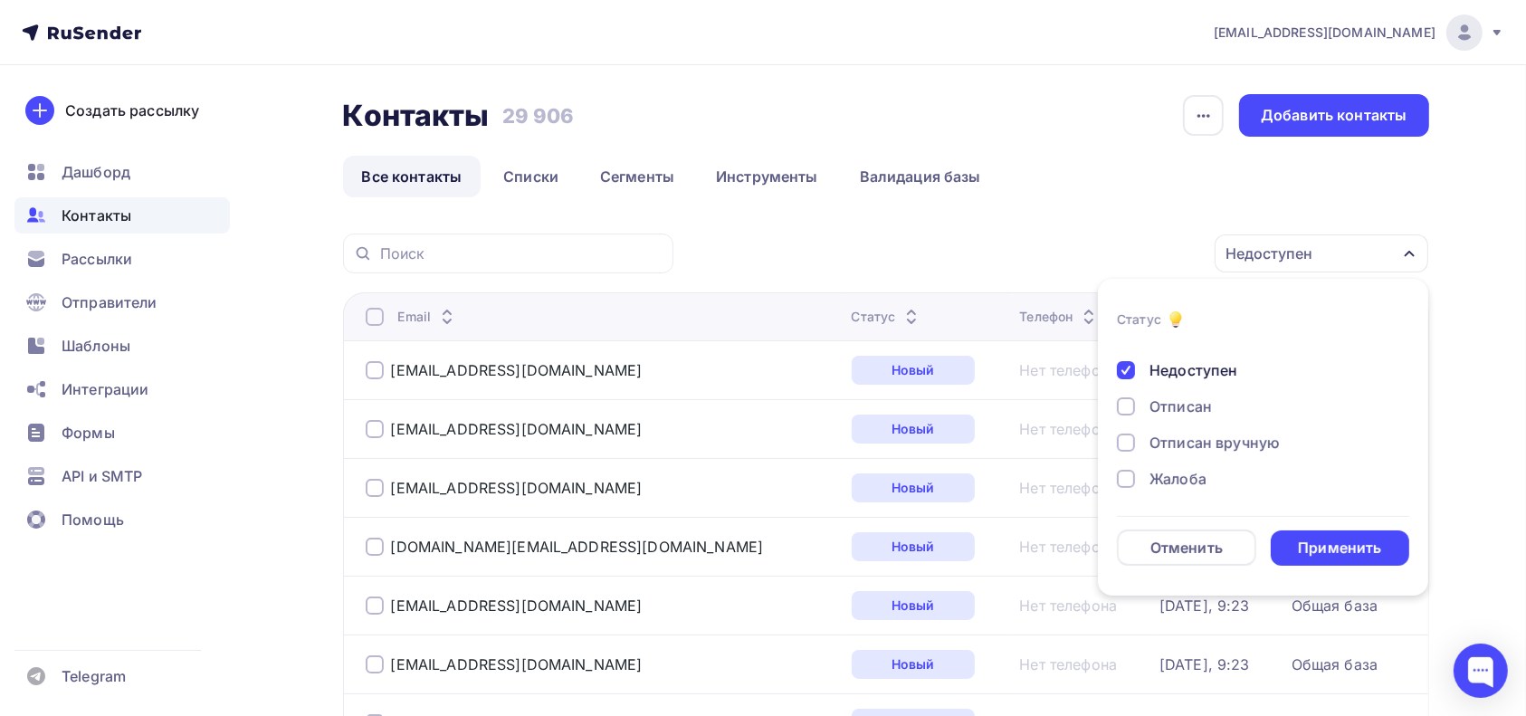
scroll to position [96, 0]
click at [1393, 428] on div "Новый Активный Не существует Переполнен Недоступен Отписан Отписан вручную [GEO…" at bounding box center [1263, 386] width 292 height 275
click at [1209, 368] on div "Переполнен" at bounding box center [1195, 369] width 90 height 22
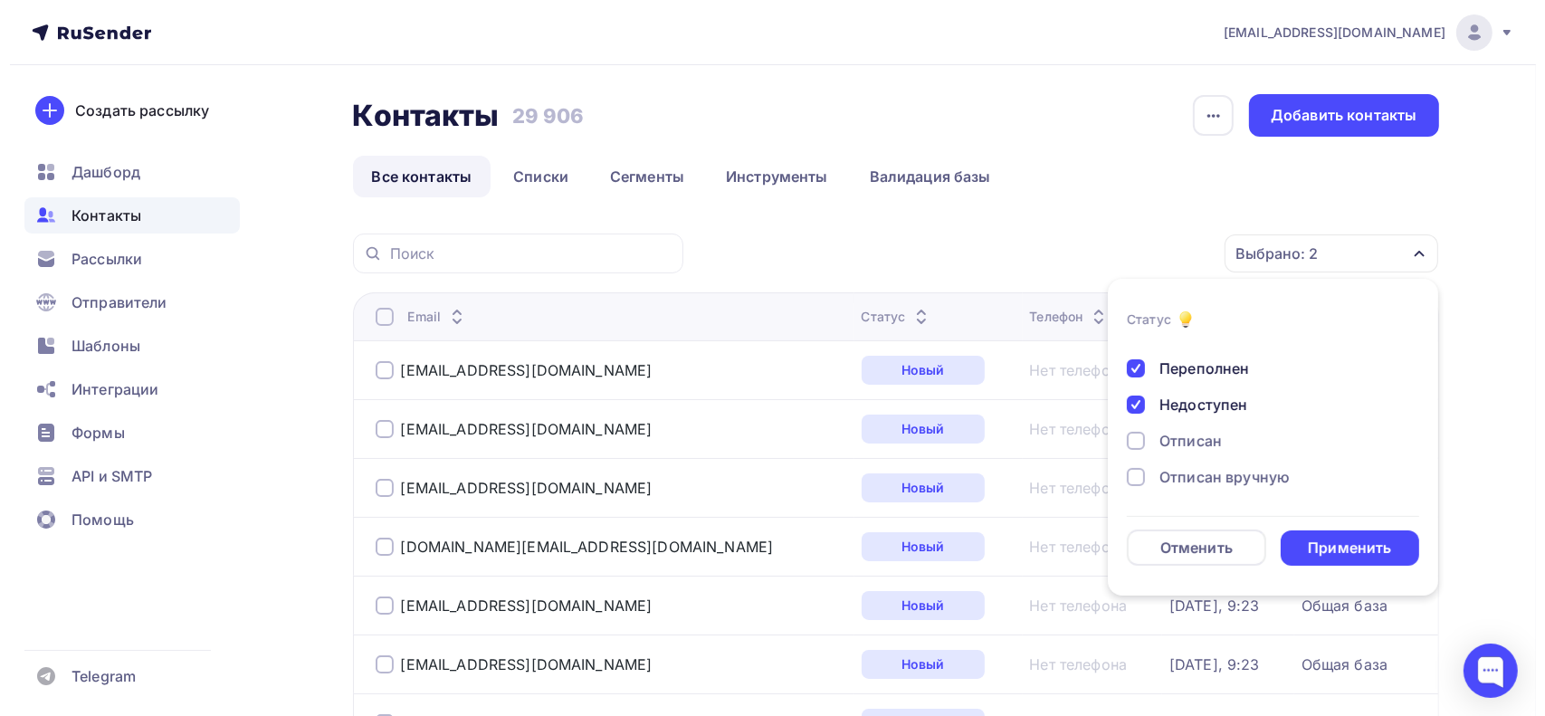
scroll to position [30, 0]
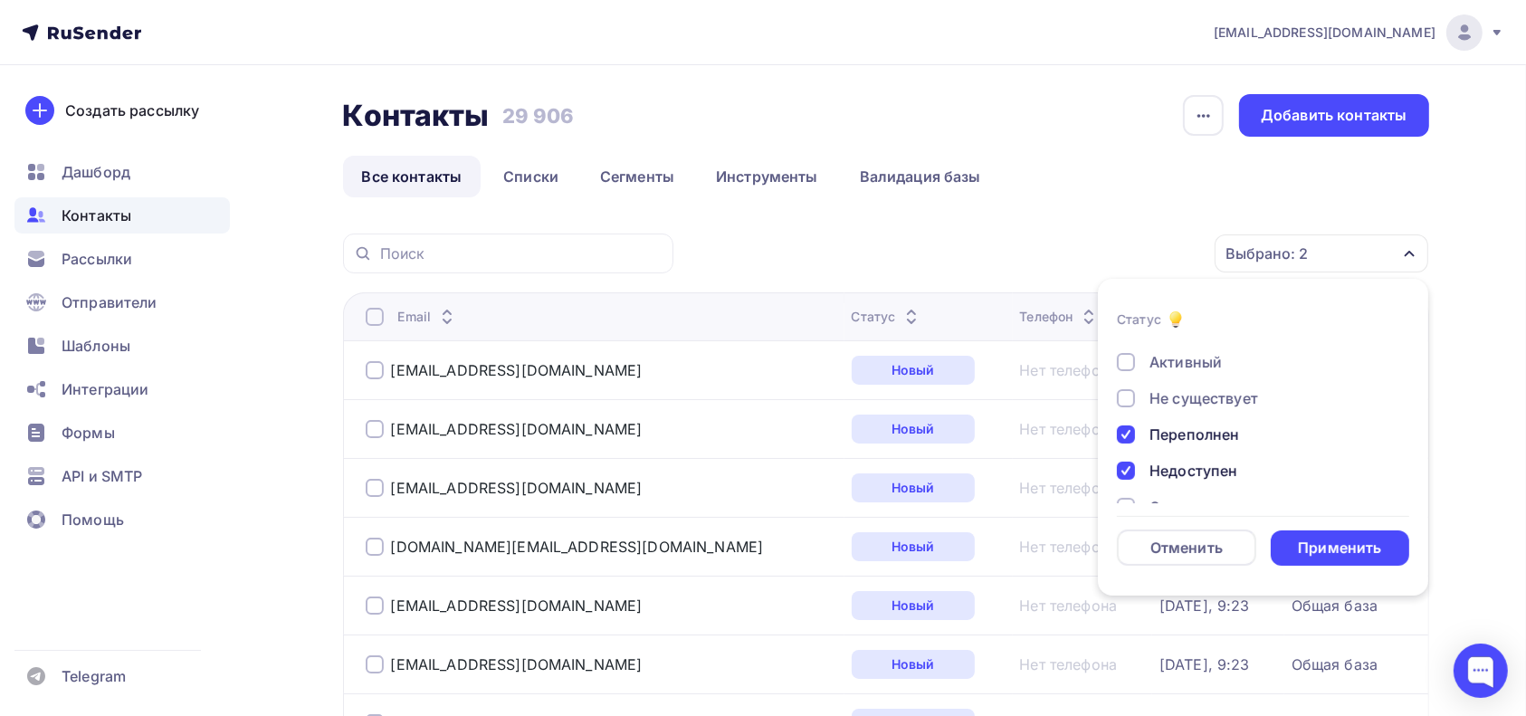
click at [1390, 402] on div "Не существует" at bounding box center [1263, 398] width 292 height 22
click at [1231, 397] on div "Не существует" at bounding box center [1204, 398] width 109 height 22
click at [1213, 365] on div "Активный" at bounding box center [1186, 362] width 72 height 22
click at [1173, 364] on div "Активный" at bounding box center [1186, 362] width 72 height 22
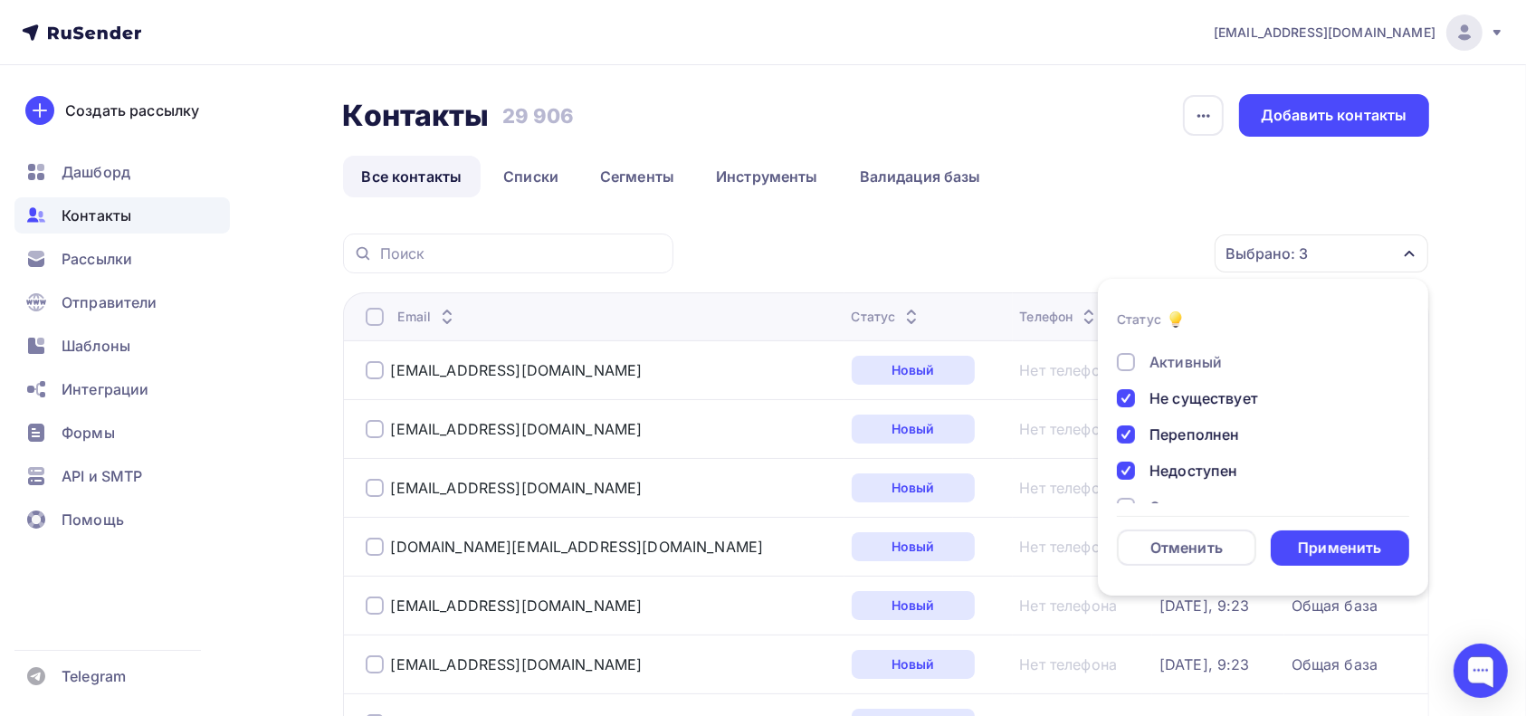
click at [1334, 545] on div "Применить" at bounding box center [1339, 548] width 83 height 21
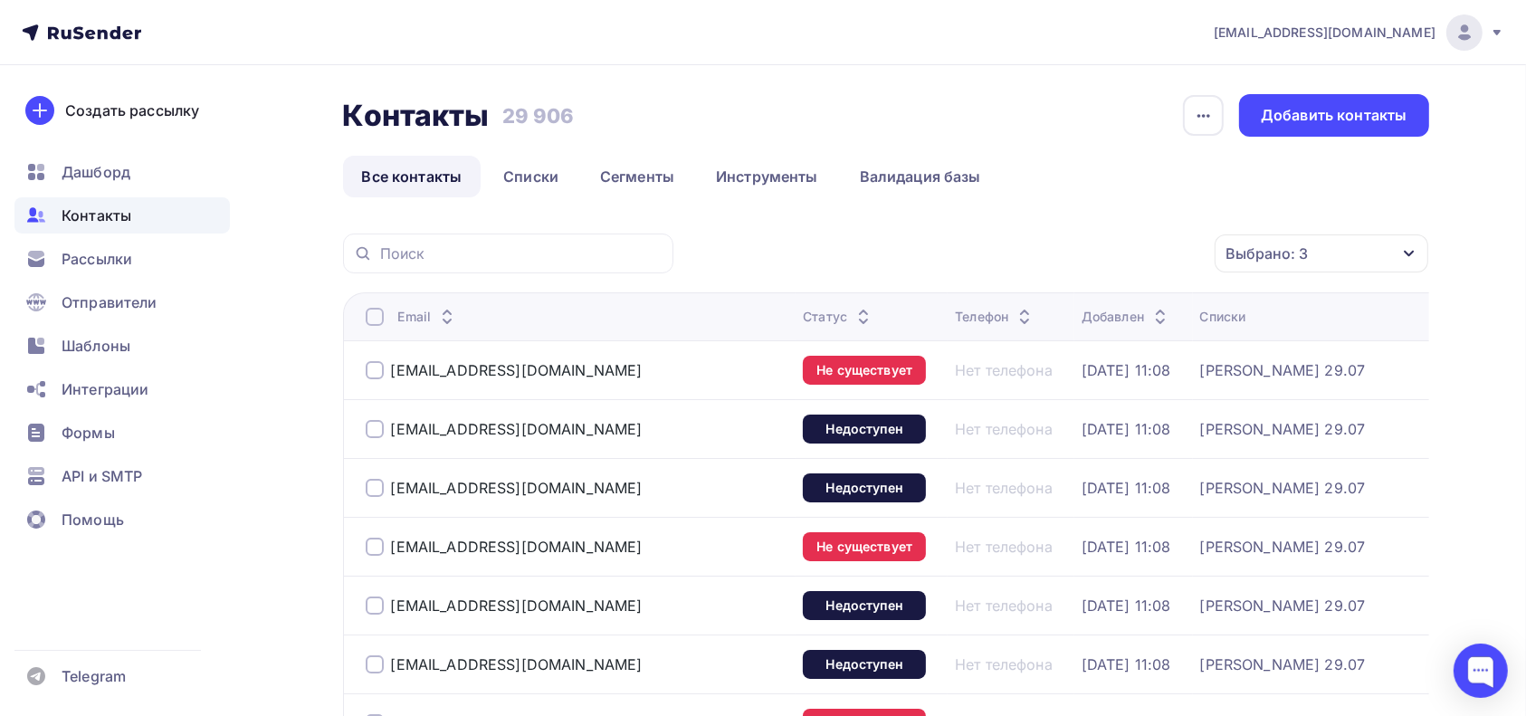
click at [384, 315] on div "Email" at bounding box center [578, 317] width 424 height 18
click at [374, 310] on div at bounding box center [375, 317] width 18 height 18
click at [1175, 253] on icon "button" at bounding box center [1176, 254] width 7 height 4
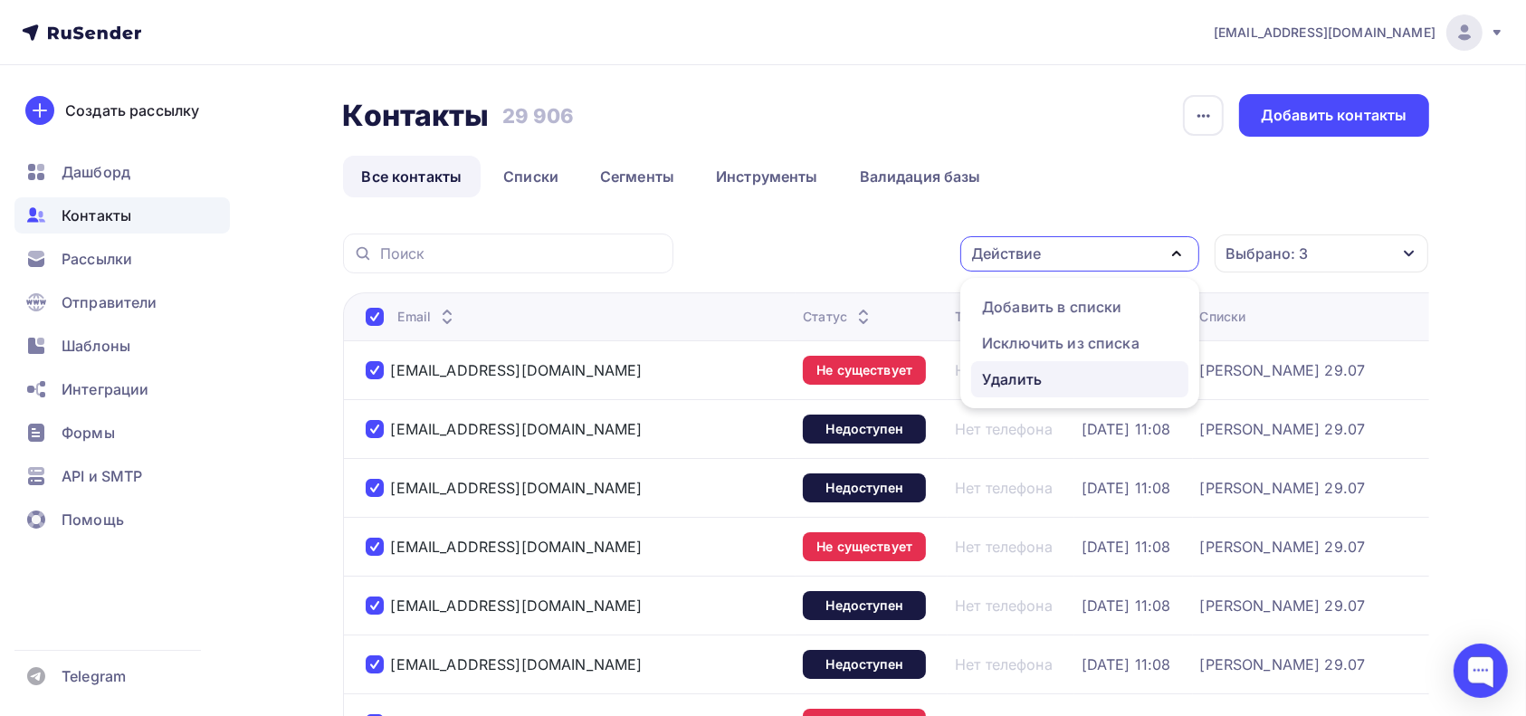
click at [1018, 383] on div "Удалить" at bounding box center [1012, 379] width 60 height 22
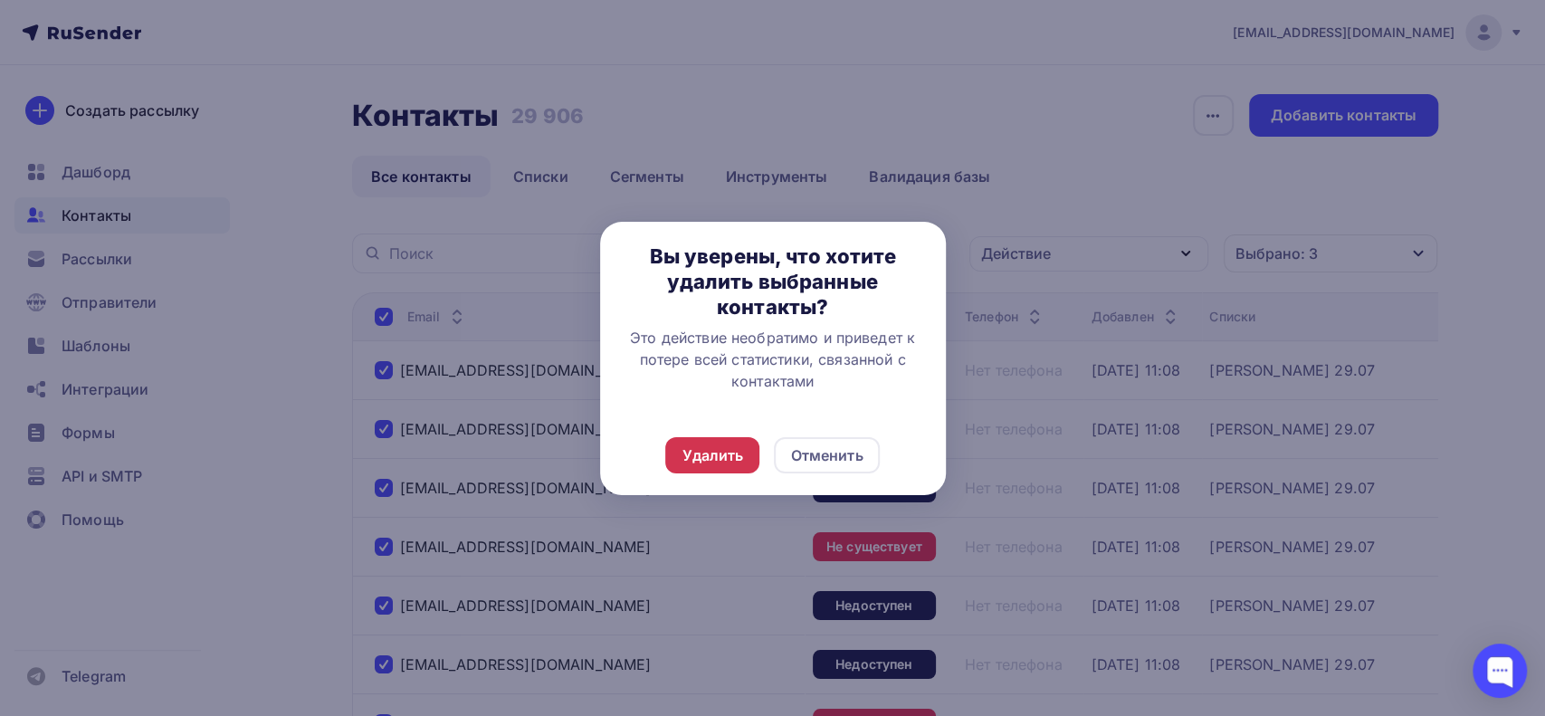
click at [724, 452] on div "Удалить" at bounding box center [713, 455] width 62 height 22
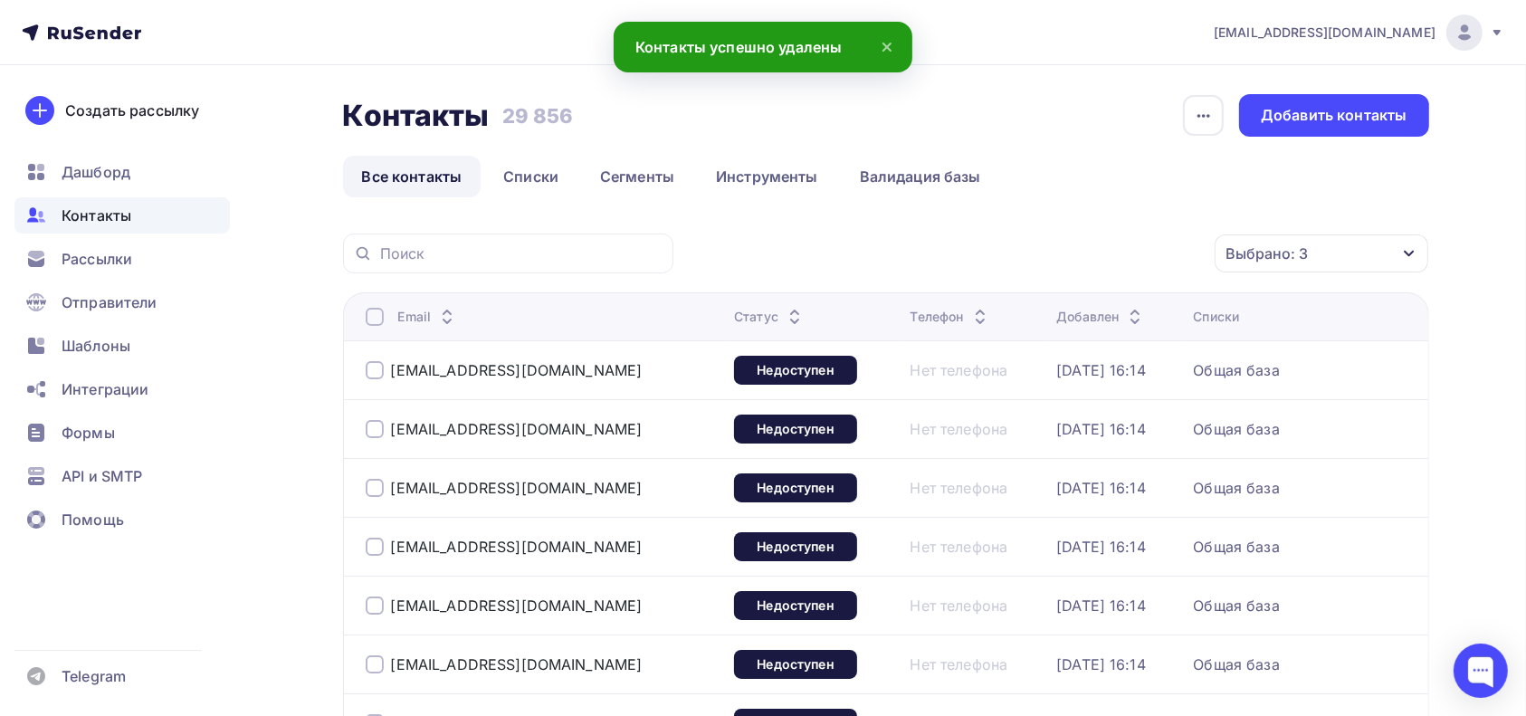
click at [377, 316] on div at bounding box center [375, 317] width 18 height 18
click at [376, 315] on div at bounding box center [375, 317] width 18 height 18
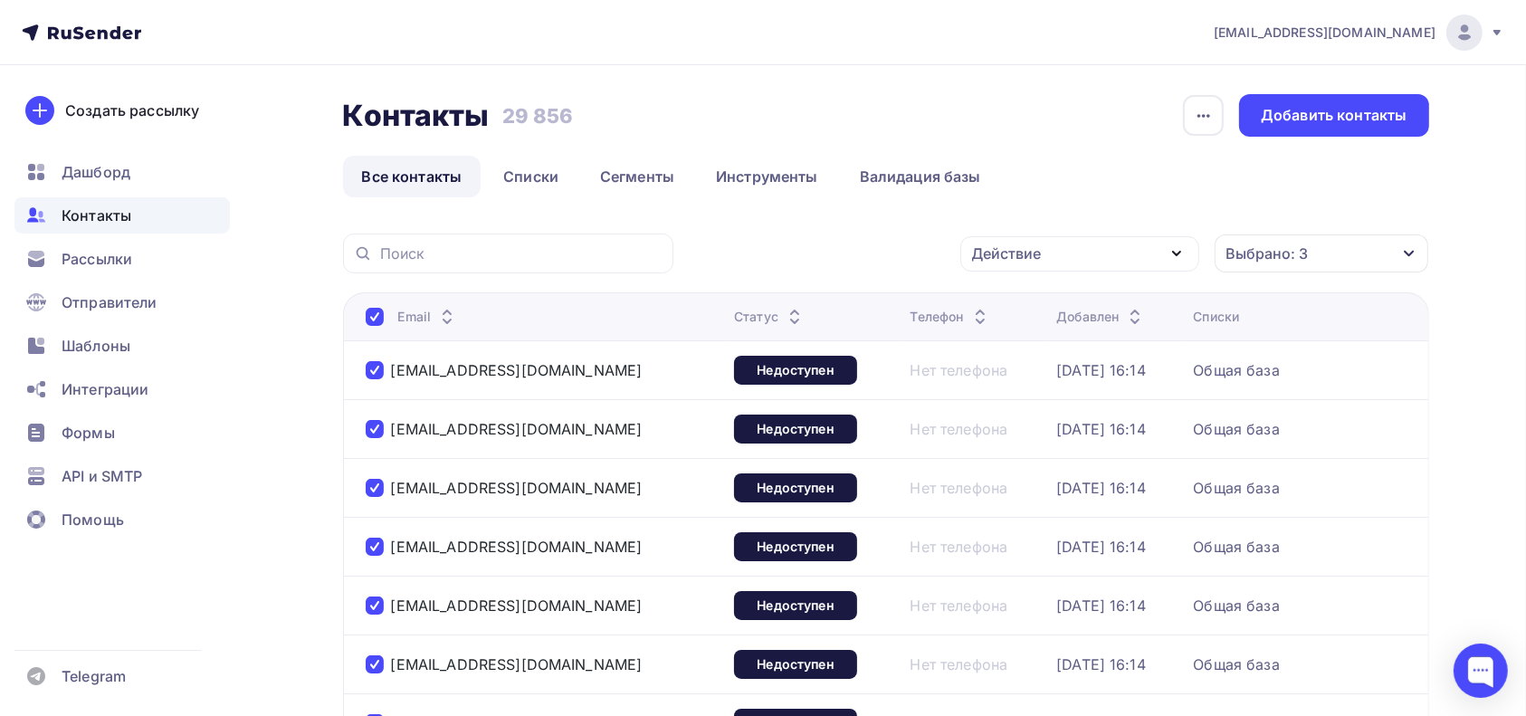
click at [1172, 257] on icon "button" at bounding box center [1177, 254] width 22 height 22
click at [1071, 377] on div "Удалить" at bounding box center [1080, 379] width 196 height 22
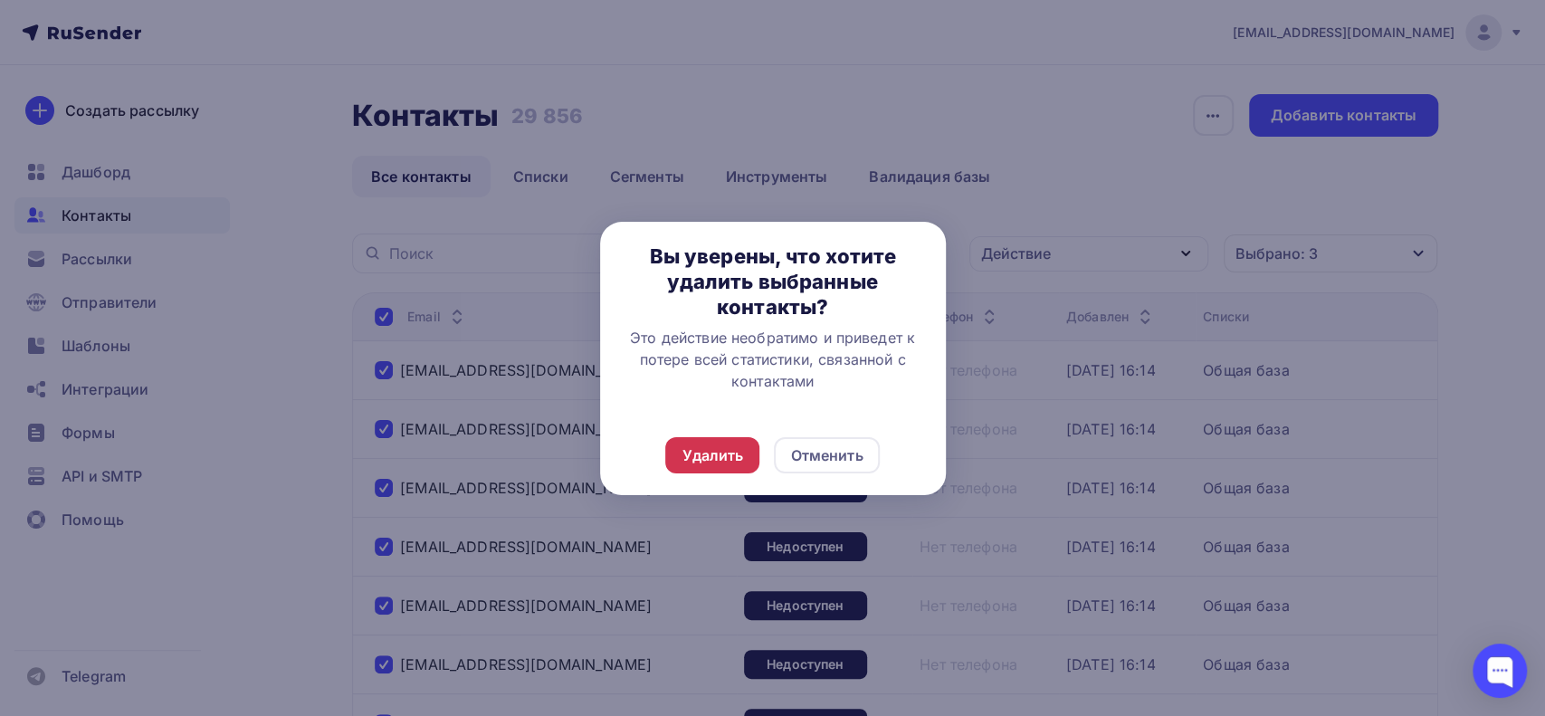
click at [696, 441] on div "Удалить" at bounding box center [712, 455] width 94 height 36
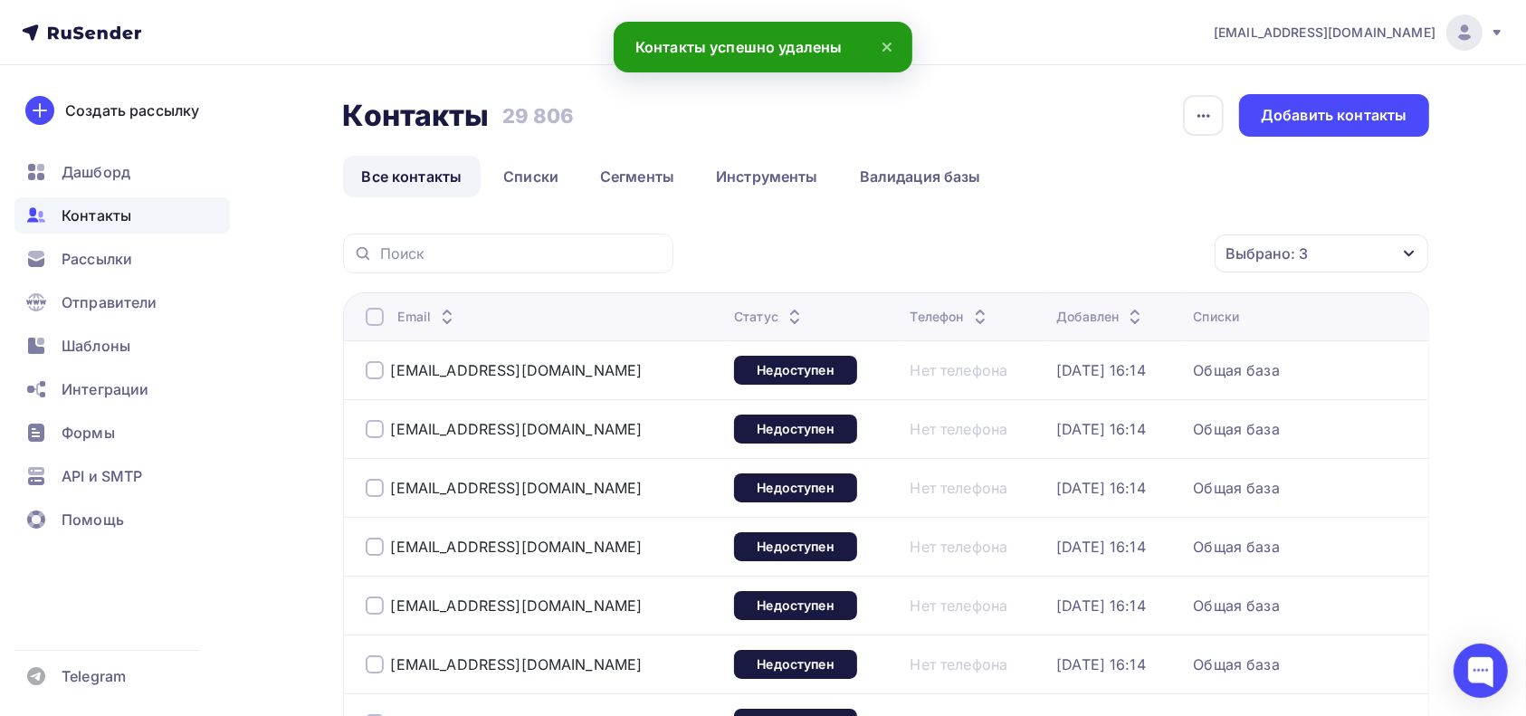
click at [66, 223] on span "Контакты" at bounding box center [97, 216] width 70 height 22
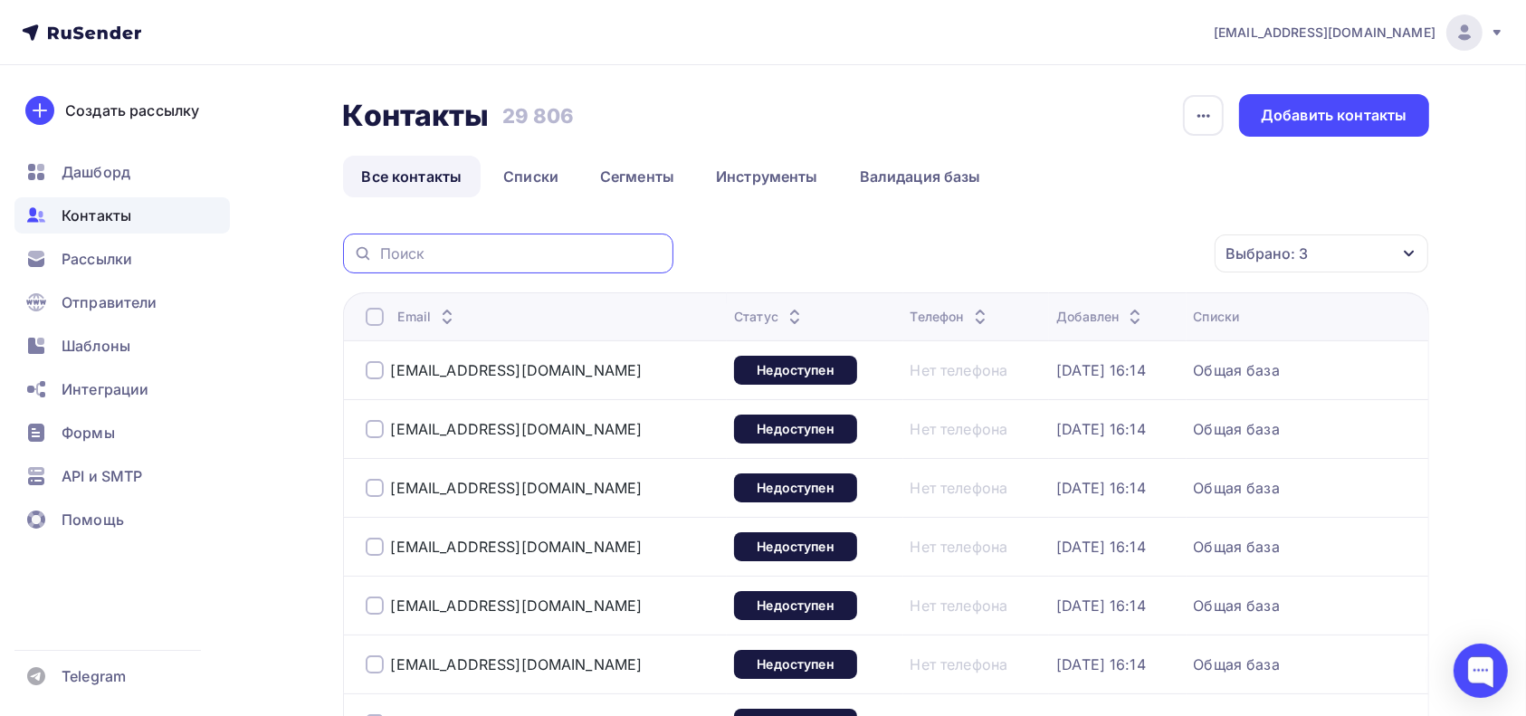
click at [554, 243] on input "text" at bounding box center [521, 253] width 282 height 20
paste input "[EMAIL_ADDRESS][PERSON_NAME][DOMAIN_NAME]"
type input "[EMAIL_ADDRESS][PERSON_NAME][DOMAIN_NAME]"
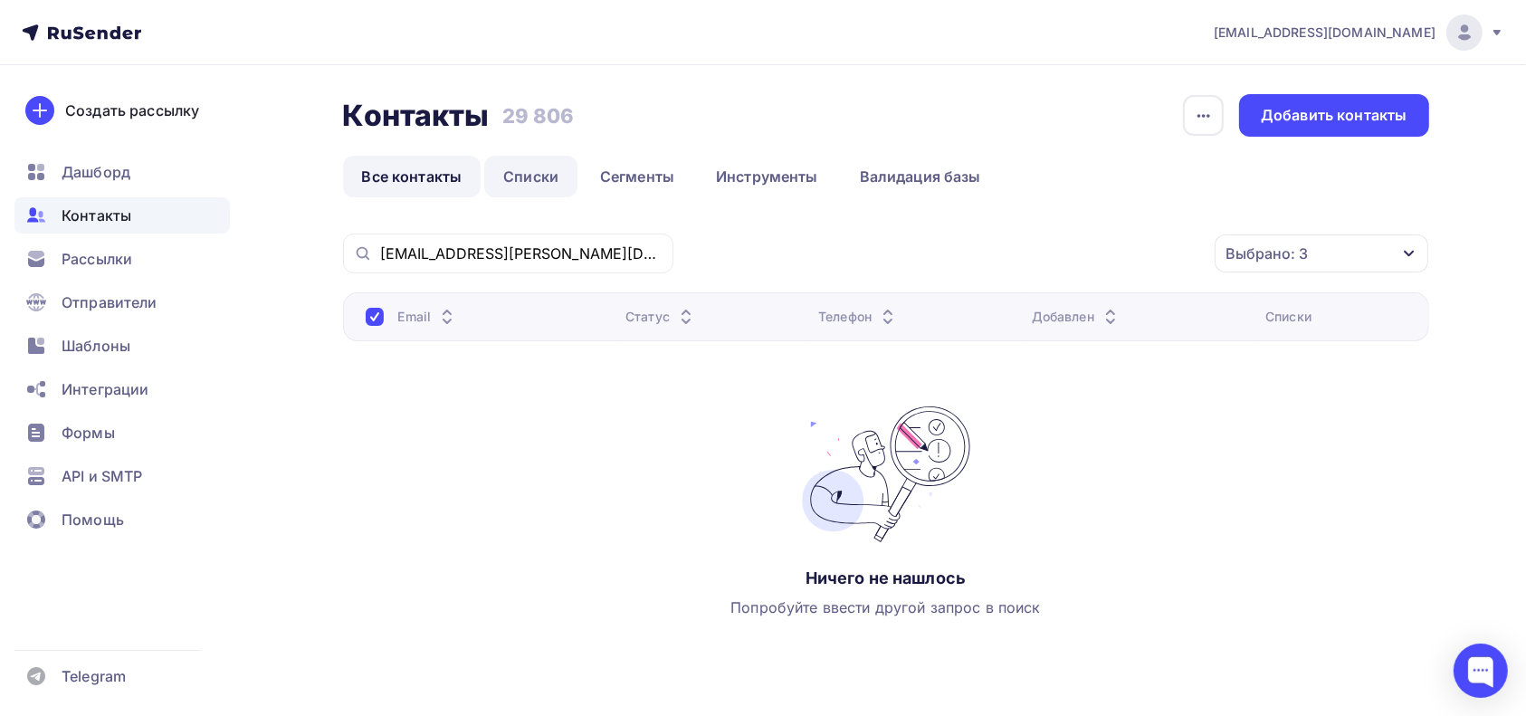
click at [537, 181] on link "Списки" at bounding box center [530, 177] width 93 height 42
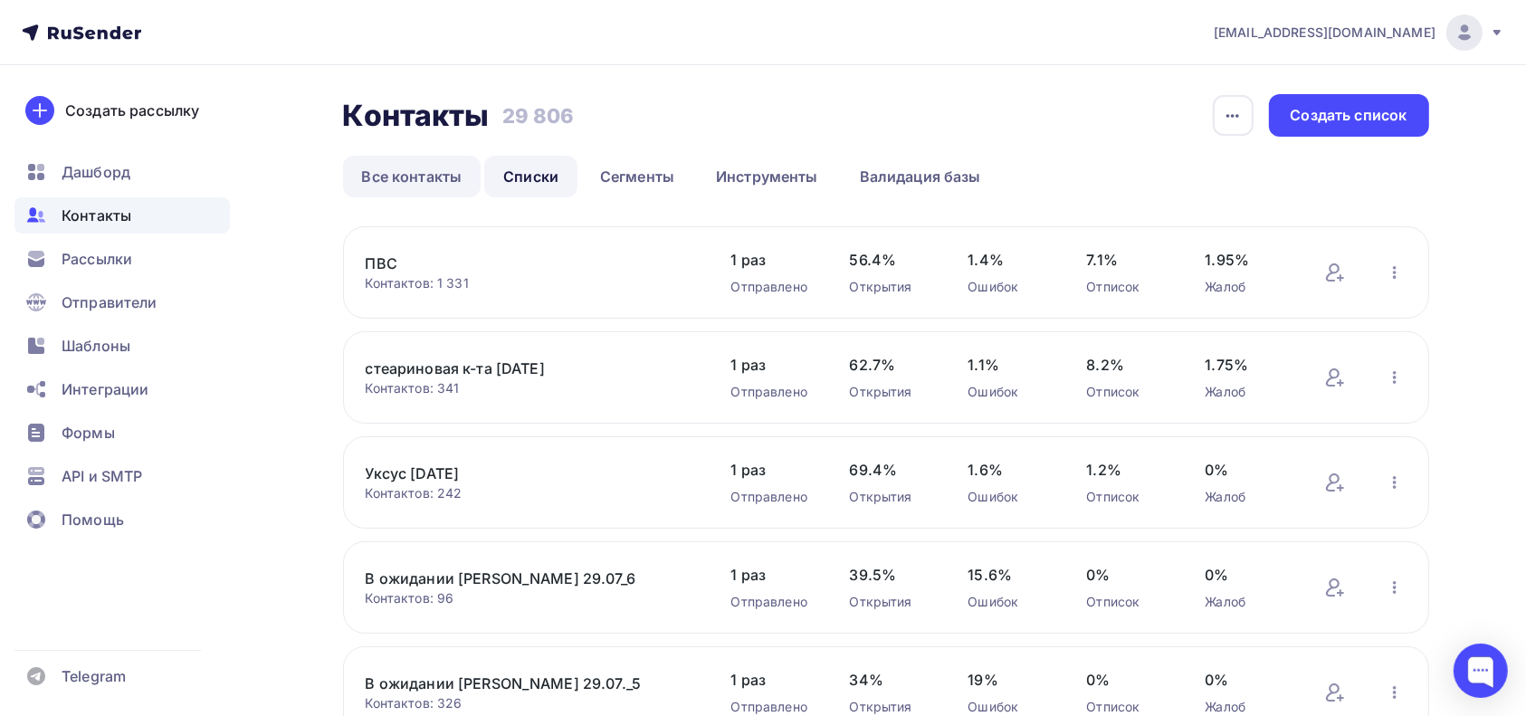
click at [400, 170] on link "Все контакты" at bounding box center [412, 177] width 138 height 42
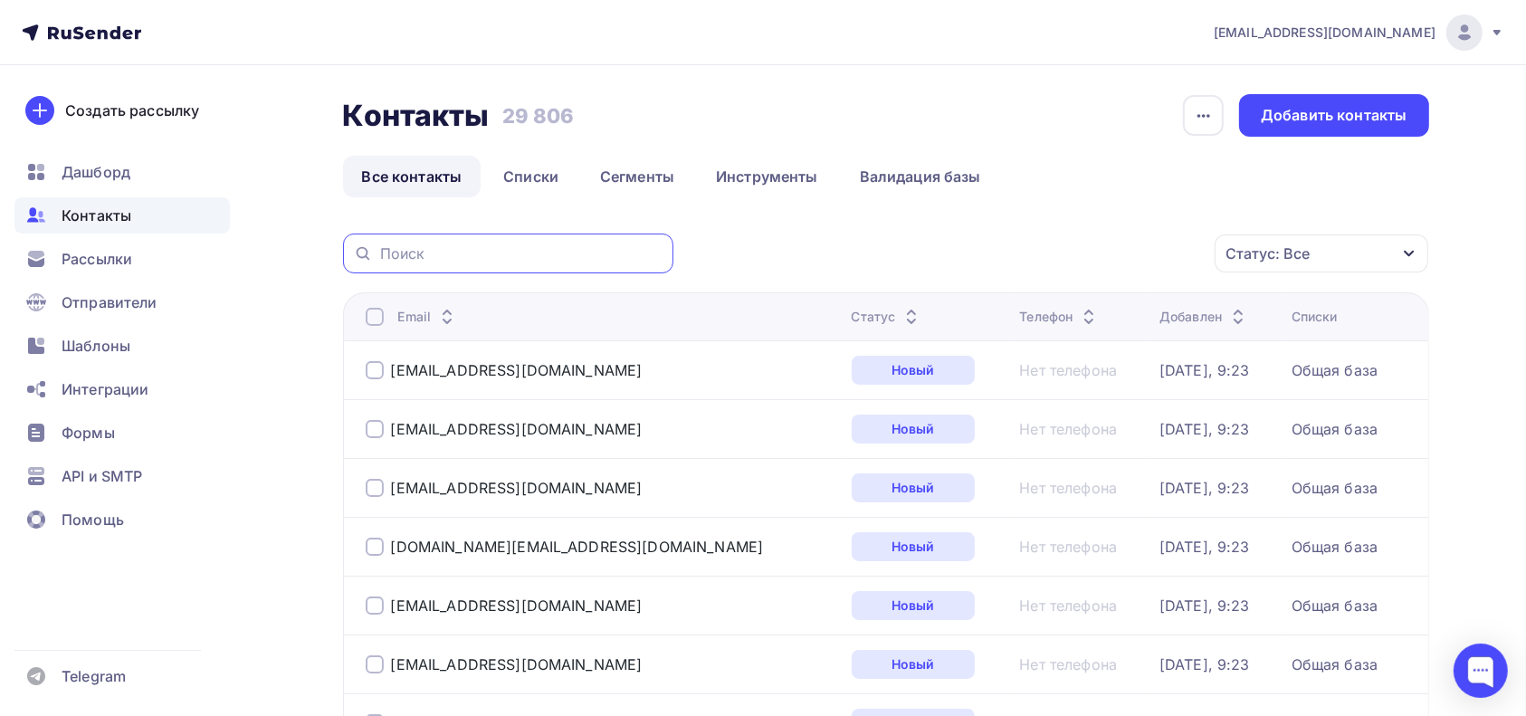
click at [523, 245] on input "text" at bounding box center [521, 253] width 282 height 20
paste input "[EMAIL_ADDRESS][DOMAIN_NAME]"
type input "[EMAIL_ADDRESS][DOMAIN_NAME]"
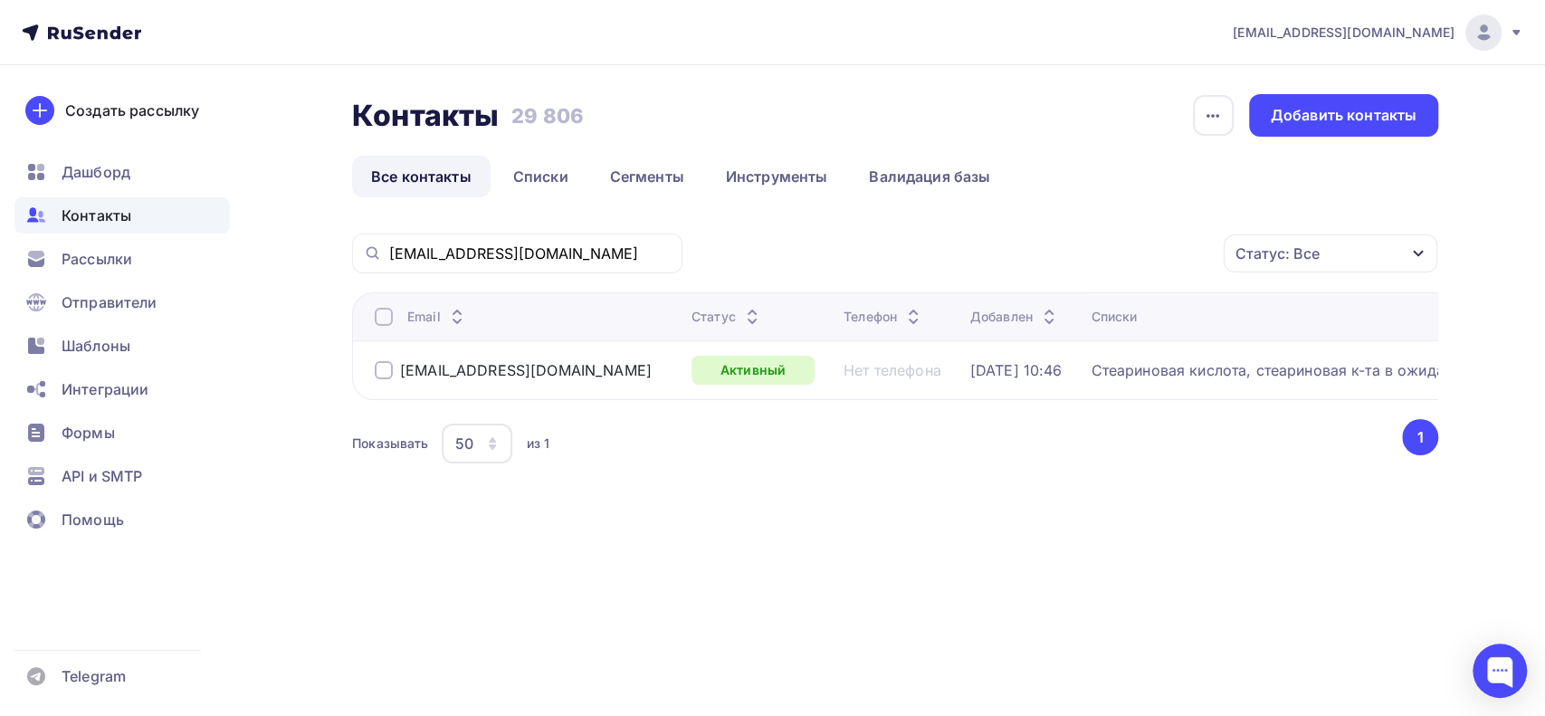
click at [384, 371] on div at bounding box center [384, 370] width 18 height 18
click at [1183, 251] on icon "button" at bounding box center [1186, 254] width 22 height 22
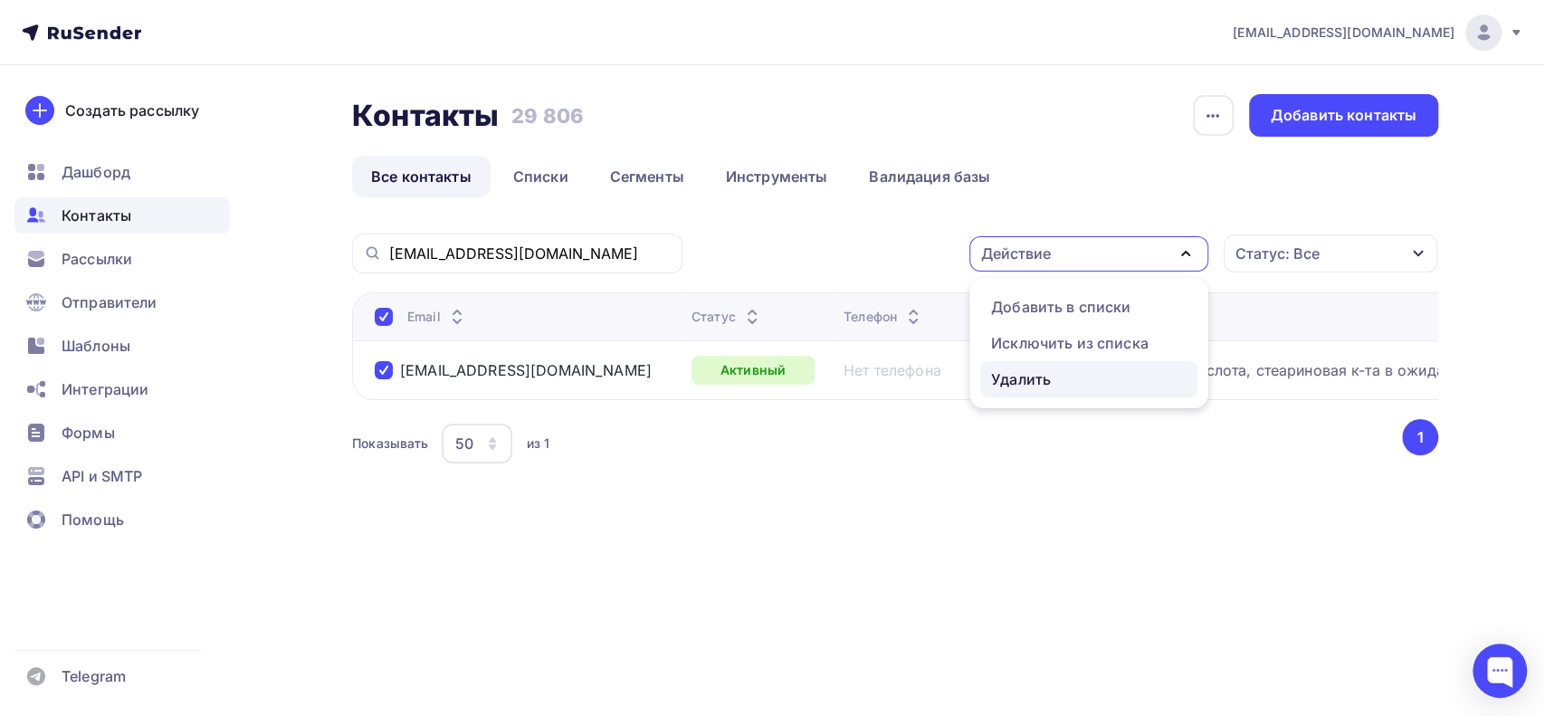
click at [1029, 378] on div "Удалить" at bounding box center [1021, 379] width 60 height 22
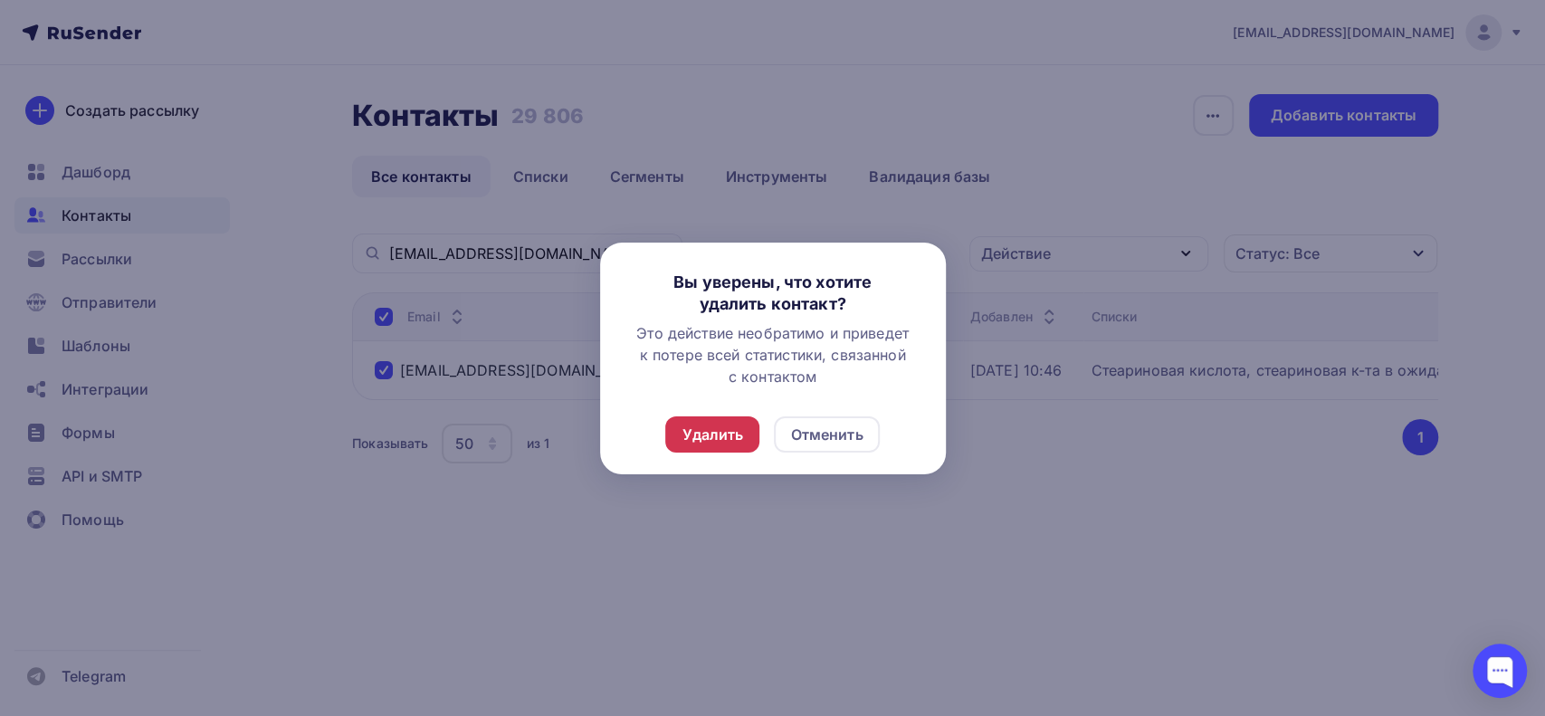
click at [711, 443] on div "Удалить" at bounding box center [713, 435] width 62 height 22
